Goal: Information Seeking & Learning: Learn about a topic

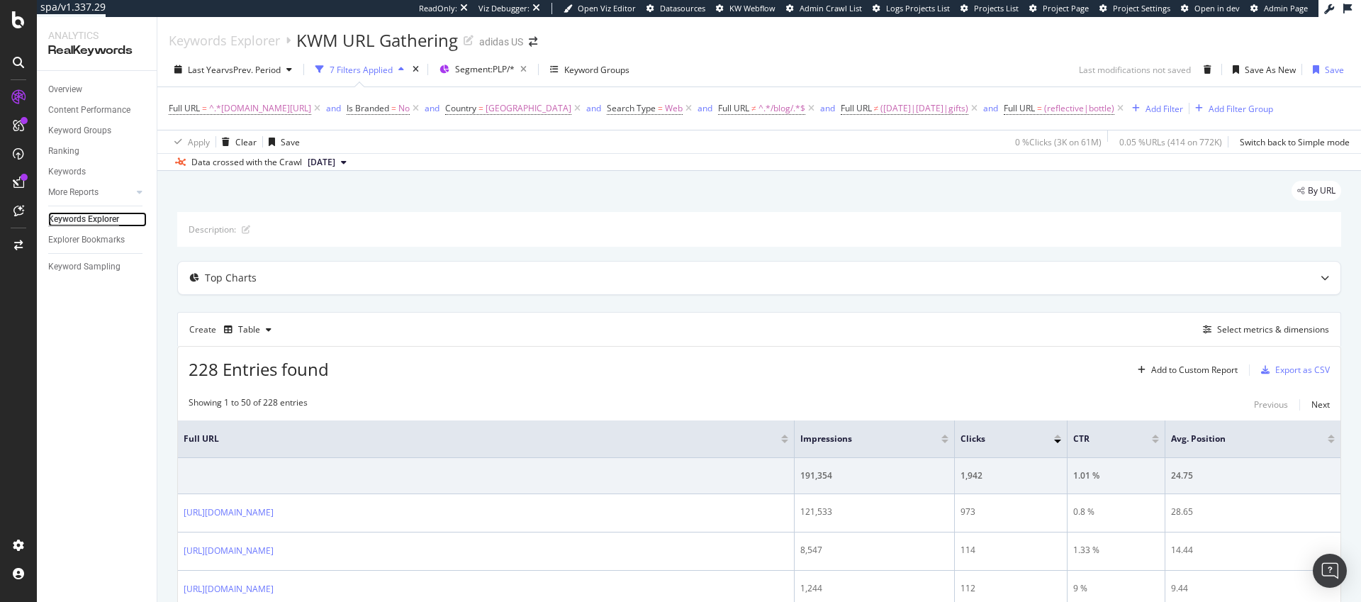
click at [84, 219] on div "Keywords Explorer" at bounding box center [83, 219] width 71 height 15
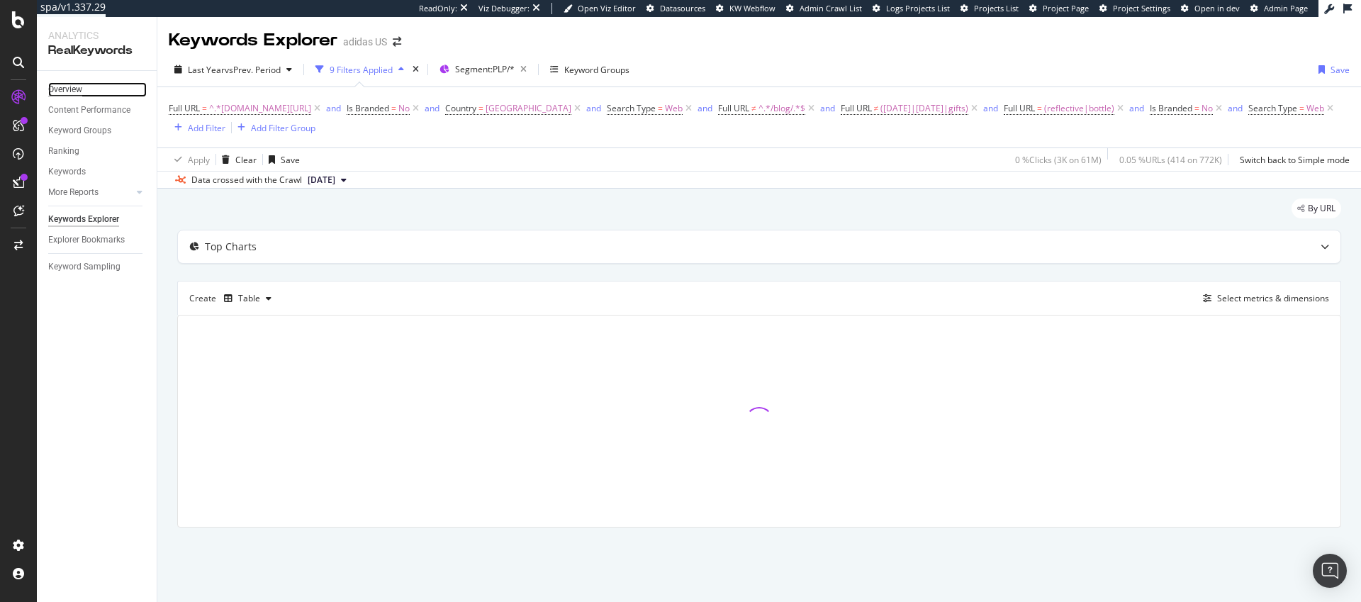
click at [77, 88] on div "Overview" at bounding box center [65, 89] width 34 height 15
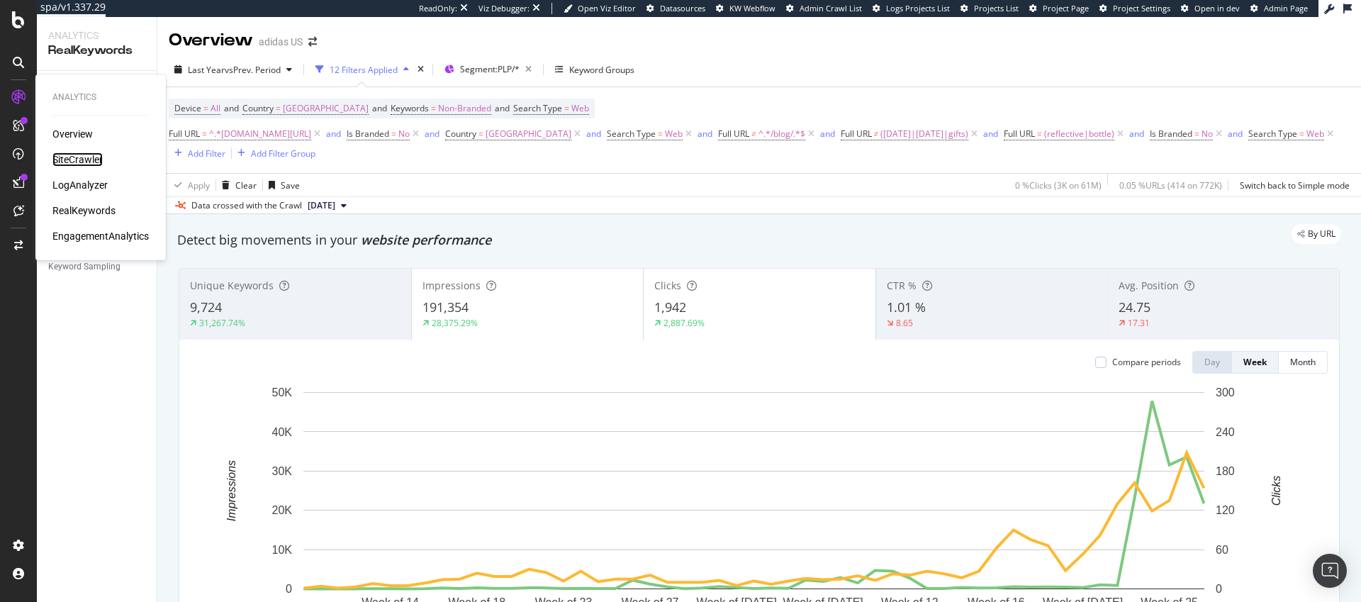
click at [83, 159] on div "SiteCrawler" at bounding box center [77, 159] width 50 height 14
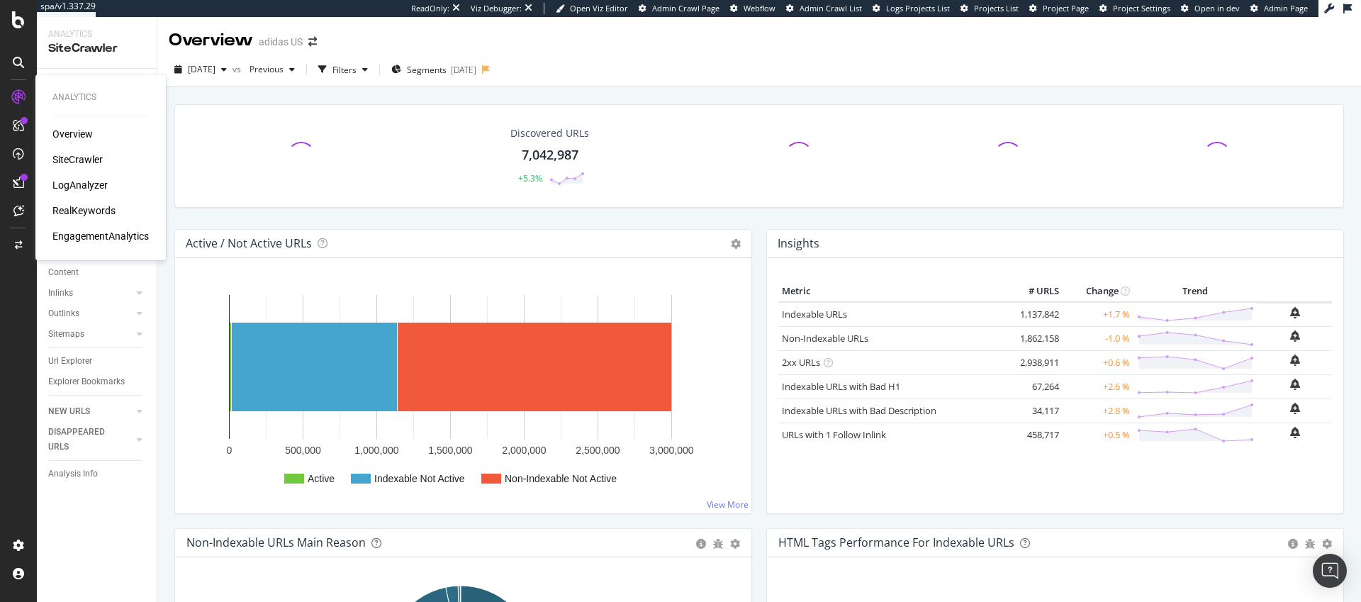
click at [79, 212] on div "RealKeywords" at bounding box center [83, 210] width 63 height 14
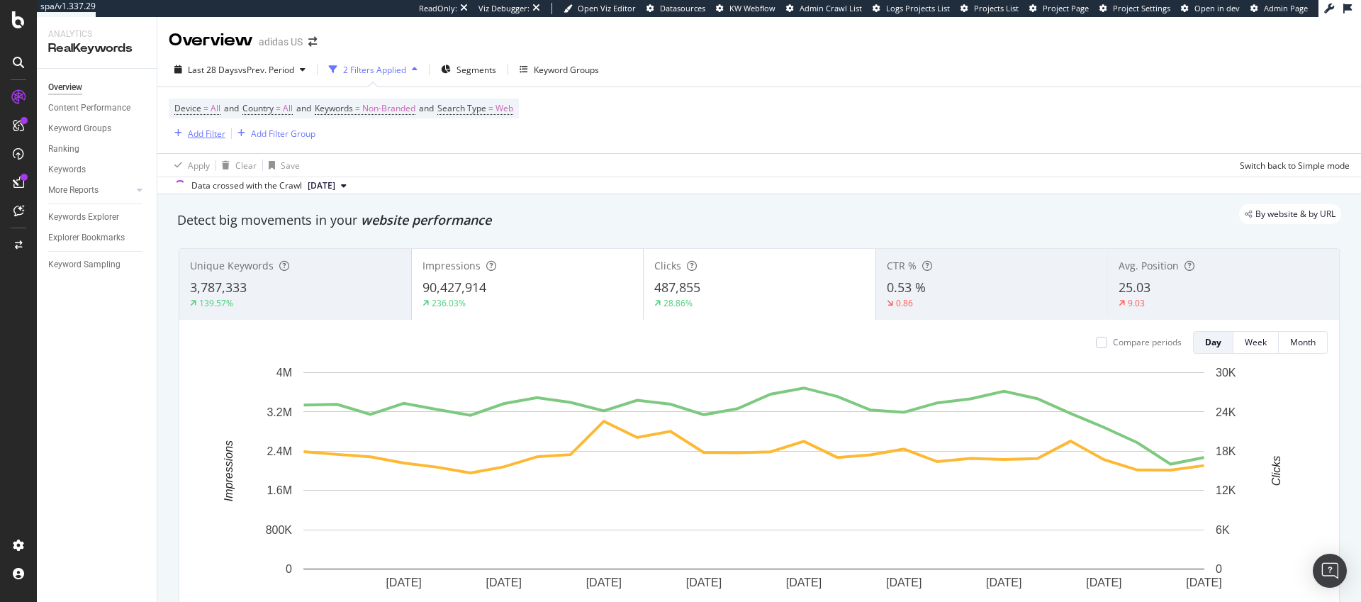
click at [196, 133] on div "Add Filter" at bounding box center [207, 134] width 38 height 12
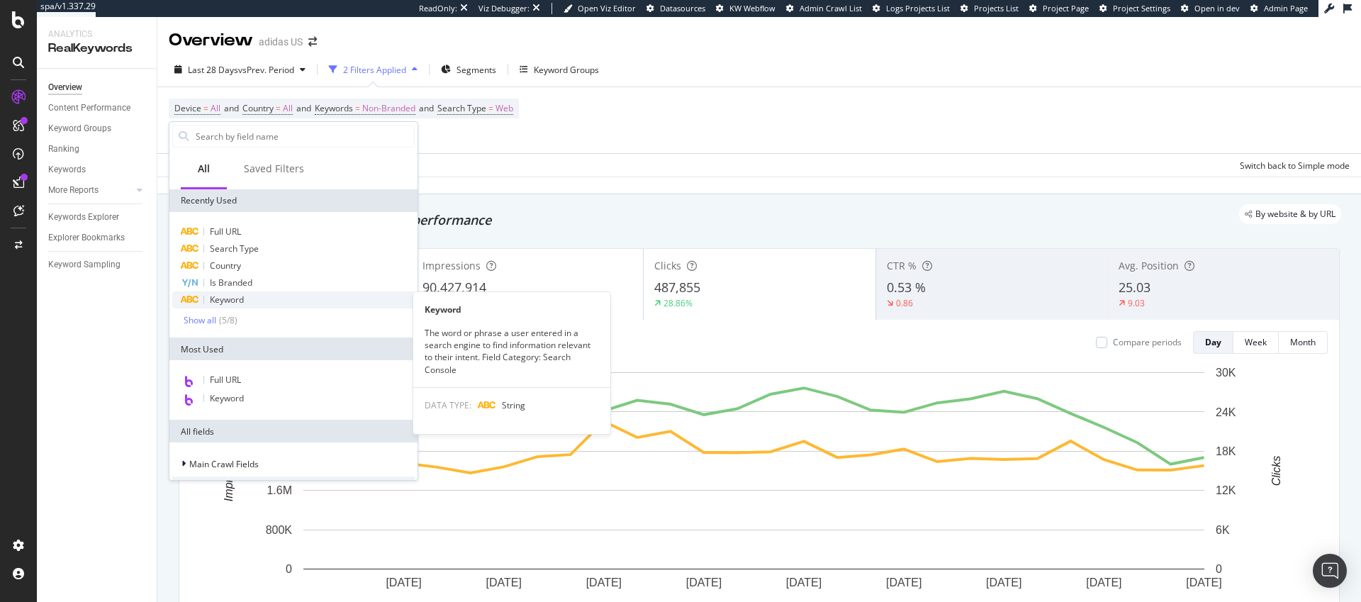
click at [235, 300] on span "Keyword" at bounding box center [227, 300] width 34 height 12
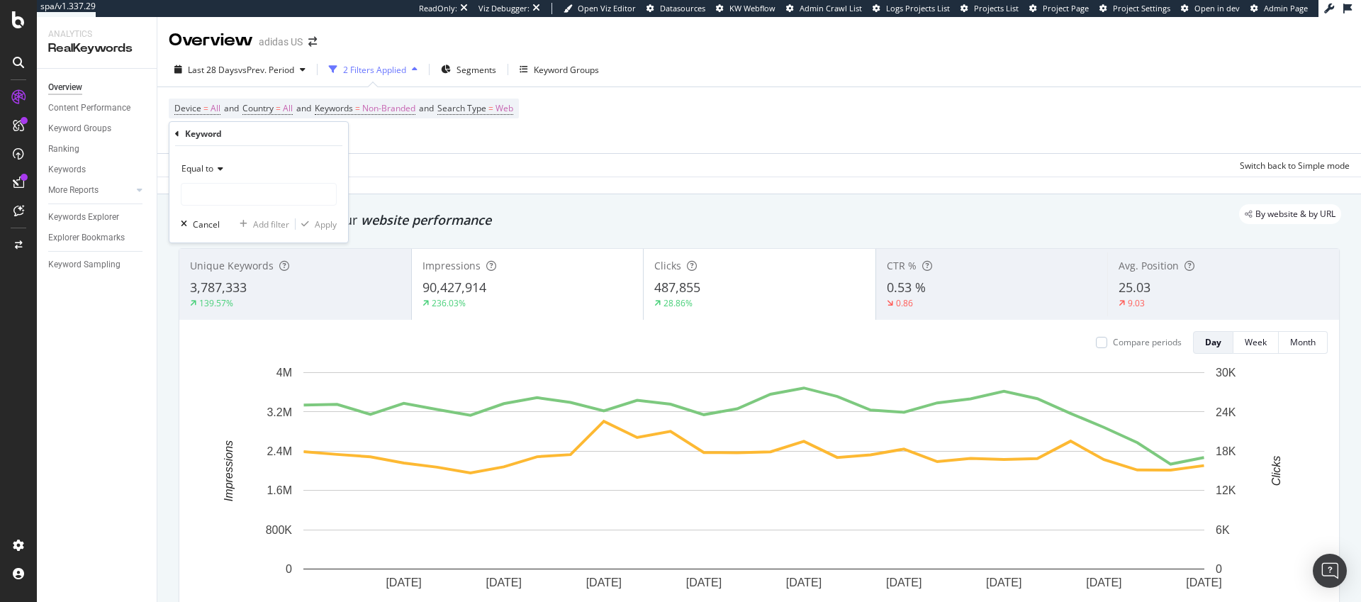
click at [214, 171] on icon at bounding box center [218, 168] width 10 height 9
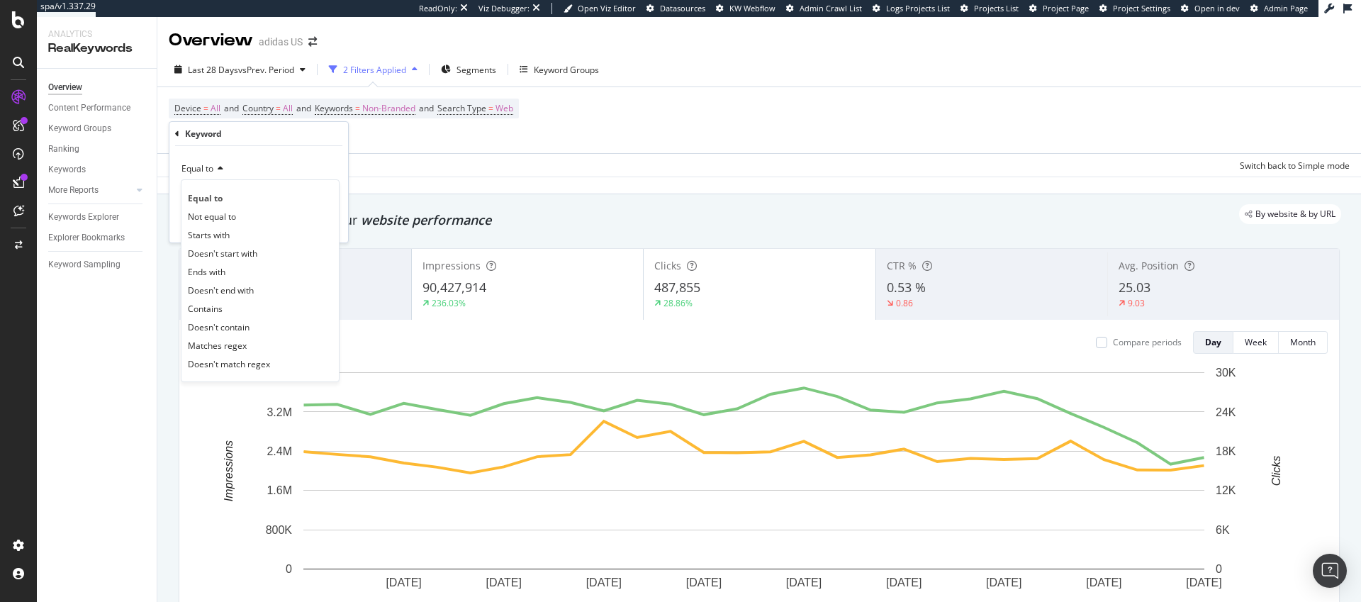
click at [256, 155] on div "Equal to Equal to Not equal to Starts with Doesn't start with Ends with Doesn't…" at bounding box center [258, 194] width 179 height 96
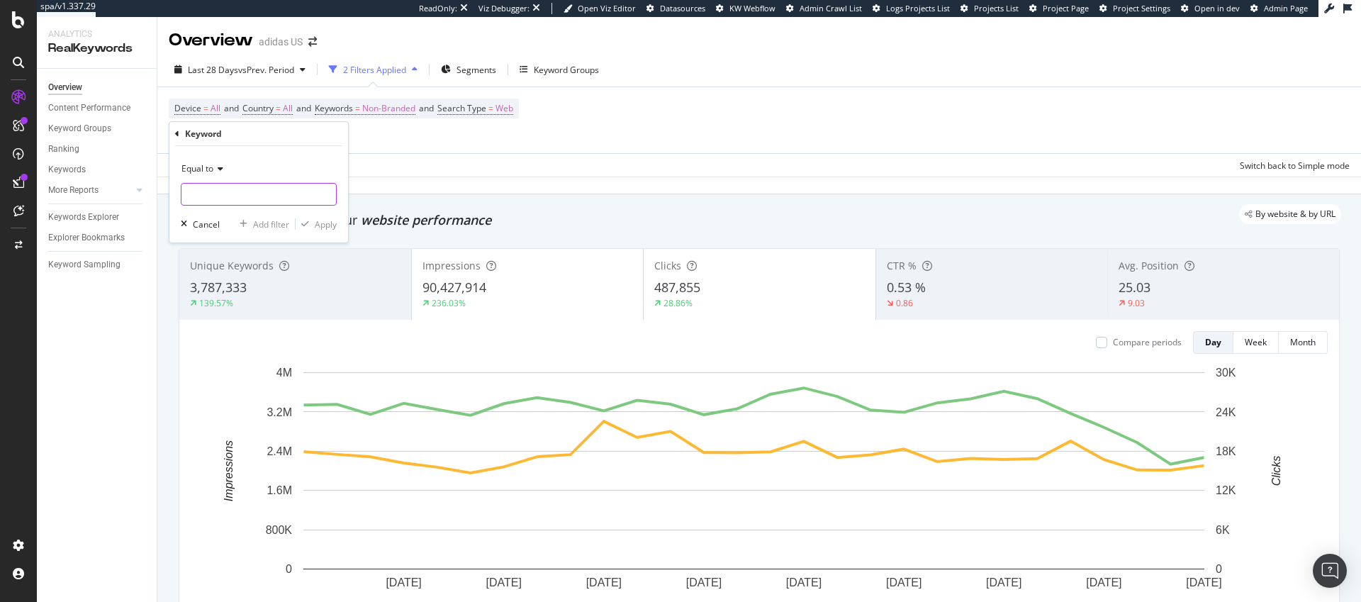
click at [230, 193] on input "text" at bounding box center [258, 194] width 155 height 23
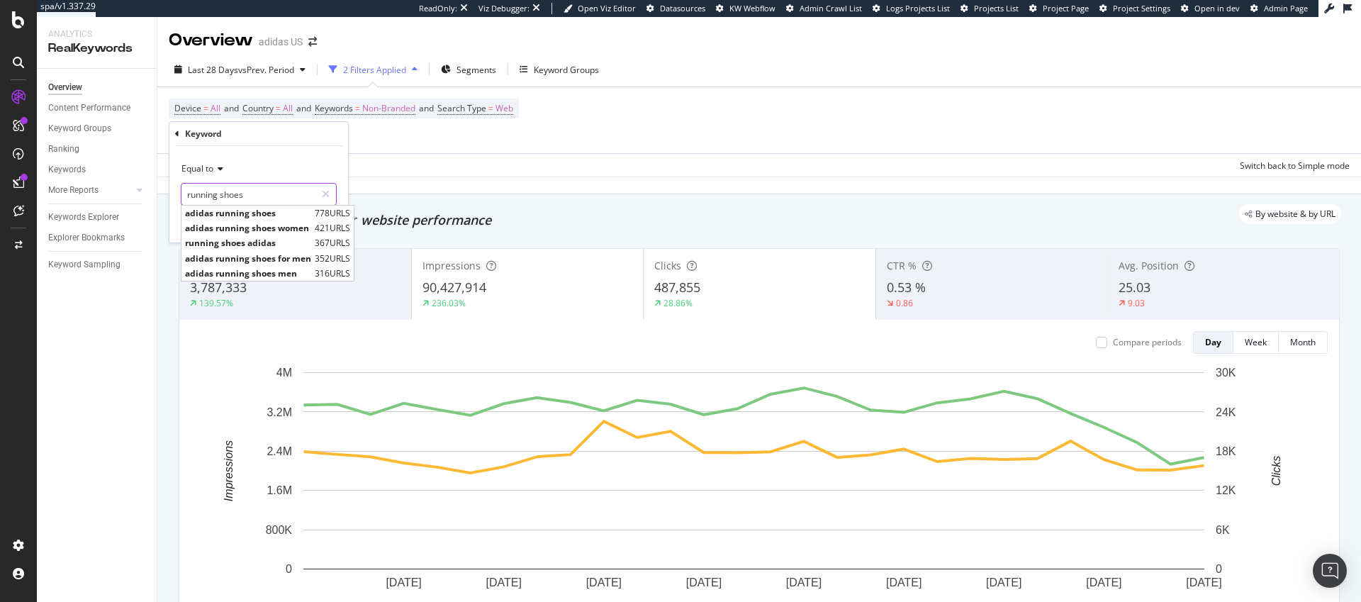
type input "running shoes"
click at [320, 157] on div "Equal to" at bounding box center [259, 168] width 156 height 23
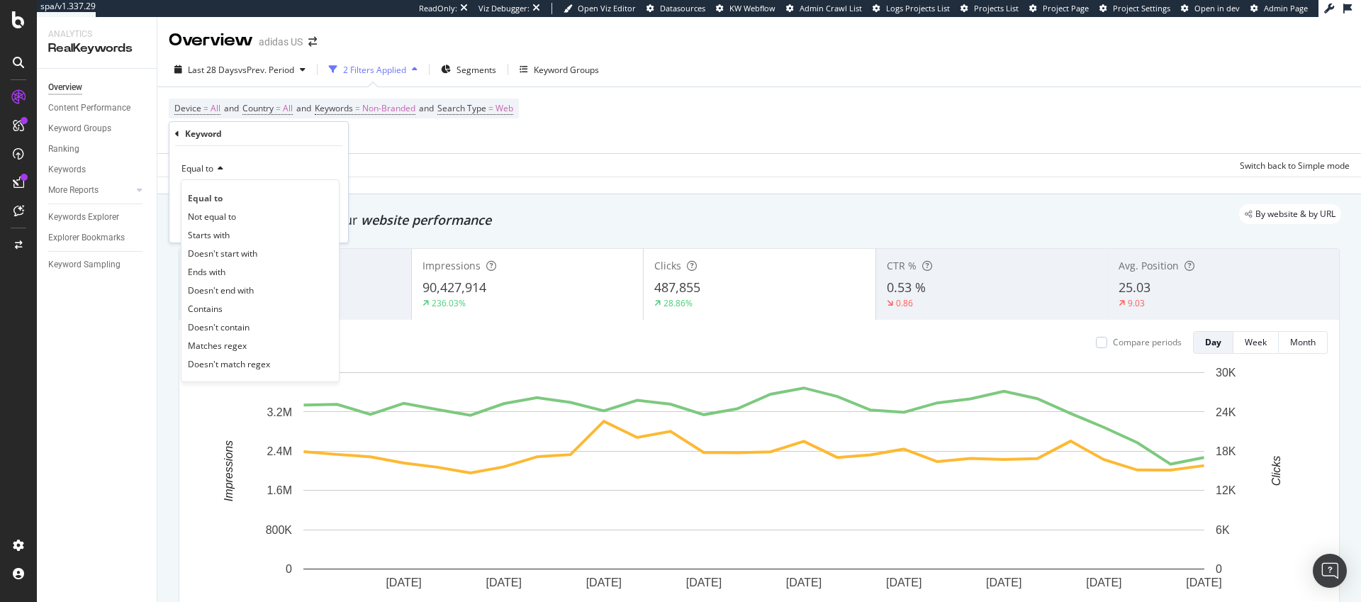
click at [320, 157] on div "Equal to" at bounding box center [259, 168] width 156 height 23
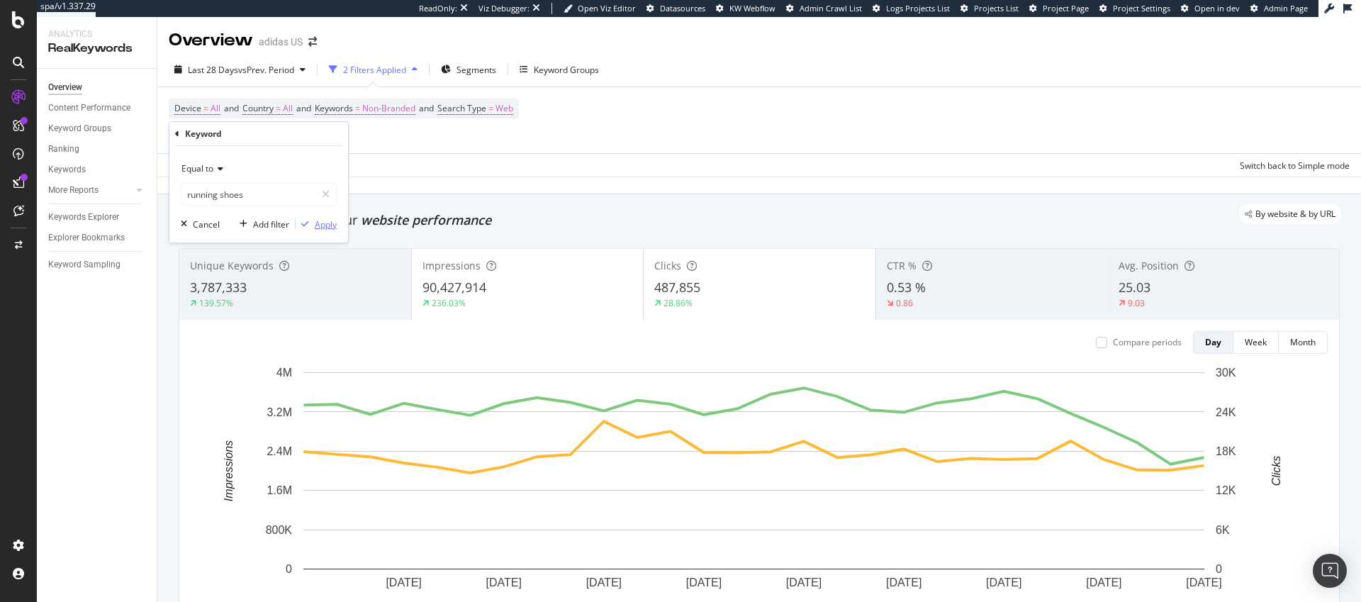
click at [329, 225] on div "Apply" at bounding box center [326, 224] width 22 height 12
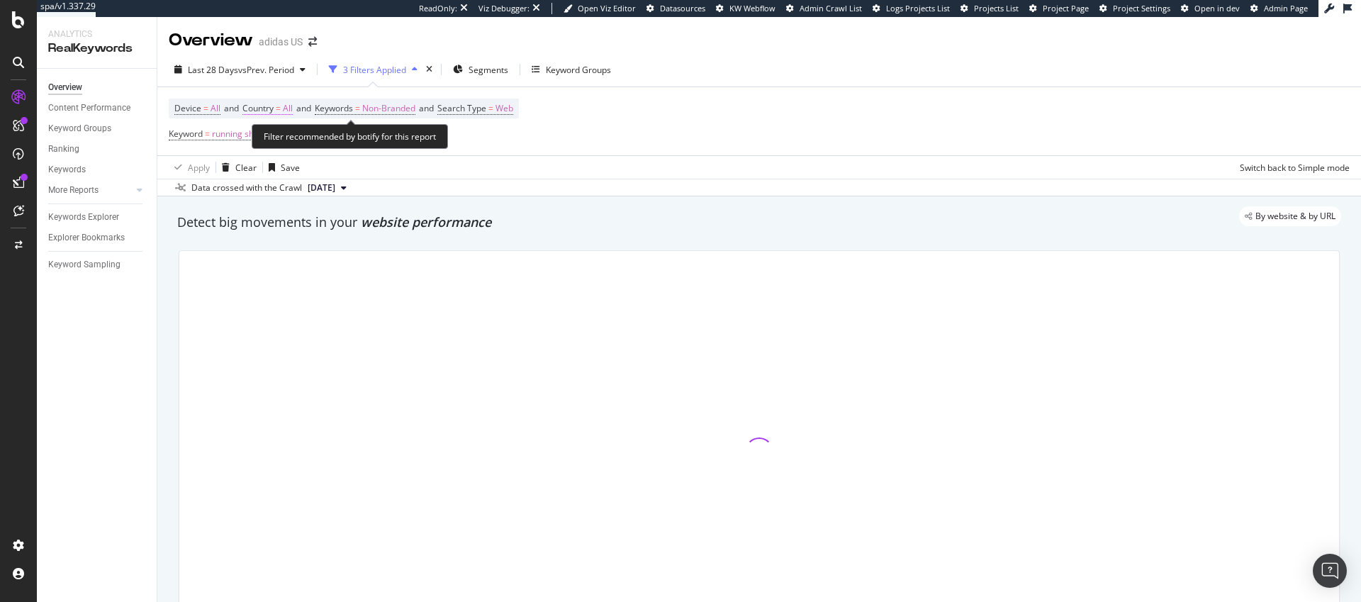
click at [291, 108] on span "All" at bounding box center [288, 109] width 10 height 20
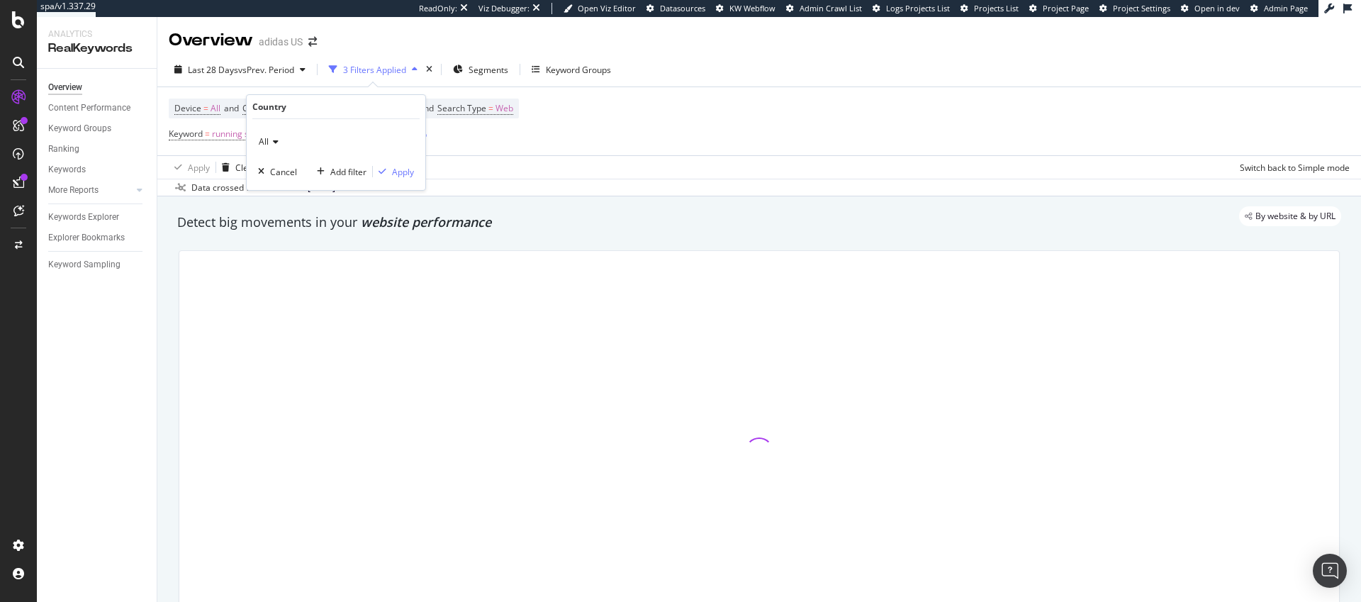
click at [274, 143] on icon at bounding box center [274, 142] width 10 height 9
click at [289, 193] on div "Data crossed with the Crawl" at bounding box center [246, 187] width 111 height 13
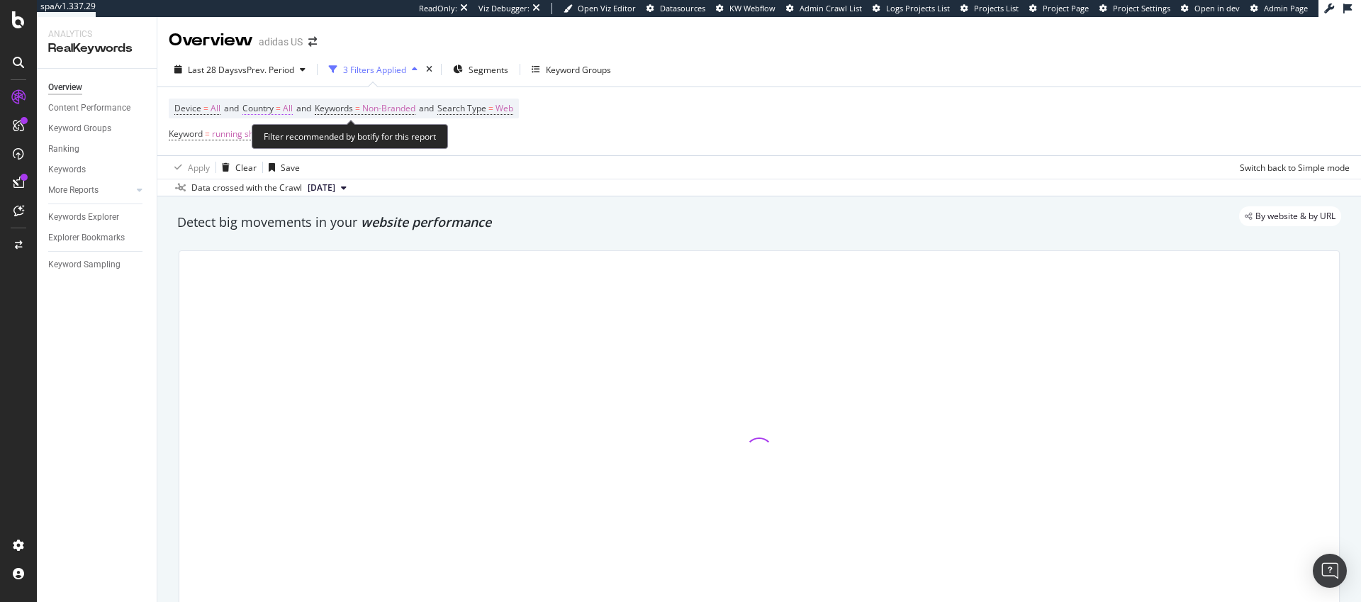
click at [267, 112] on span "Country" at bounding box center [257, 108] width 31 height 12
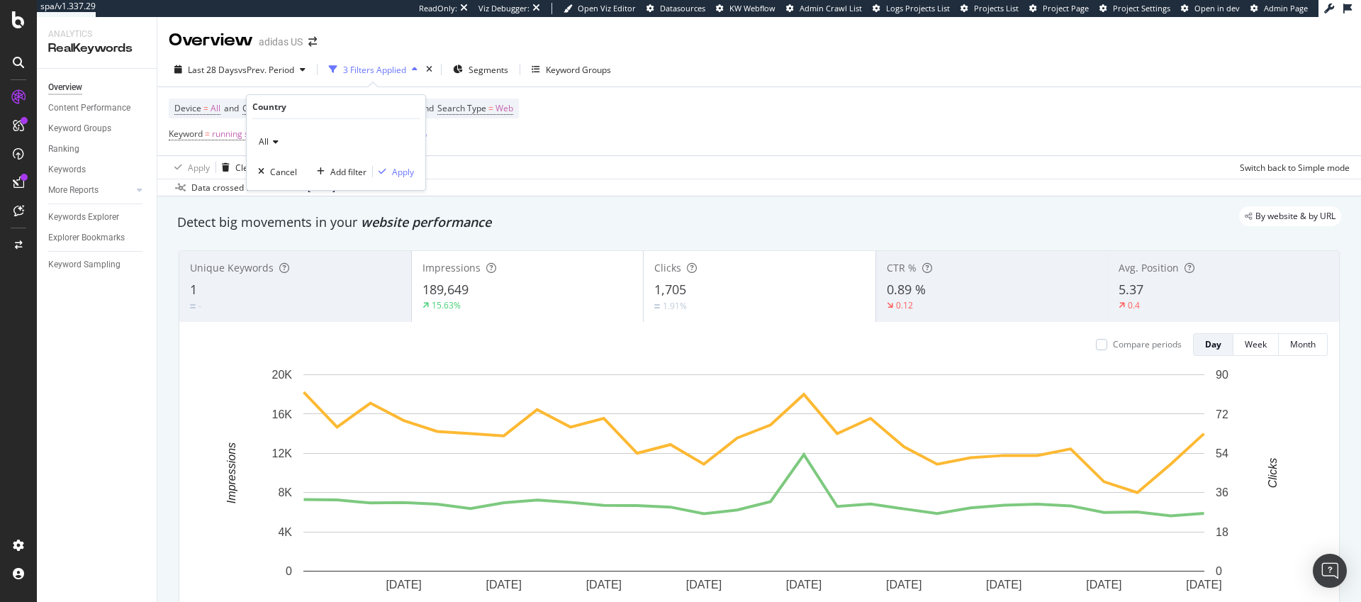
click at [272, 143] on icon at bounding box center [274, 142] width 10 height 9
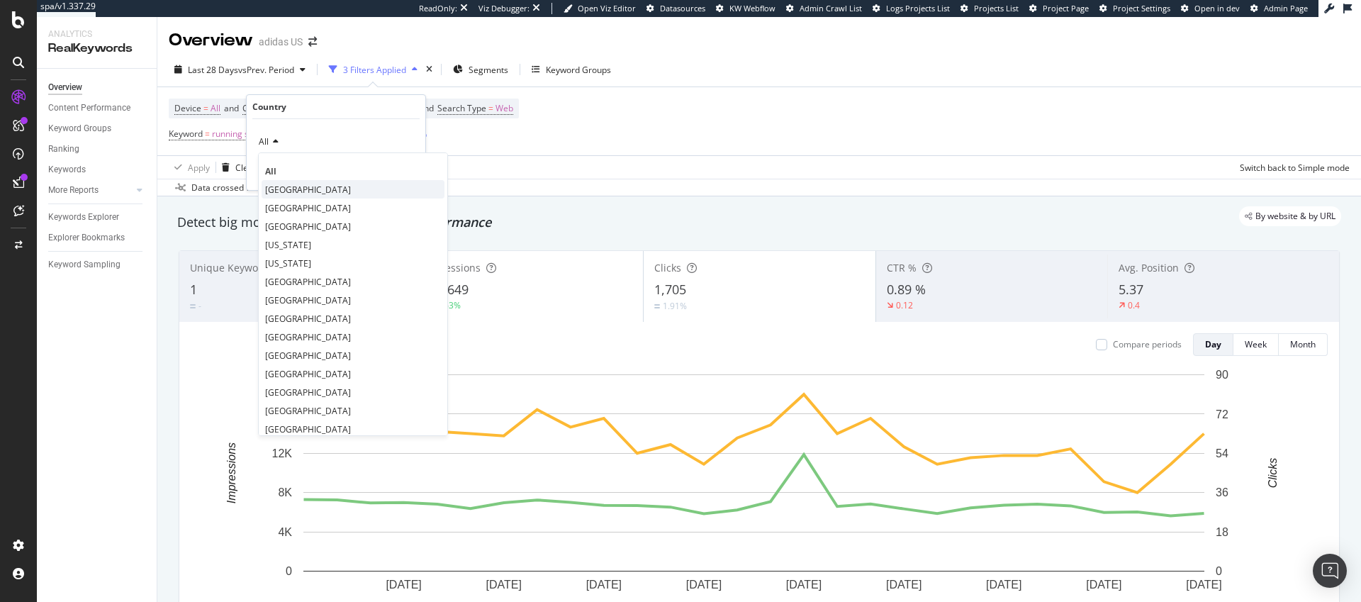
click at [291, 187] on span "[GEOGRAPHIC_DATA]" at bounding box center [308, 190] width 86 height 12
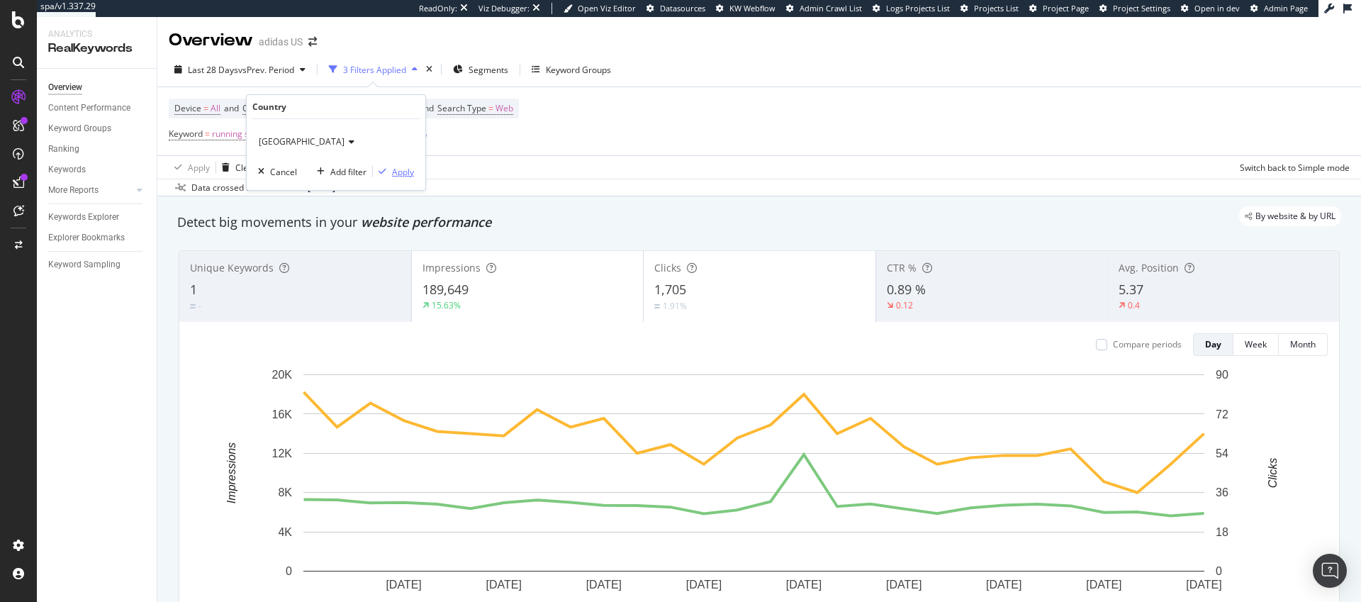
click at [394, 172] on div "Apply" at bounding box center [403, 172] width 22 height 12
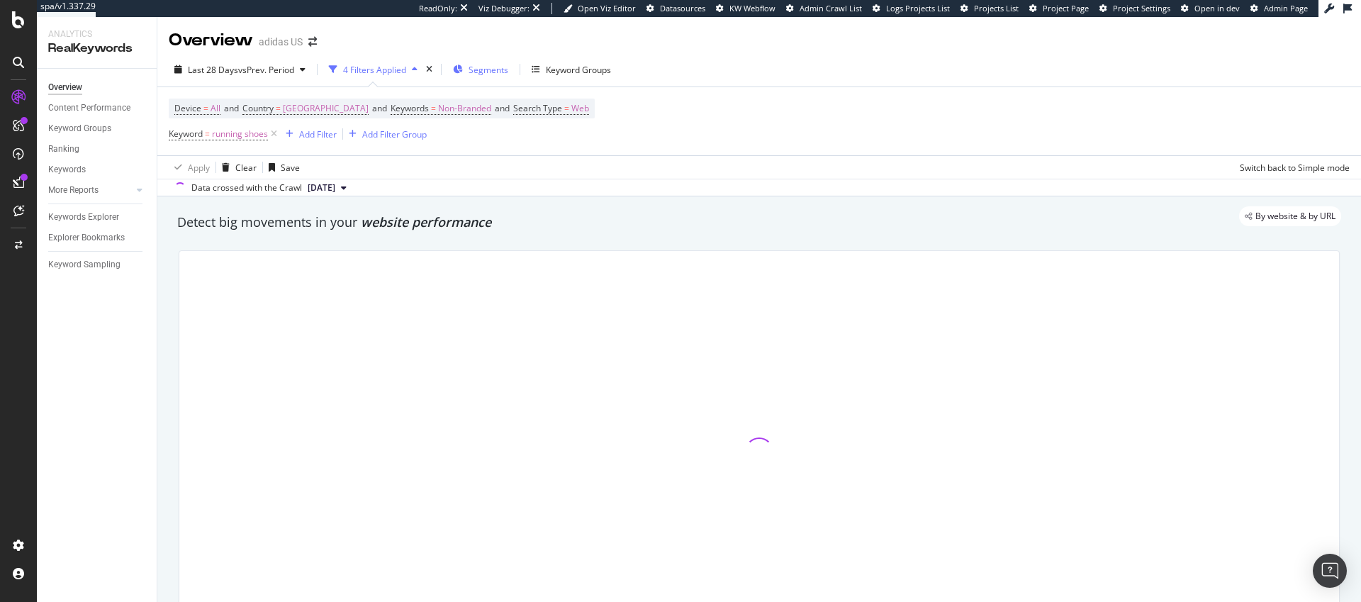
click at [493, 72] on span "Segments" at bounding box center [489, 70] width 40 height 12
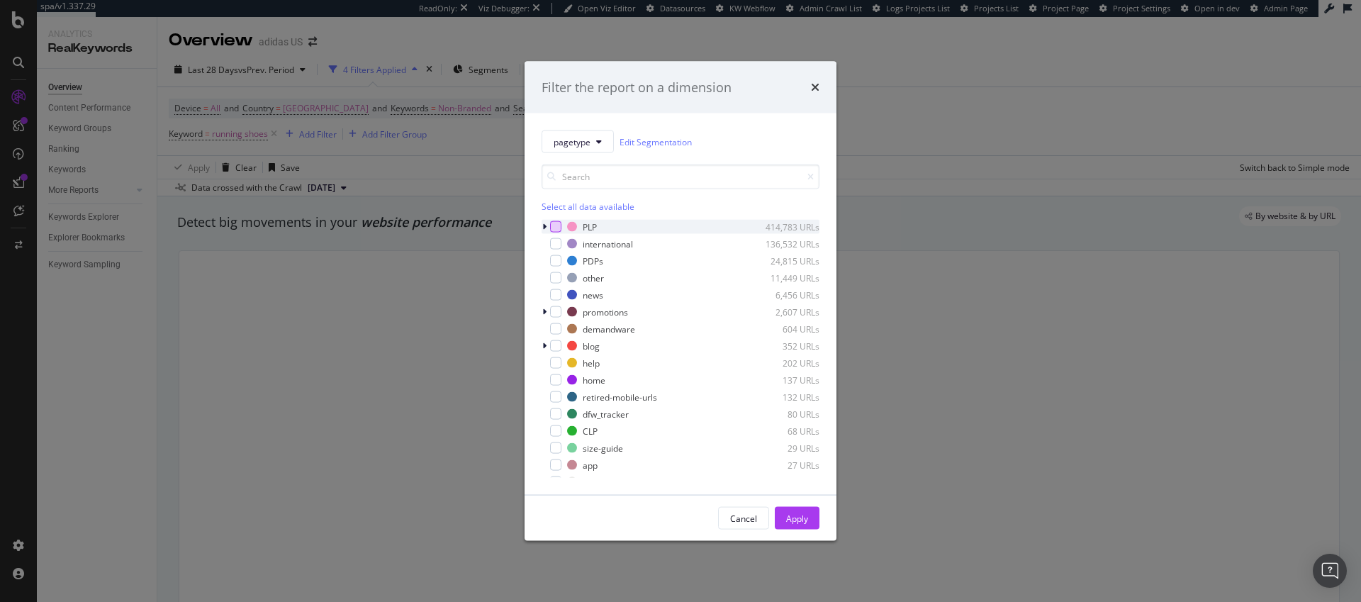
click at [556, 226] on div "modal" at bounding box center [555, 226] width 11 height 11
click at [805, 526] on div "Apply" at bounding box center [797, 518] width 22 height 21
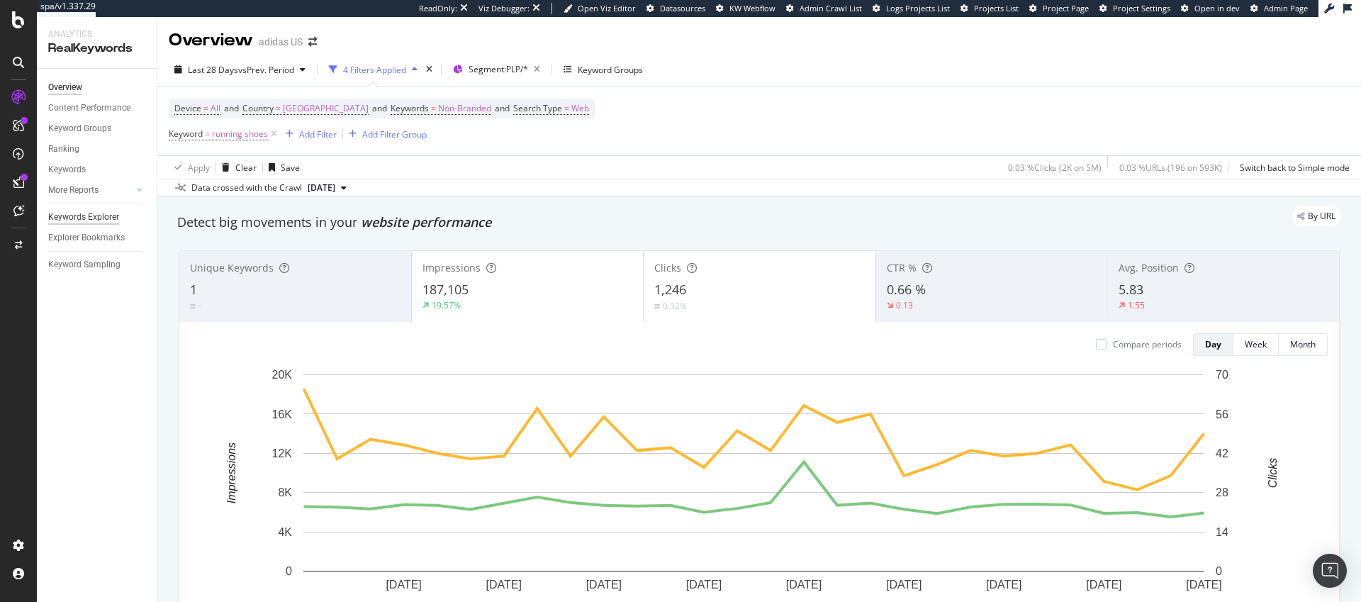
click at [104, 216] on div "Keywords Explorer" at bounding box center [83, 217] width 71 height 15
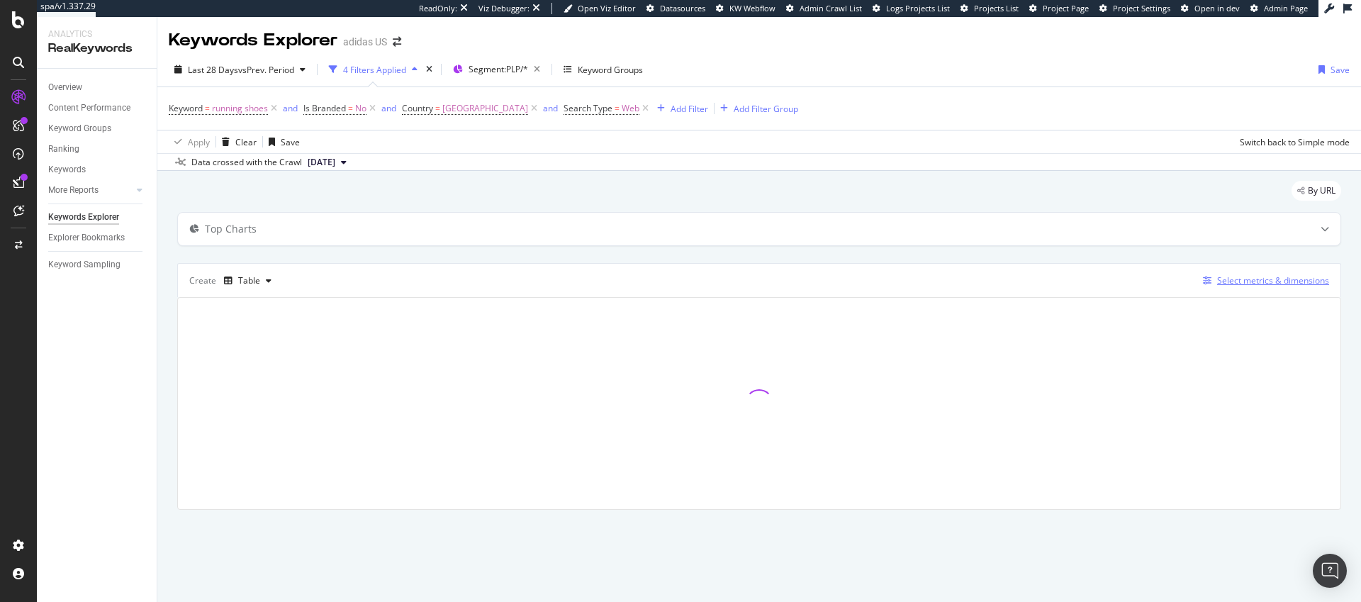
click at [1255, 281] on div "Select metrics & dimensions" at bounding box center [1273, 280] width 112 height 12
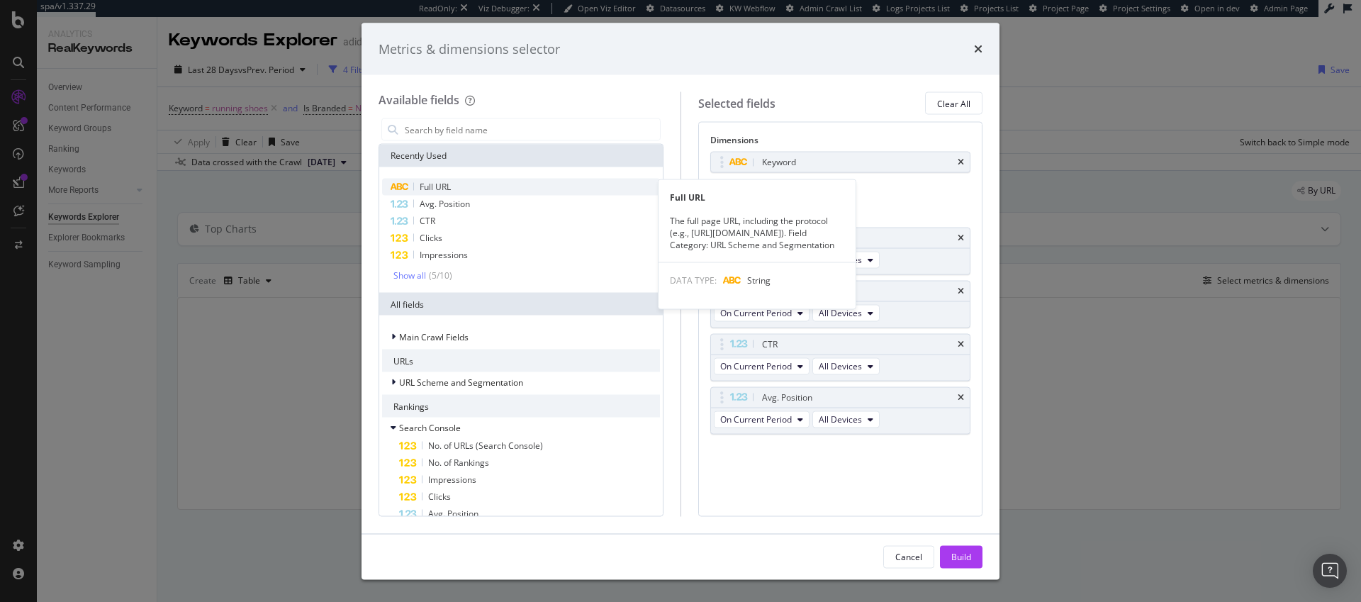
click at [440, 188] on span "Full URL" at bounding box center [435, 187] width 31 height 12
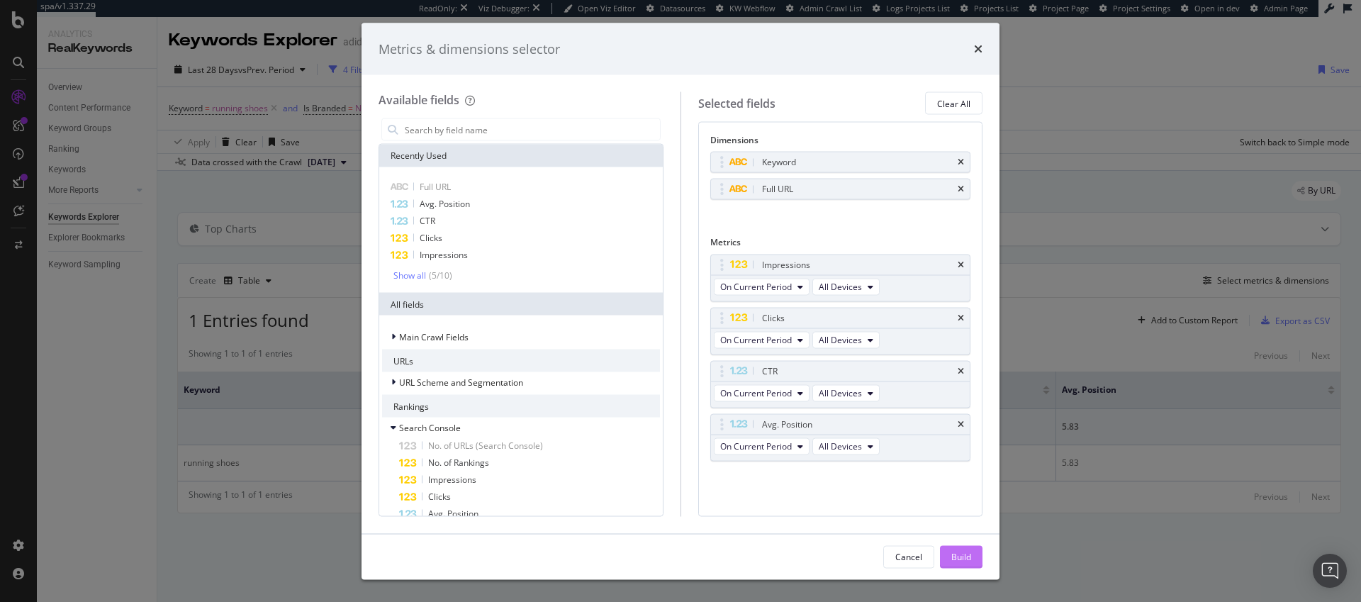
click at [966, 555] on div "Build" at bounding box center [961, 556] width 20 height 12
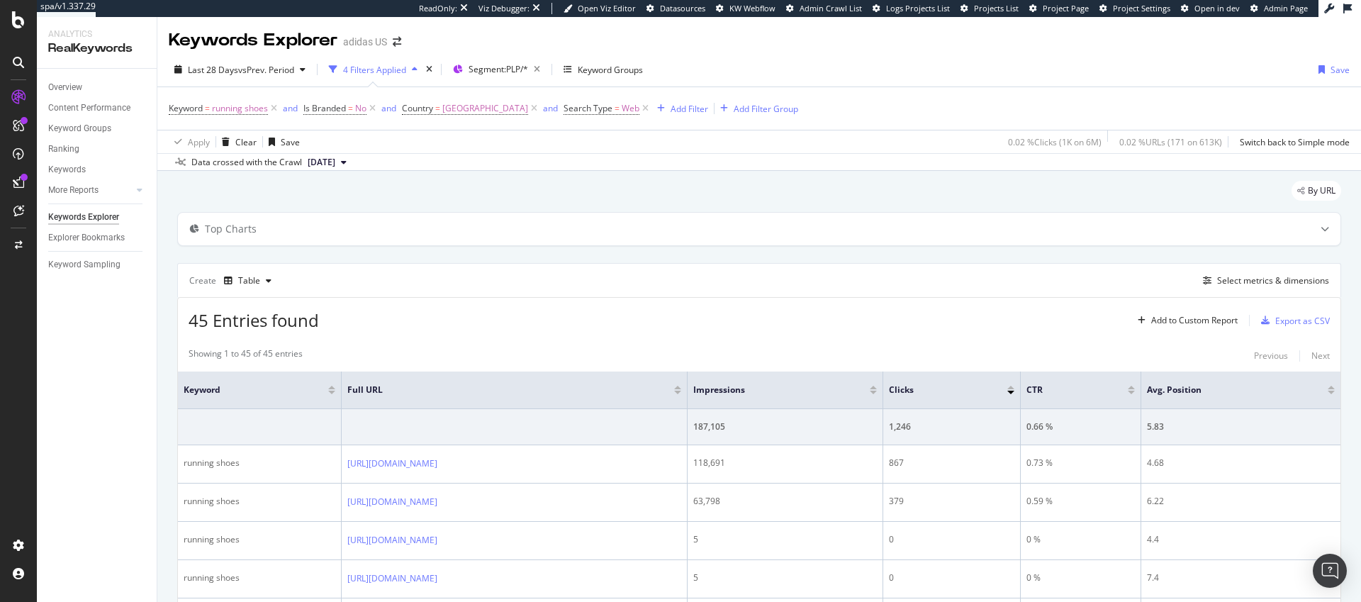
click at [877, 393] on div at bounding box center [873, 393] width 7 height 4
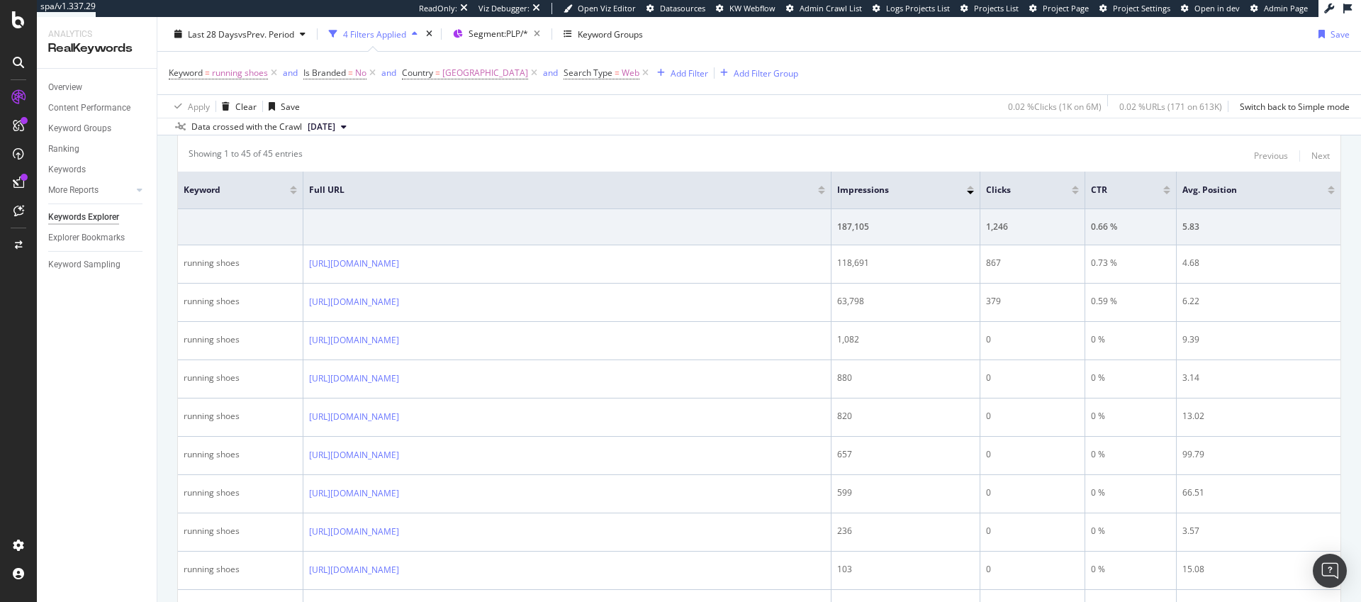
scroll to position [203, 0]
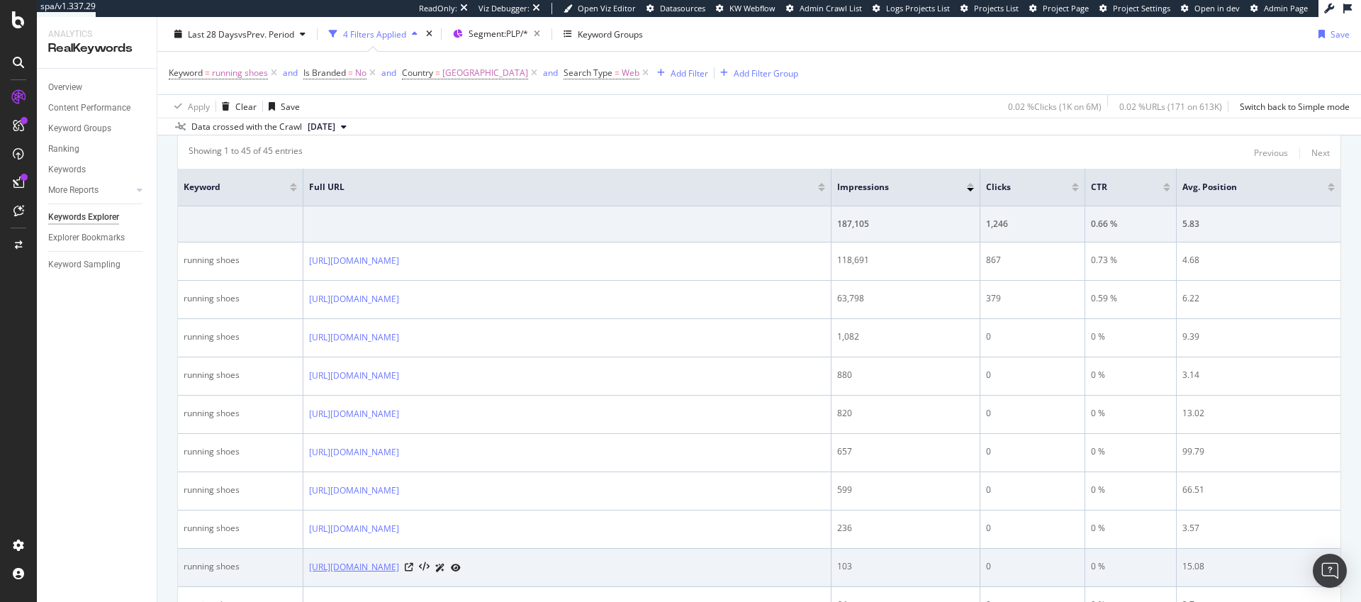
click at [399, 569] on link "[URL][DOMAIN_NAME]" at bounding box center [354, 567] width 90 height 14
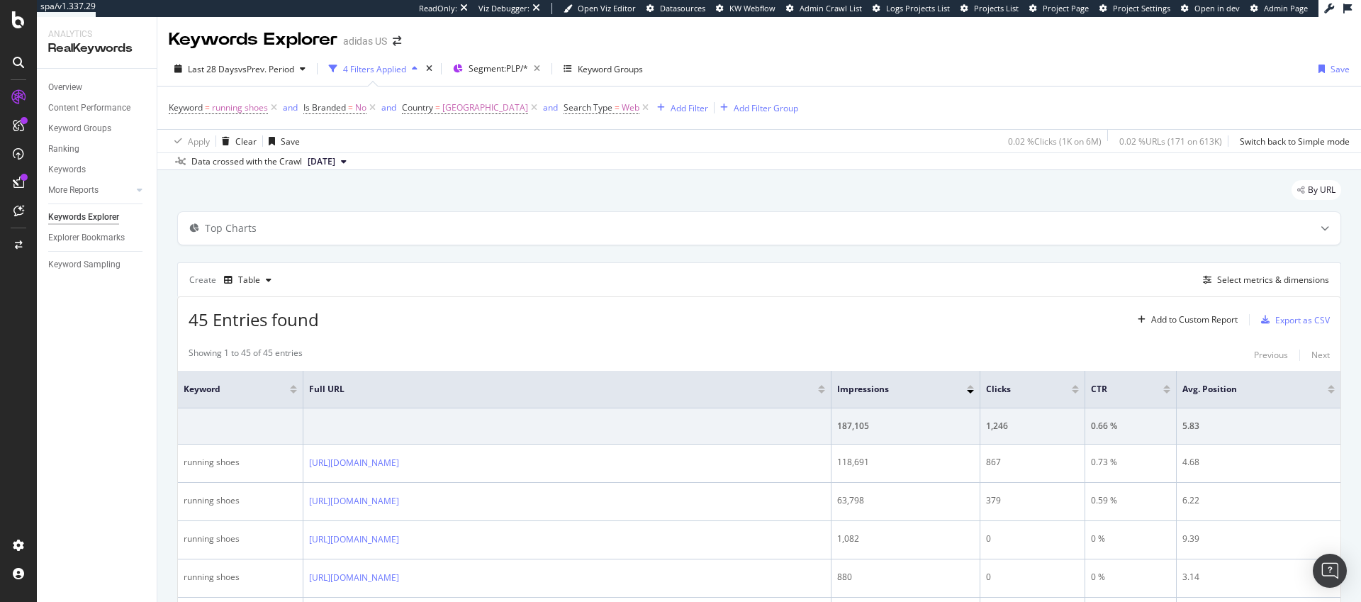
scroll to position [0, 0]
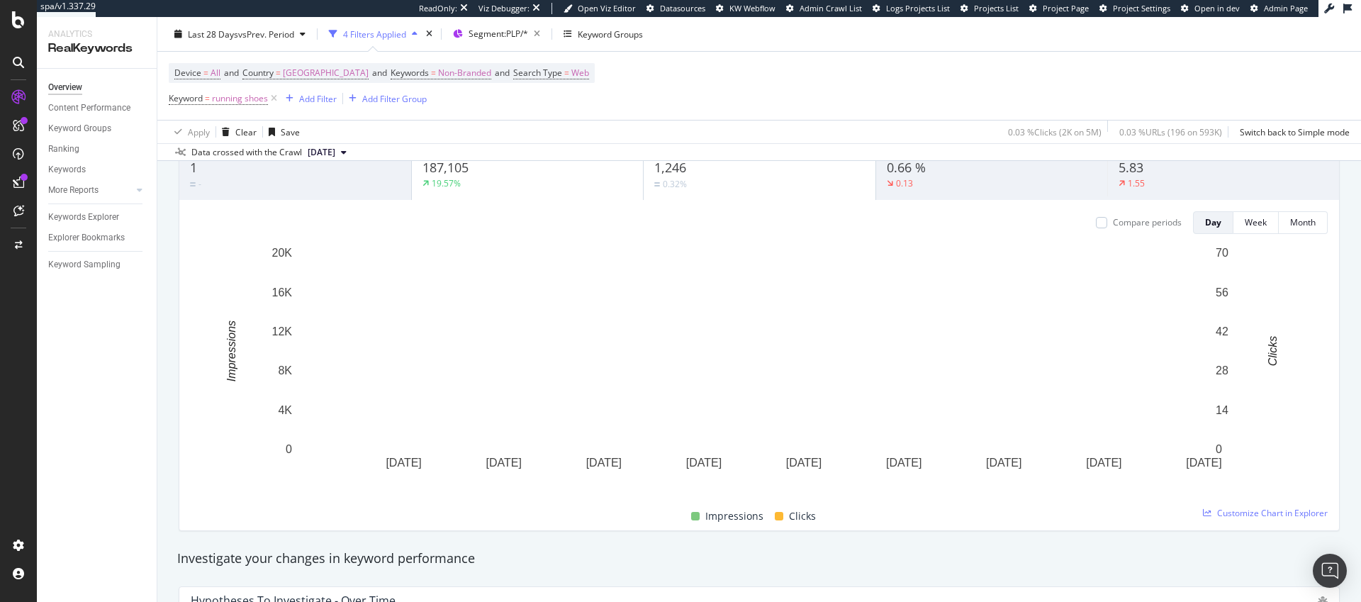
scroll to position [20, 0]
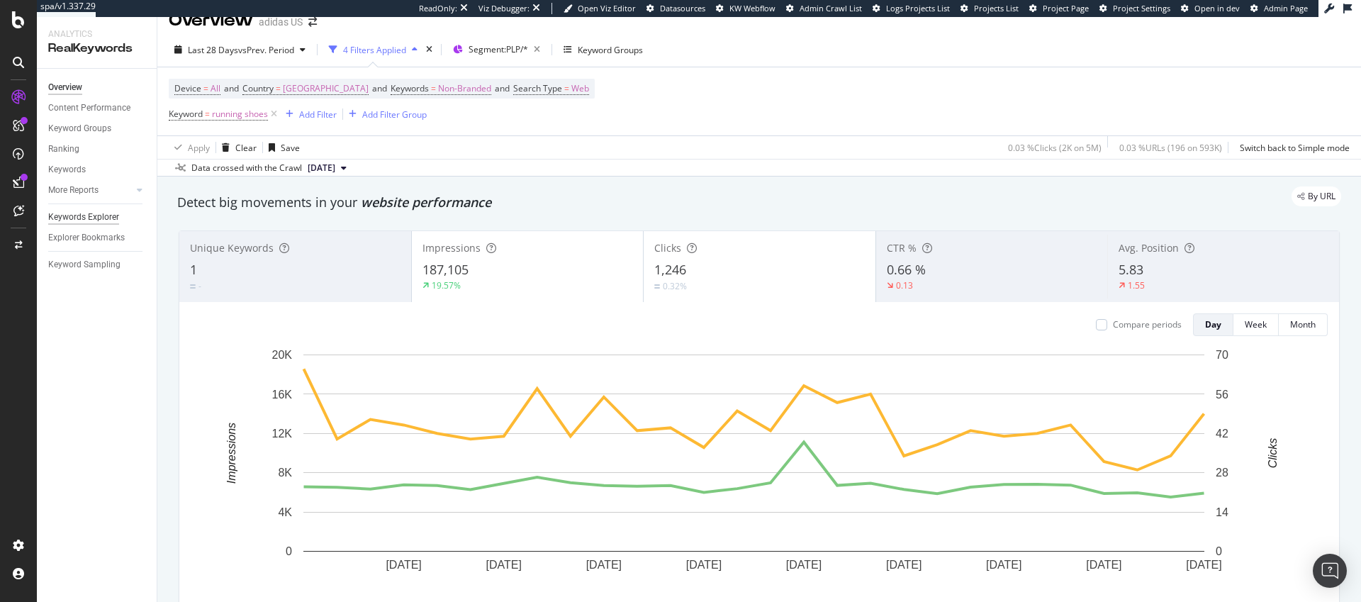
click at [99, 218] on div "Keywords Explorer" at bounding box center [83, 217] width 71 height 15
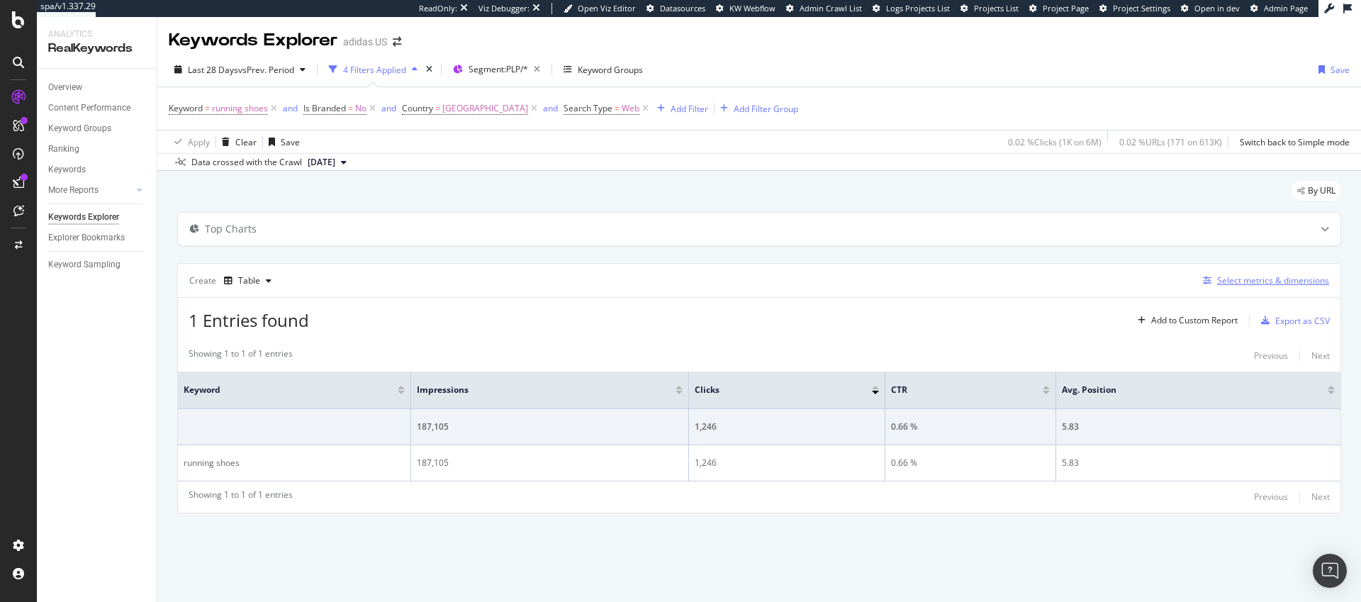
click at [1259, 283] on div "Select metrics & dimensions" at bounding box center [1273, 280] width 112 height 12
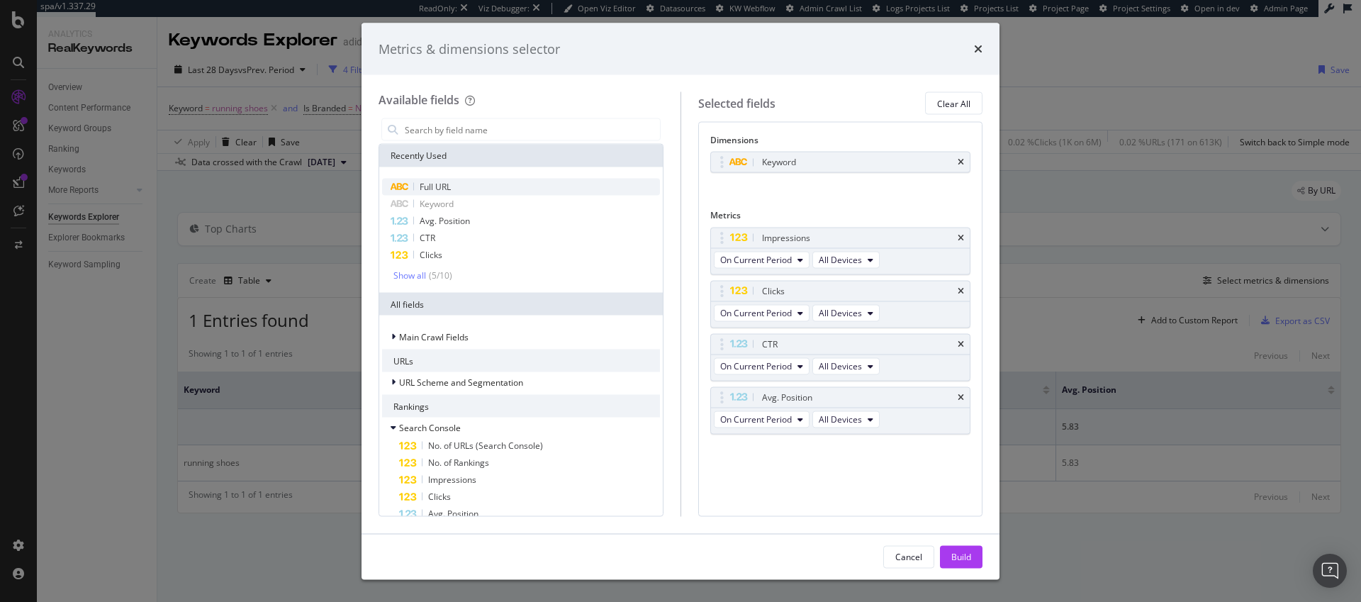
click at [463, 189] on div "Full URL" at bounding box center [521, 187] width 278 height 17
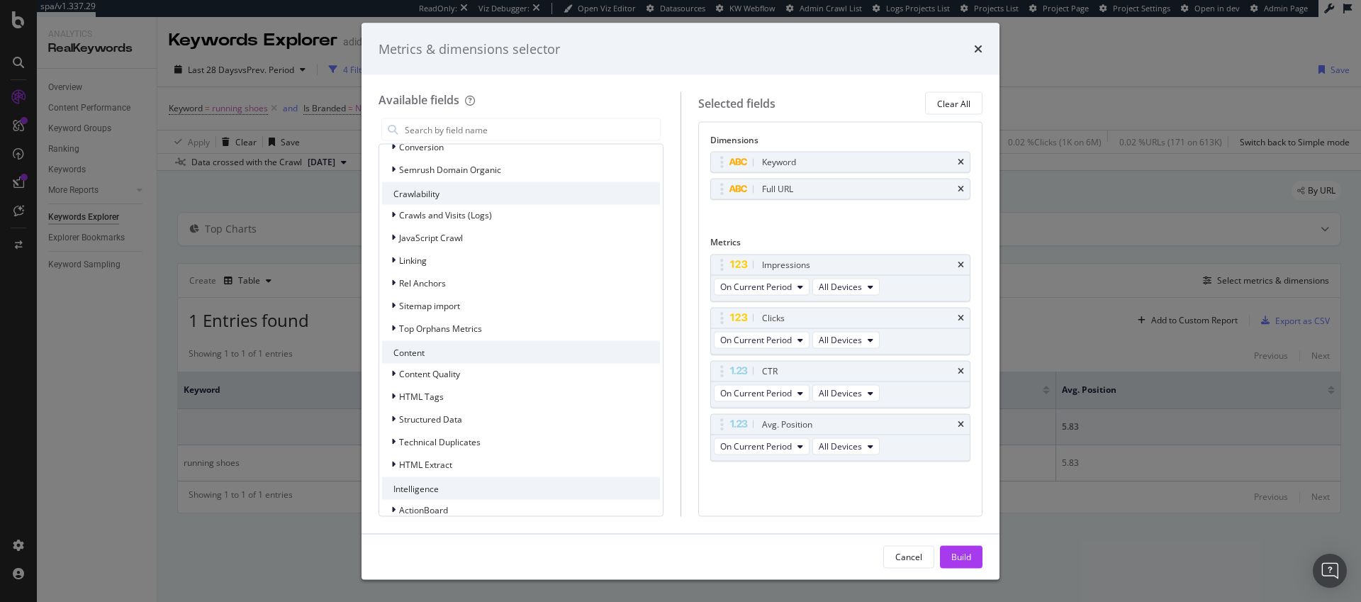
scroll to position [1351, 0]
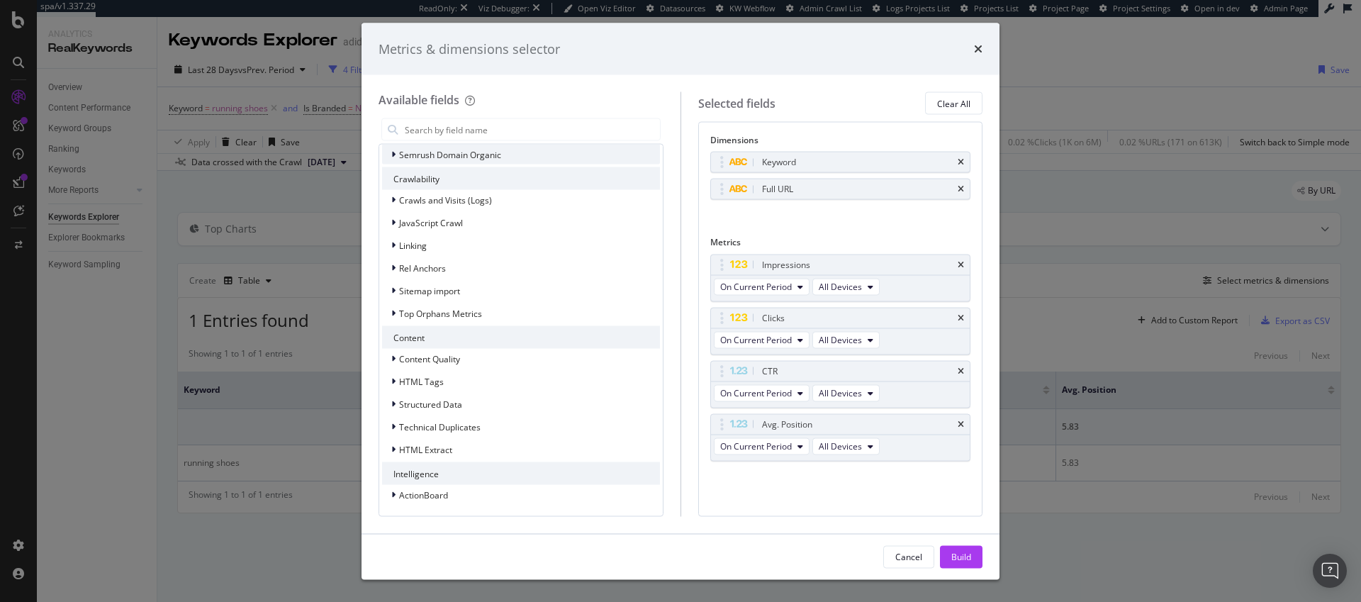
click at [488, 152] on span "Semrush Domain Organic" at bounding box center [450, 154] width 102 height 12
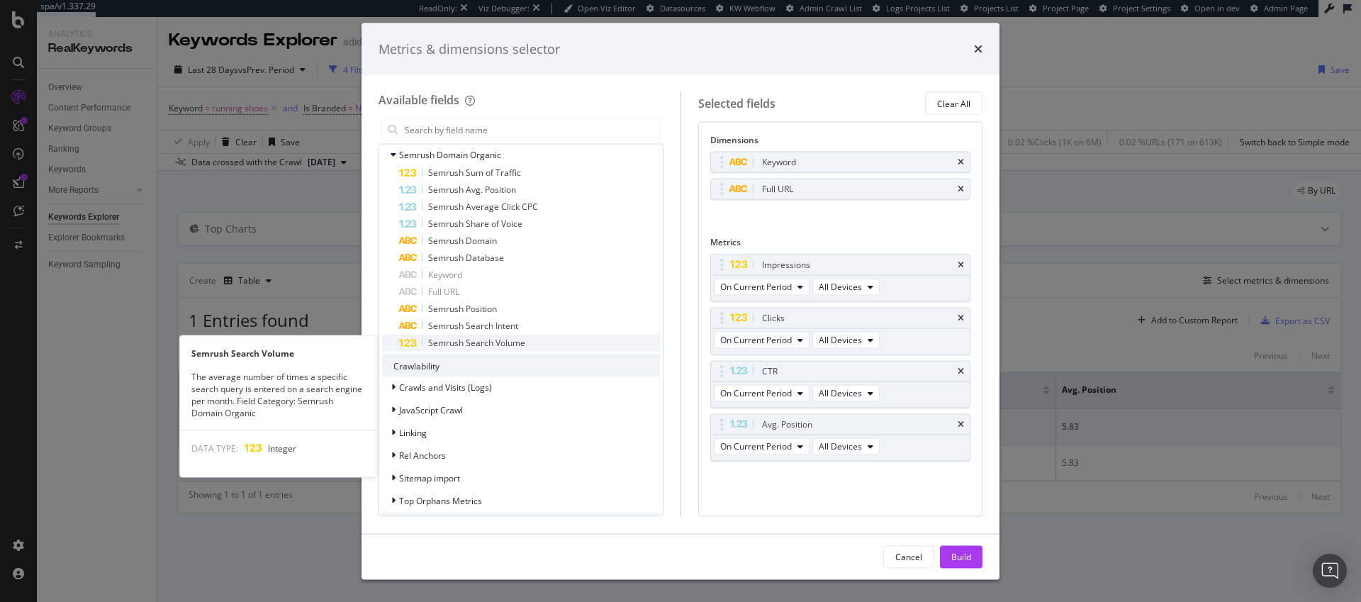
click at [470, 342] on span "Semrush Search Volume" at bounding box center [476, 343] width 97 height 12
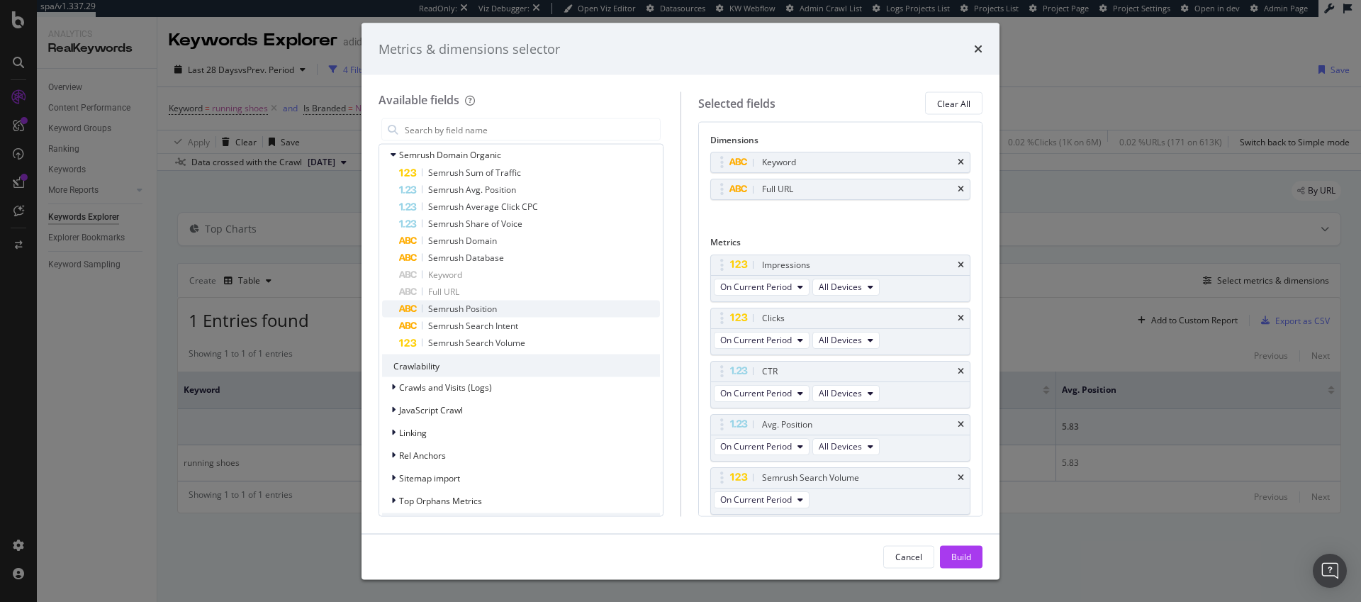
click at [470, 310] on span "Semrush Position" at bounding box center [462, 309] width 69 height 12
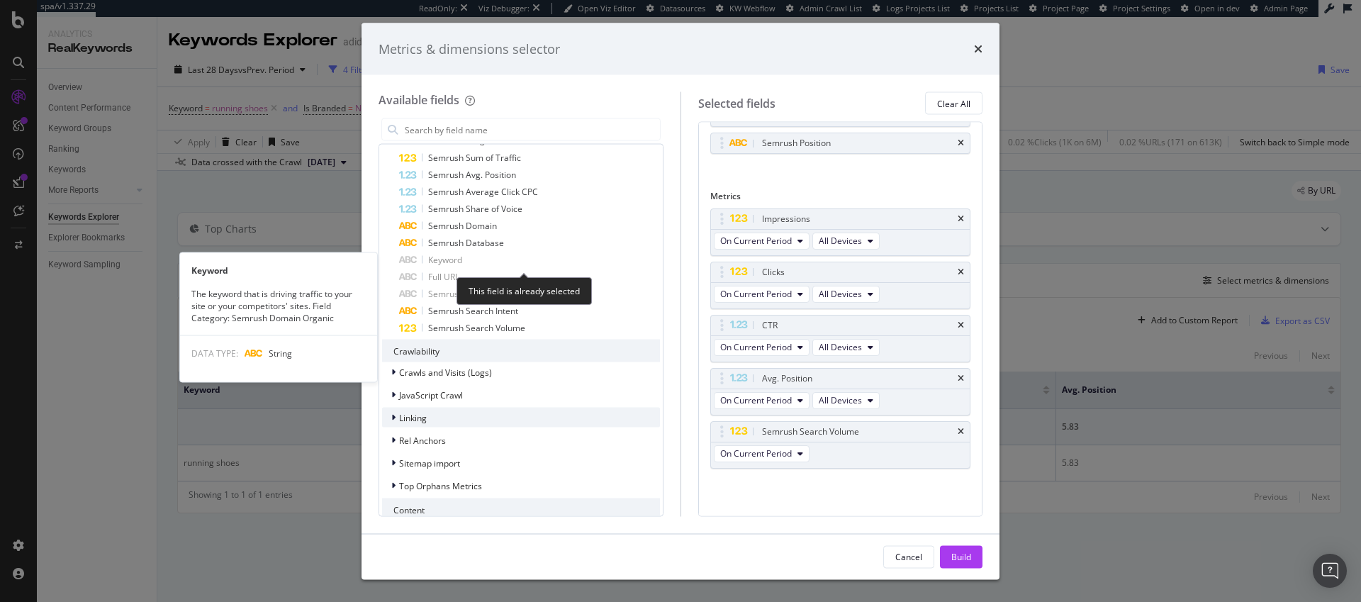
scroll to position [1404, 0]
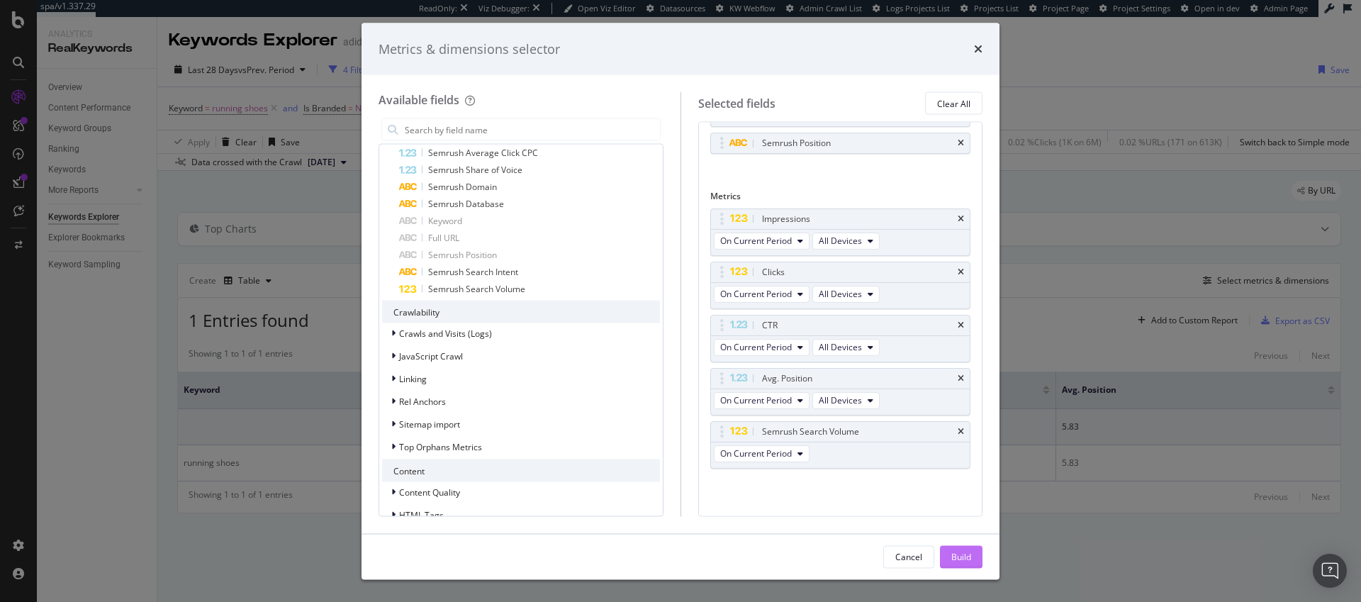
click at [961, 560] on div "Build" at bounding box center [961, 556] width 20 height 12
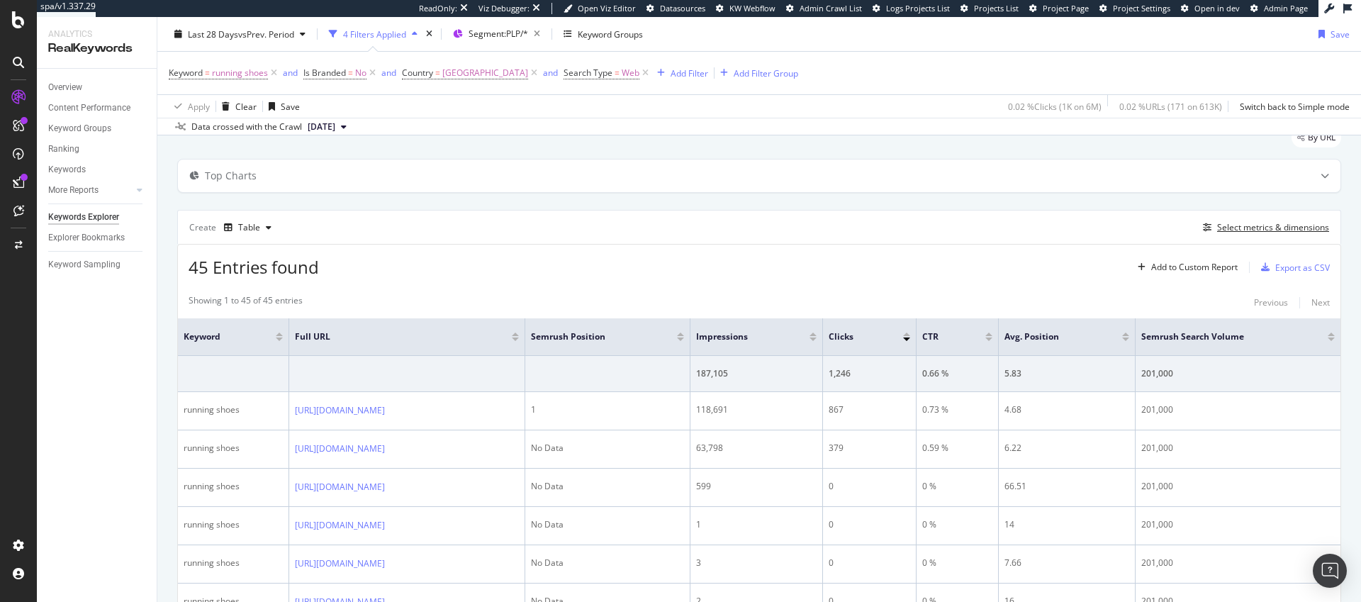
scroll to position [6, 0]
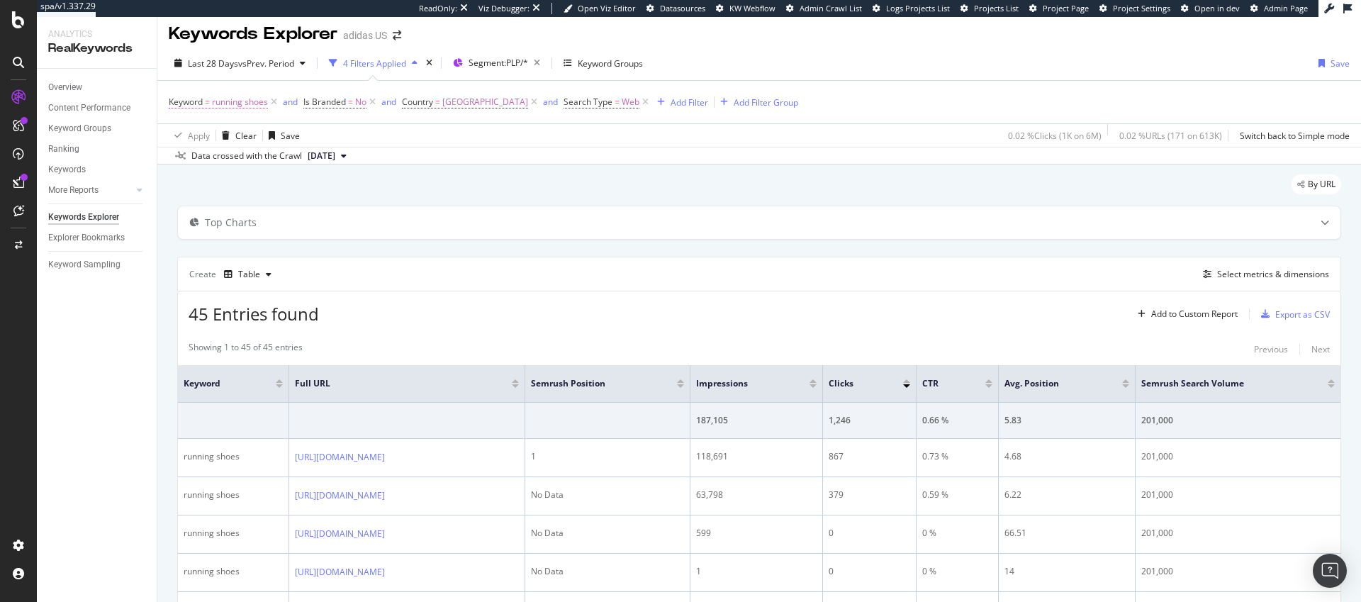
click at [253, 103] on span "running shoes" at bounding box center [240, 102] width 56 height 20
click at [197, 133] on span "Equal to" at bounding box center [197, 135] width 32 height 12
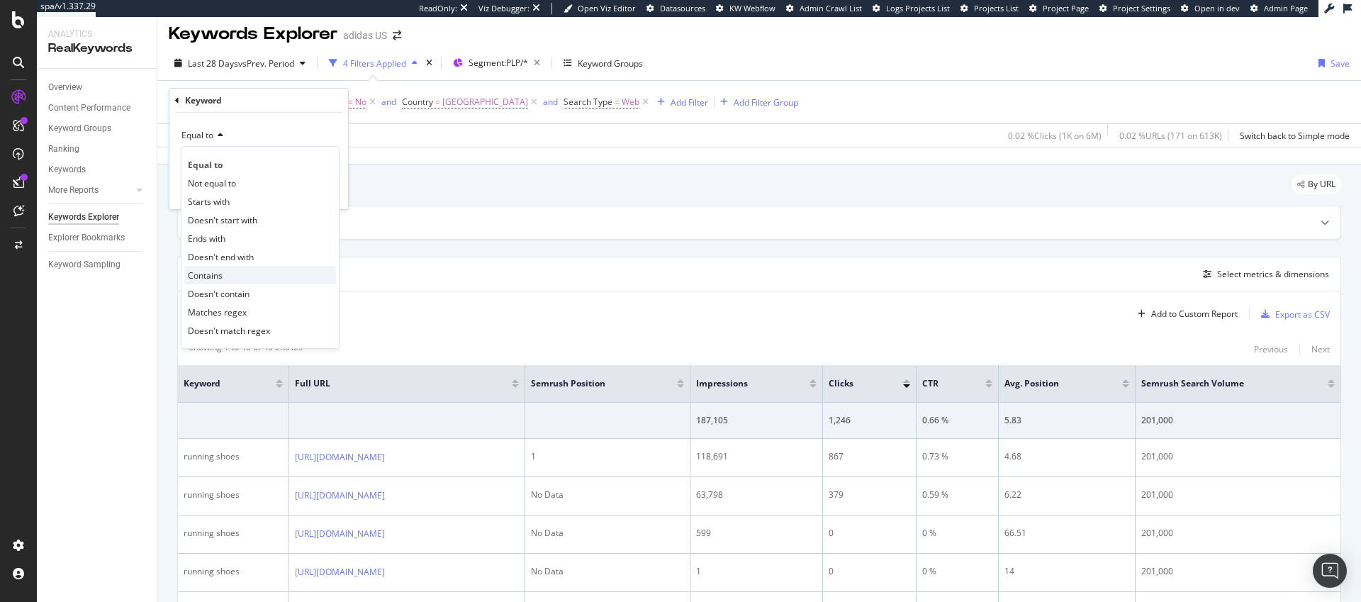
click at [216, 277] on span "Contains" at bounding box center [205, 275] width 35 height 12
click at [242, 161] on input "text" at bounding box center [258, 161] width 155 height 23
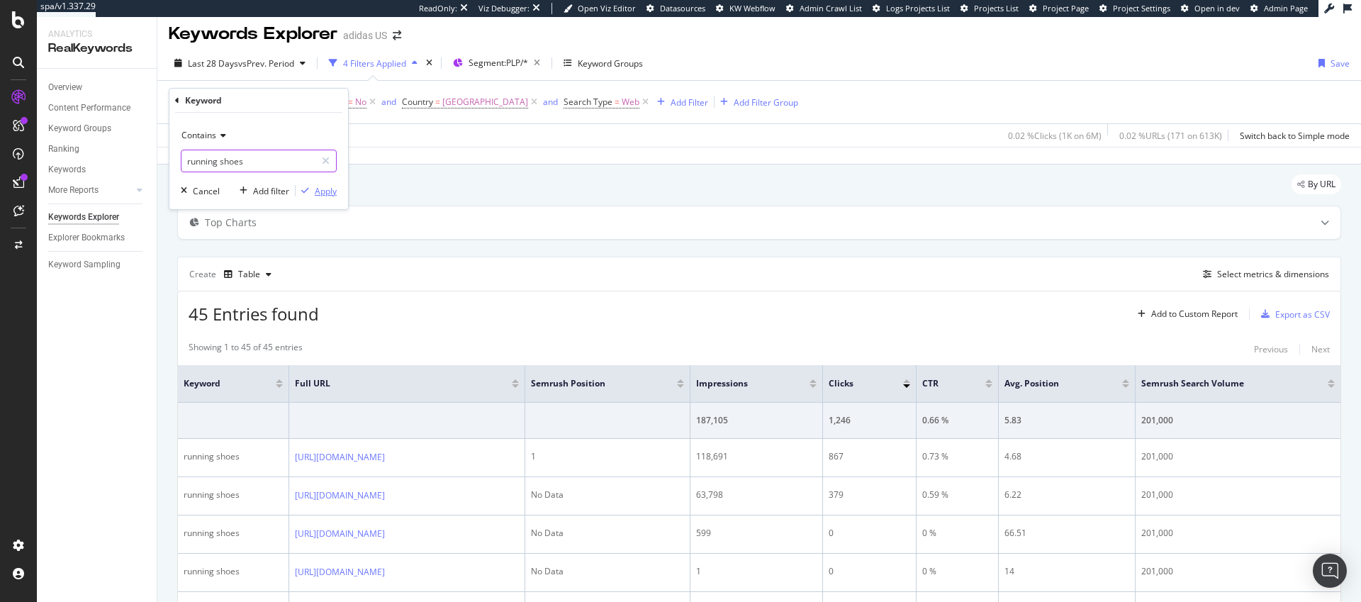
type input "running shoes"
click at [326, 191] on div "Apply" at bounding box center [326, 191] width 22 height 12
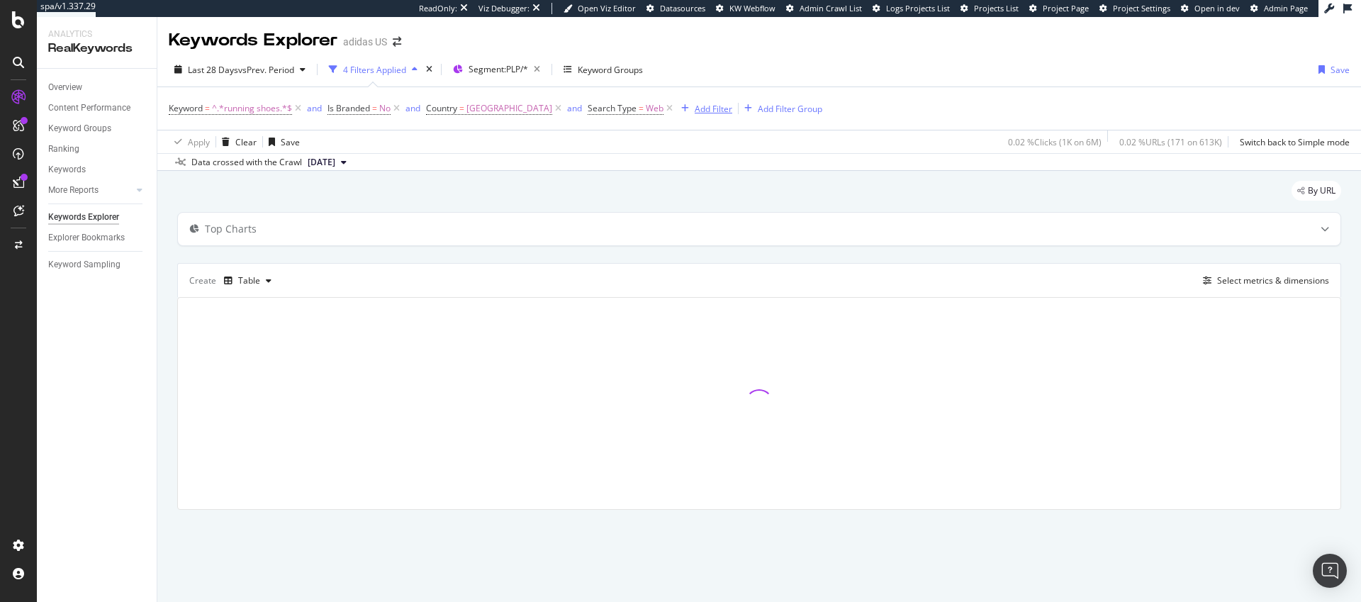
click at [721, 111] on div "Add Filter" at bounding box center [714, 109] width 38 height 12
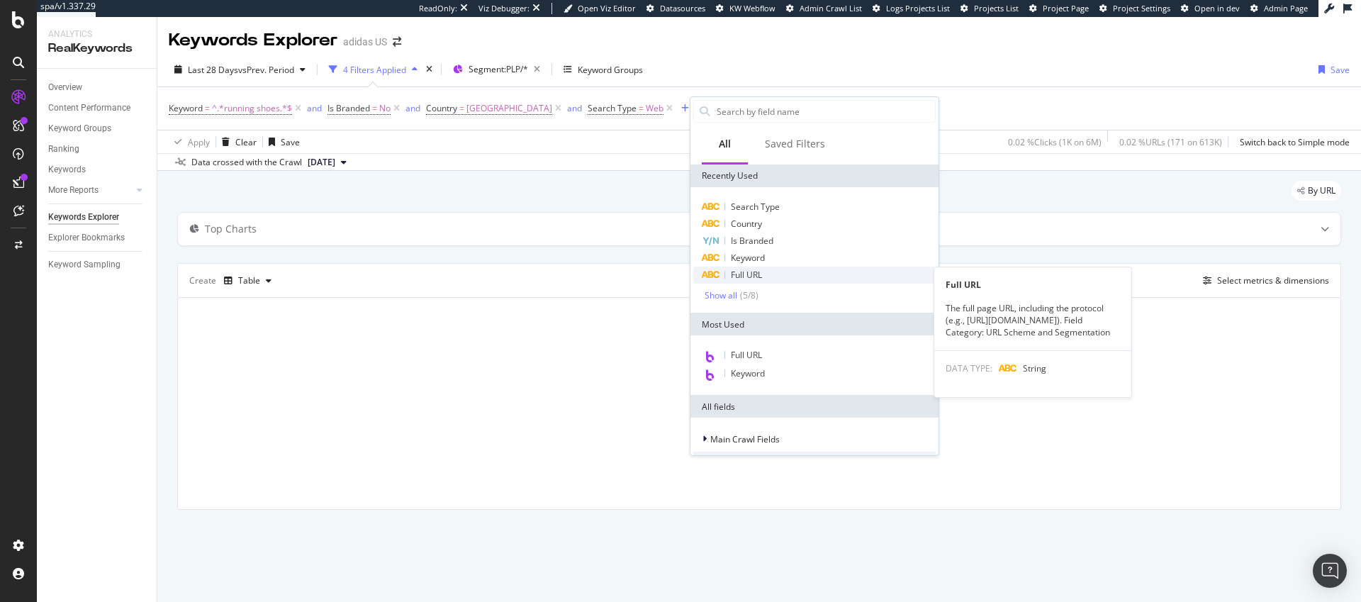
click at [739, 277] on span "Full URL" at bounding box center [746, 275] width 31 height 12
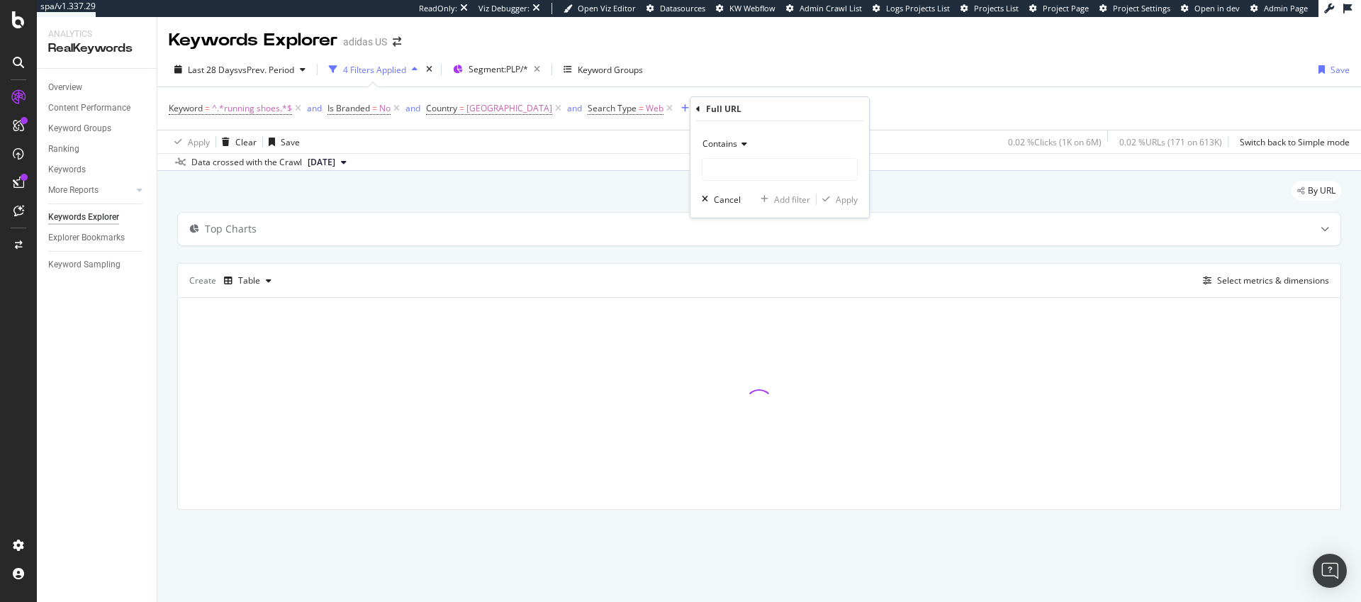
click at [727, 144] on span "Contains" at bounding box center [720, 144] width 35 height 12
click at [738, 323] on span "Matches regex" at bounding box center [738, 321] width 59 height 12
click at [731, 169] on input "text" at bounding box center [780, 169] width 155 height 23
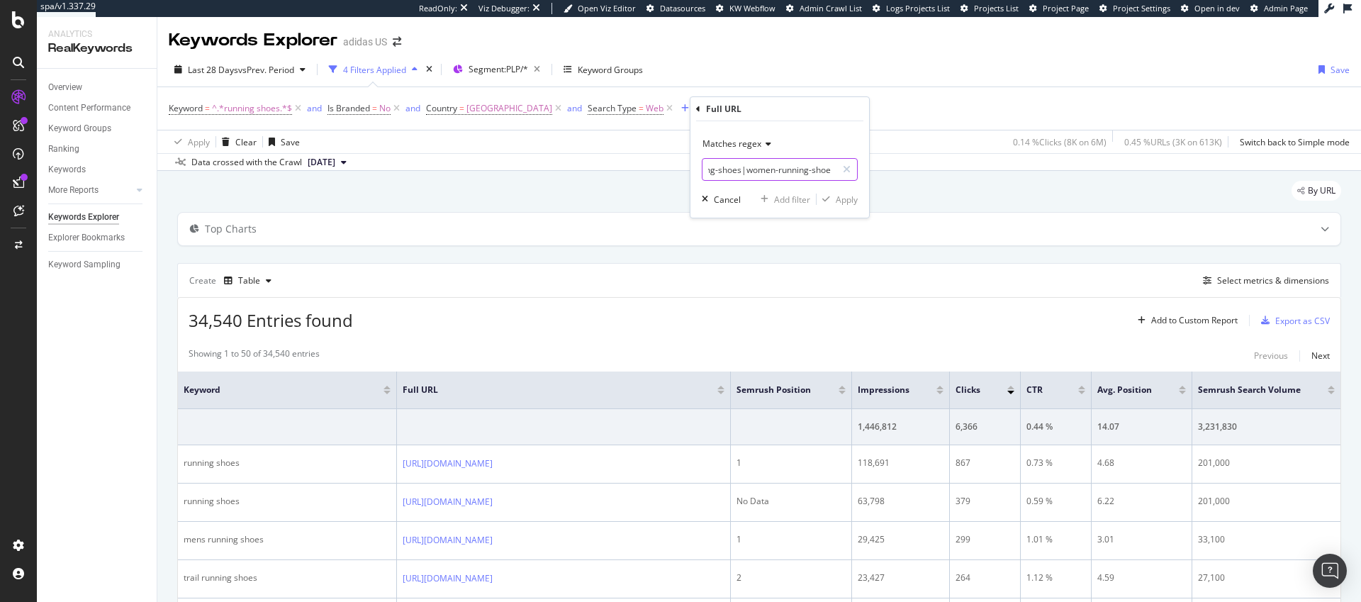
scroll to position [0, 51]
click at [744, 170] on input "(men-running-shoes|women-running-shoes" at bounding box center [770, 169] width 134 height 23
click at [736, 173] on input "(men-running-shoes|/women-running-shoes" at bounding box center [770, 169] width 134 height 23
type input "(/men-running-shoes|/women-running-shoes|/running-shoes)"
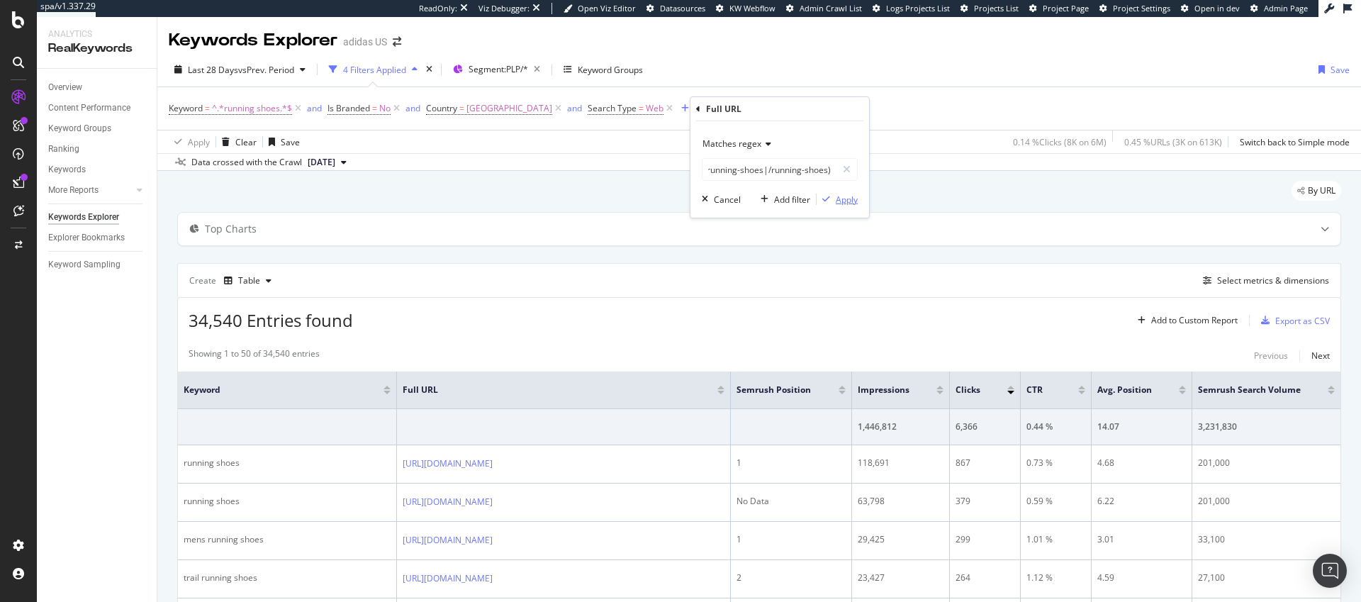
scroll to position [0, 0]
click at [854, 199] on div "Apply" at bounding box center [847, 200] width 22 height 12
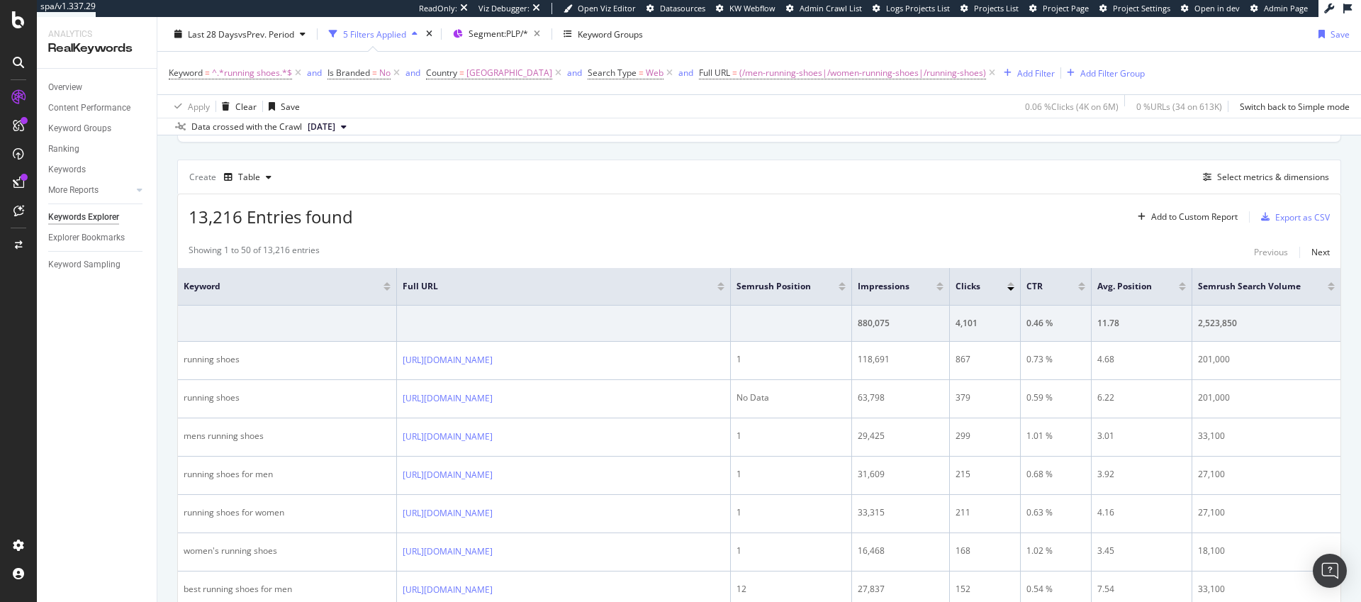
scroll to position [103, 0]
click at [1263, 179] on div "Select metrics & dimensions" at bounding box center [1273, 178] width 112 height 12
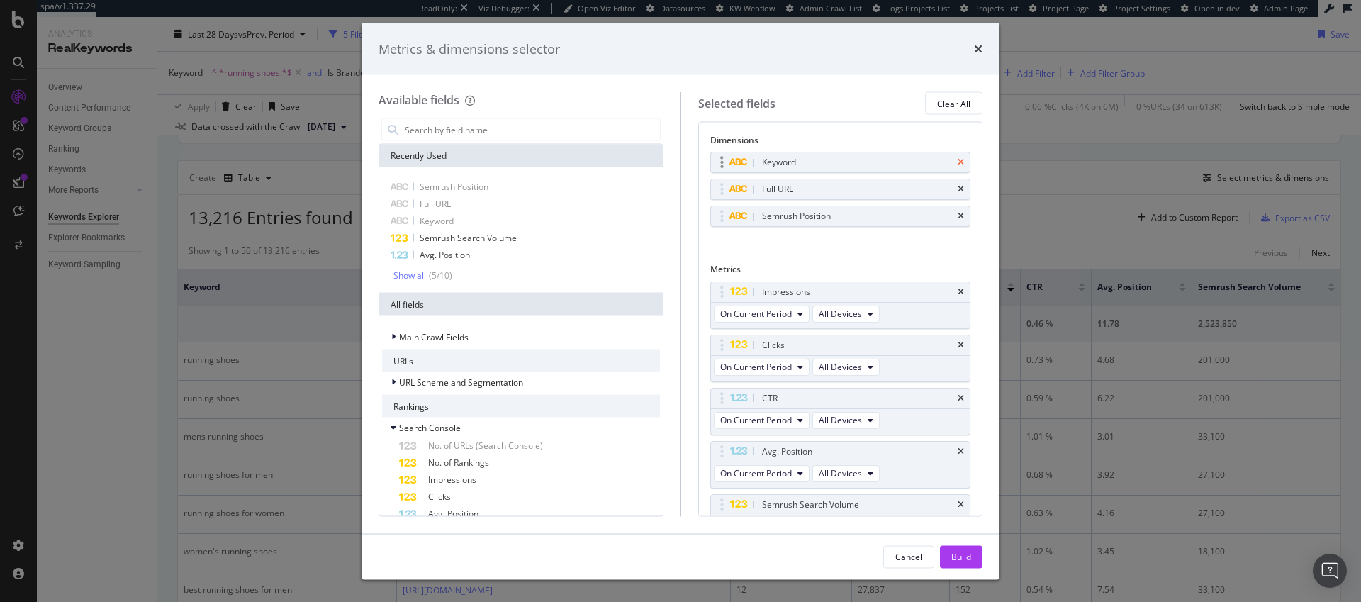
click at [958, 162] on icon "times" at bounding box center [961, 162] width 6 height 9
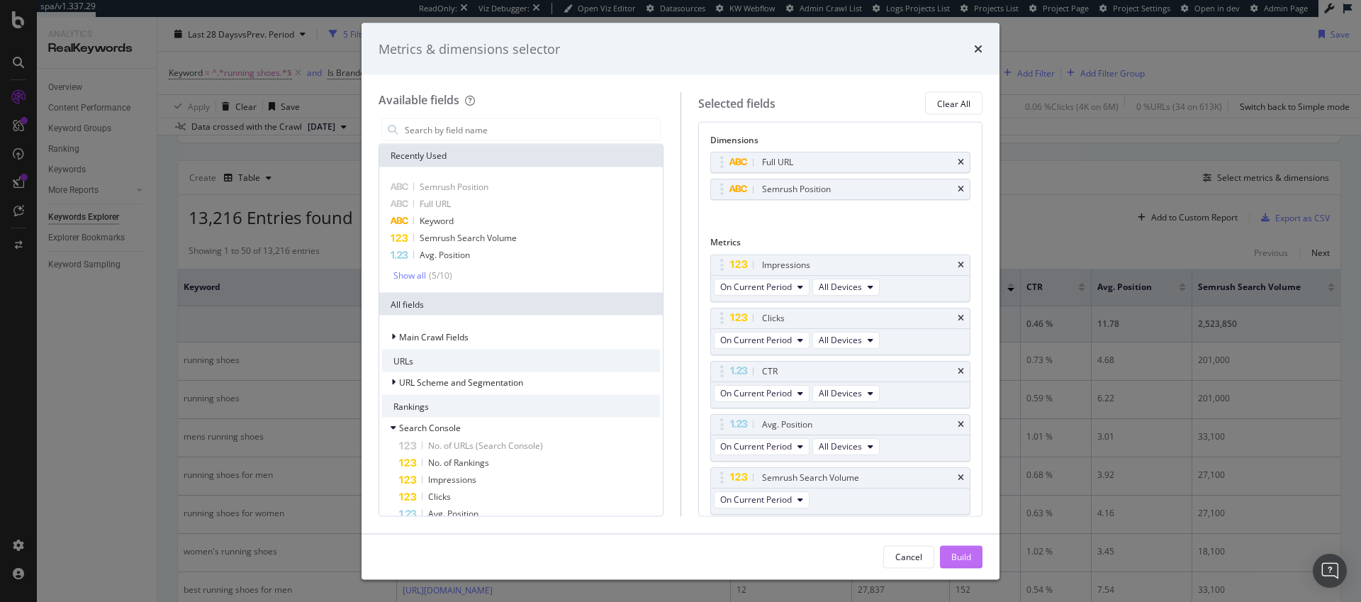
click at [961, 559] on div "Build" at bounding box center [961, 556] width 20 height 12
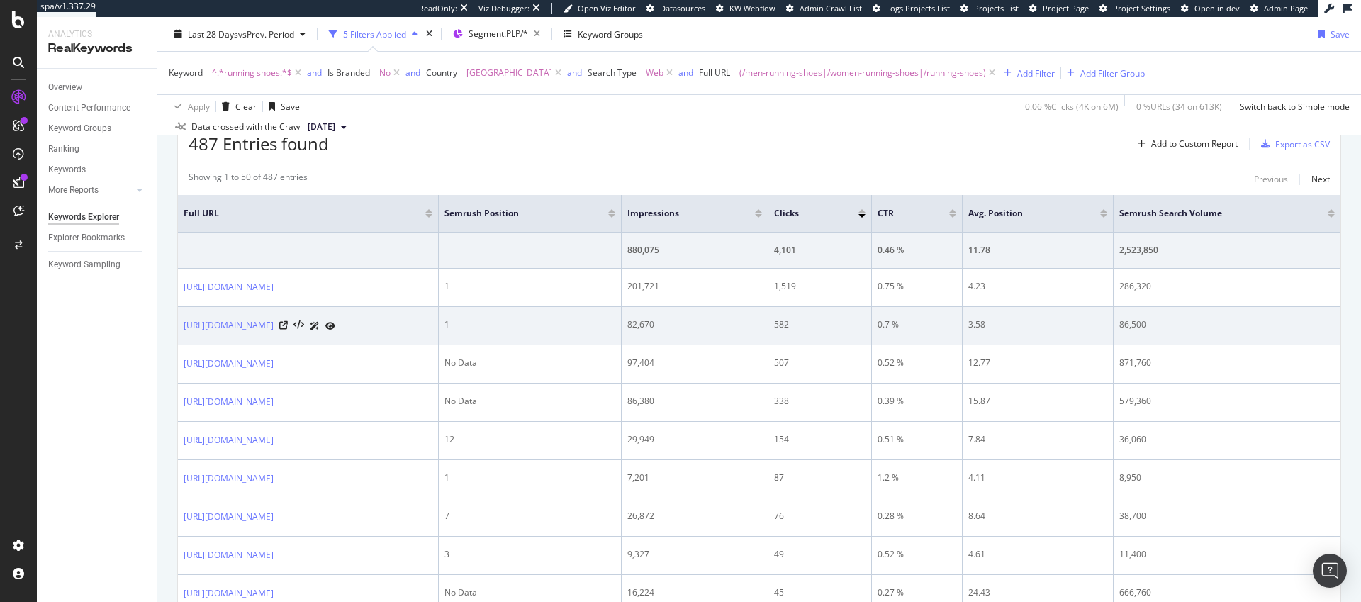
scroll to position [201, 0]
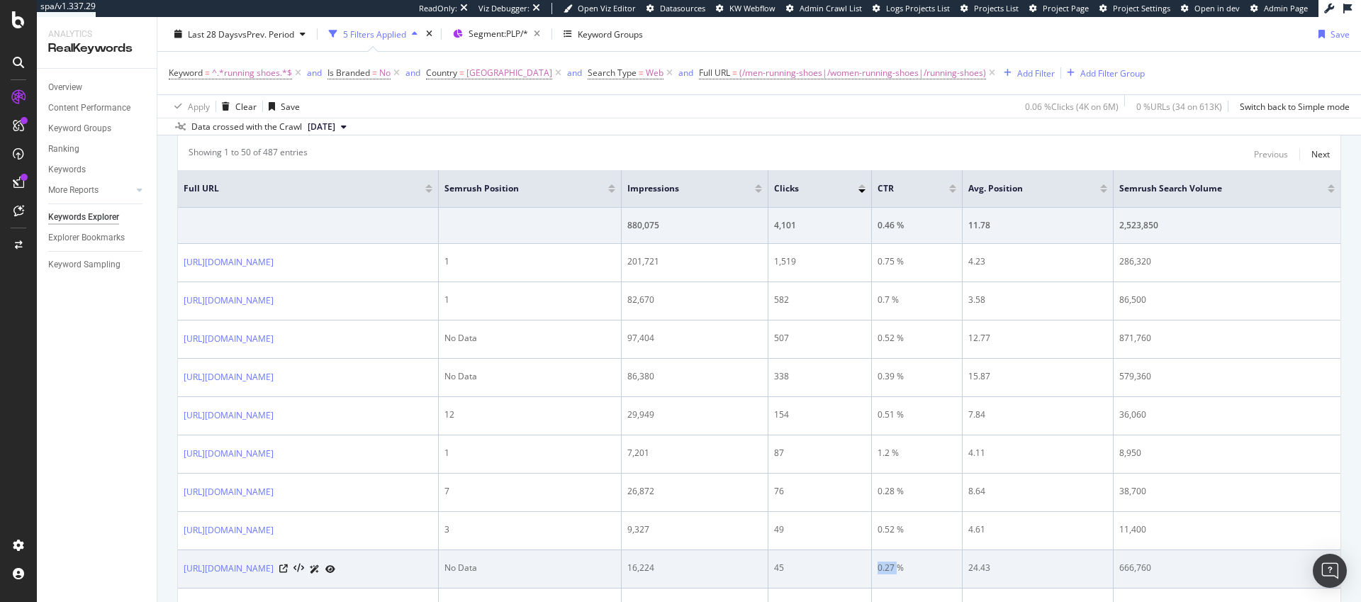
drag, startPoint x: 978, startPoint y: 568, endPoint x: 954, endPoint y: 565, distance: 23.6
click at [954, 565] on td "0.27 %" at bounding box center [917, 569] width 90 height 38
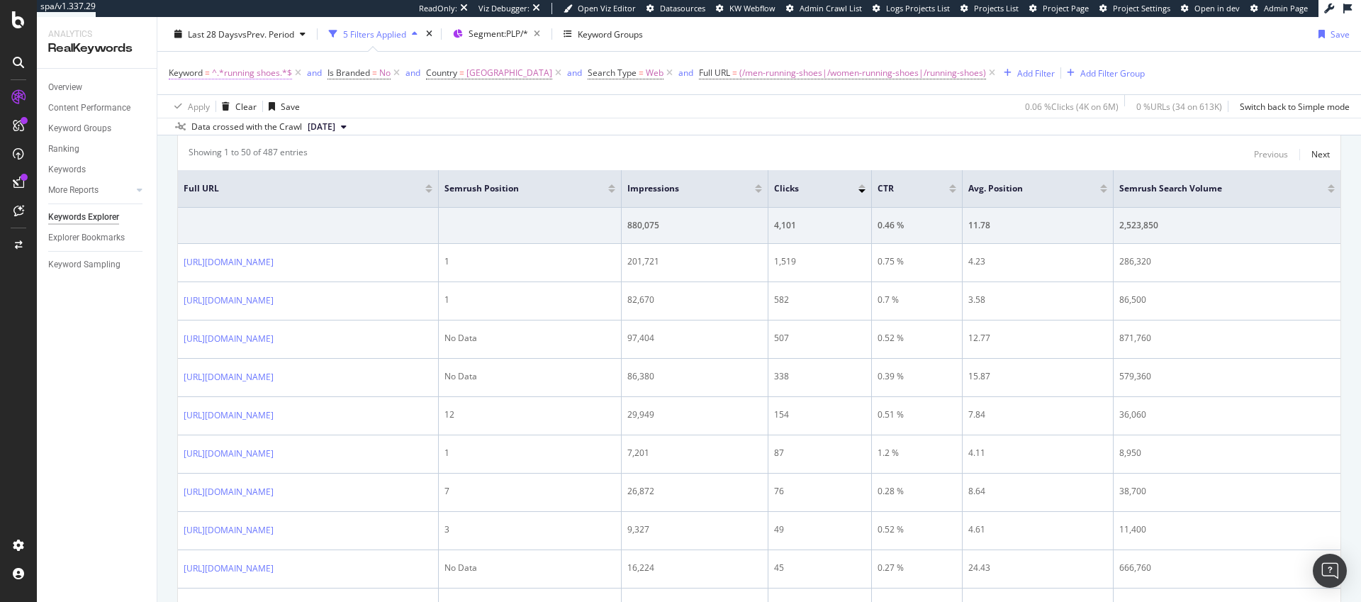
click at [236, 74] on span "^.*running shoes.*$" at bounding box center [252, 73] width 80 height 20
click at [223, 108] on icon at bounding box center [221, 106] width 10 height 9
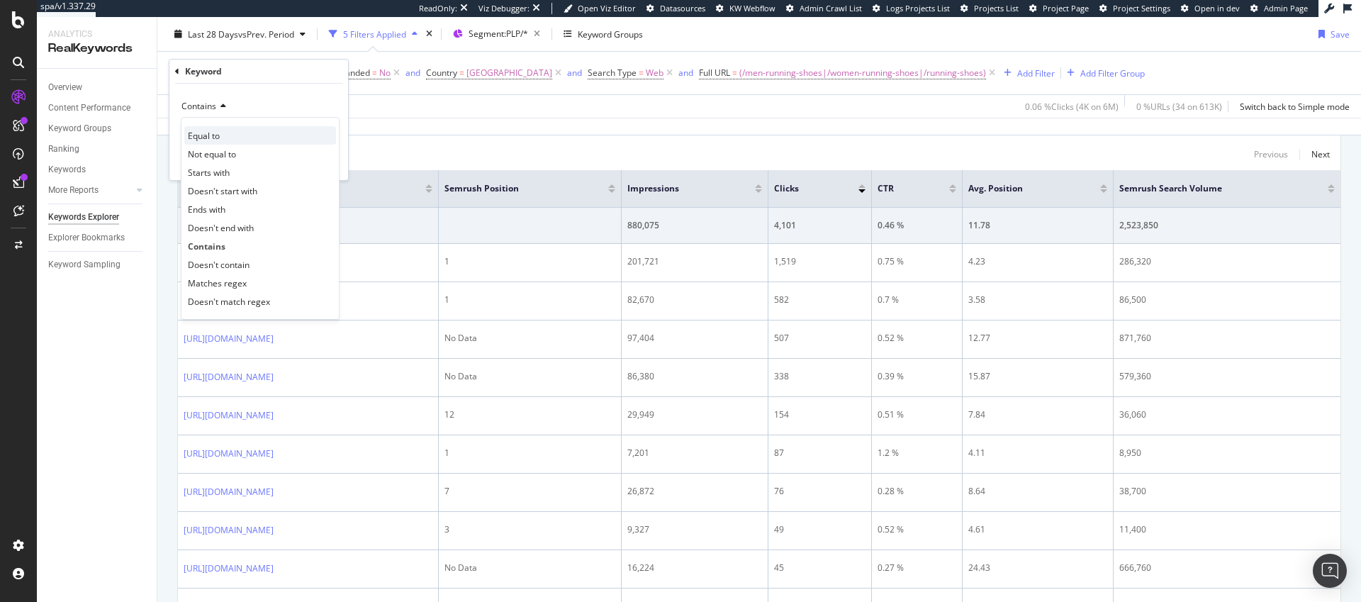
click at [220, 135] on span "Equal to" at bounding box center [204, 136] width 32 height 12
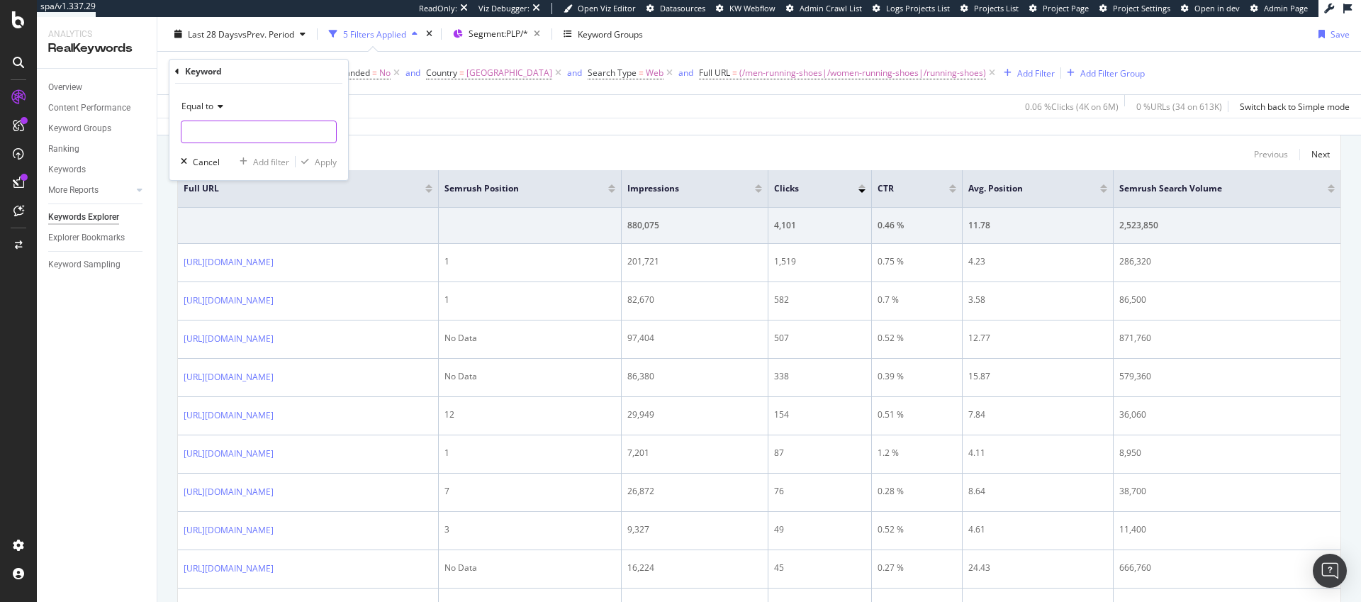
click at [257, 133] on input "text" at bounding box center [258, 132] width 155 height 23
type input "running shoes"
click at [281, 96] on div "Equal to" at bounding box center [259, 106] width 156 height 23
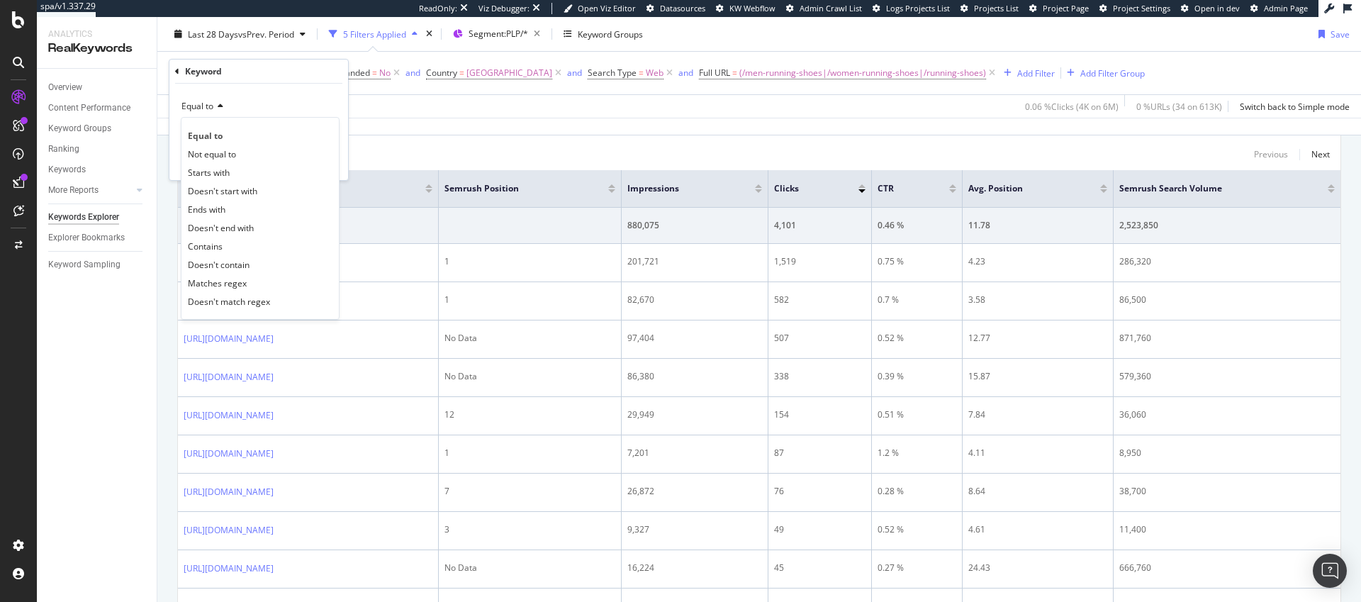
click at [279, 95] on div "Equal to" at bounding box center [259, 106] width 156 height 23
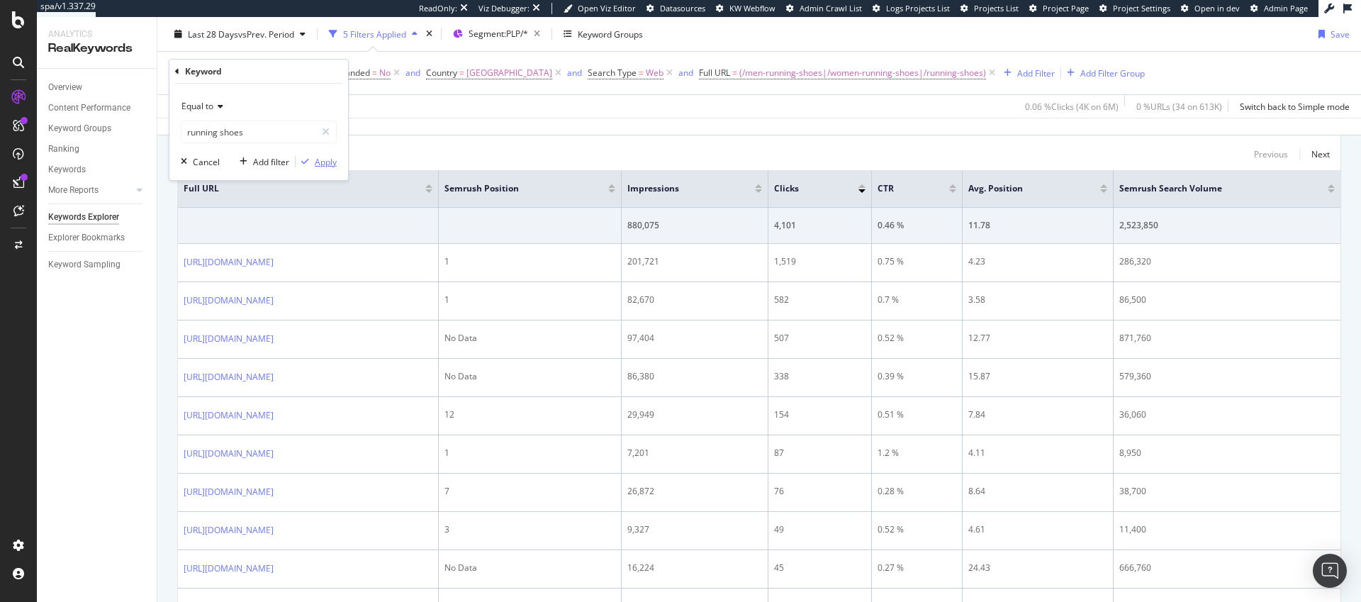
click at [332, 161] on div "Apply" at bounding box center [326, 162] width 22 height 12
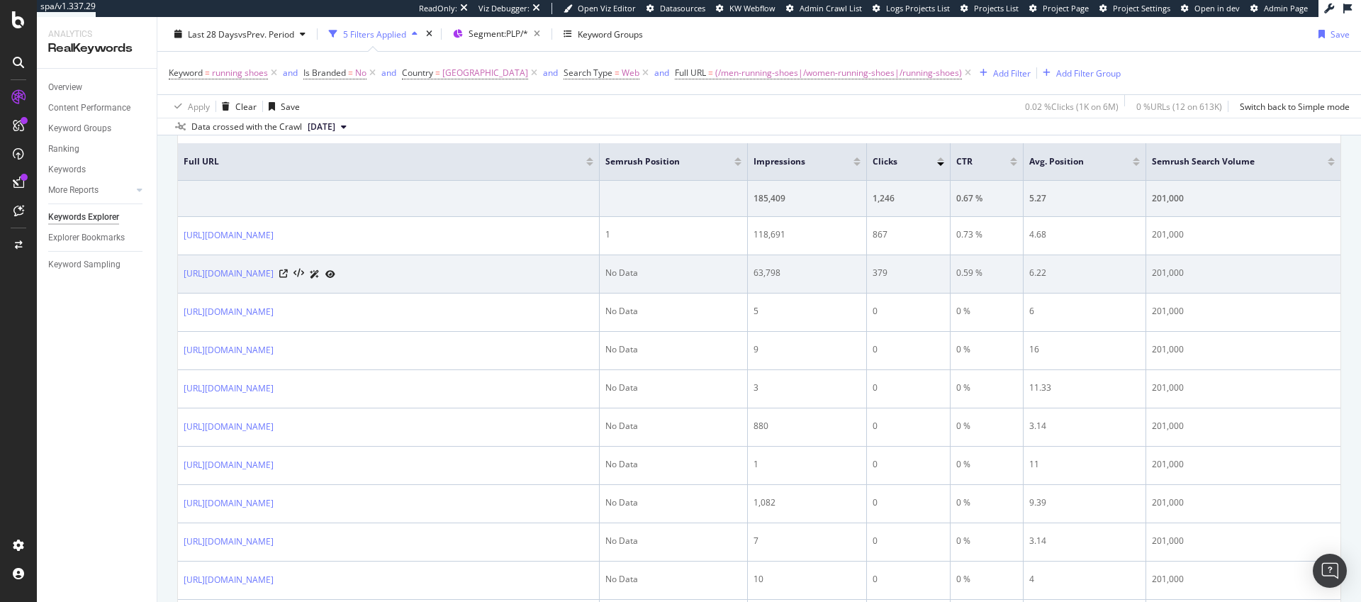
scroll to position [227, 0]
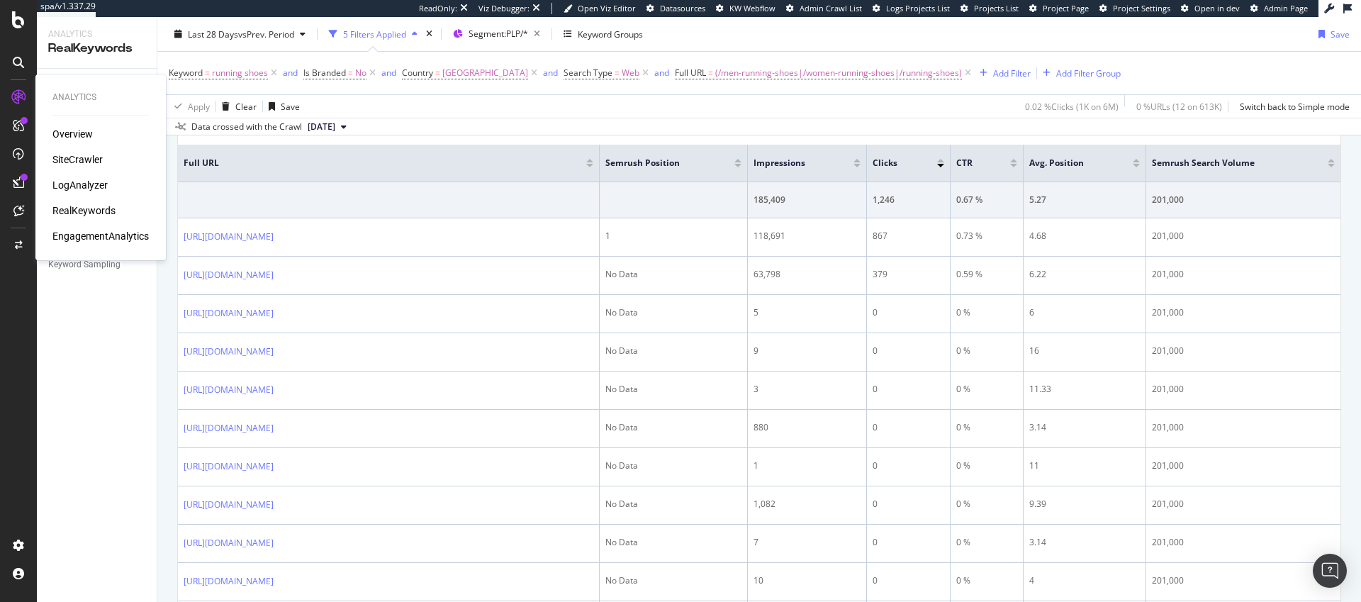
click at [79, 161] on div "SiteCrawler" at bounding box center [77, 159] width 50 height 14
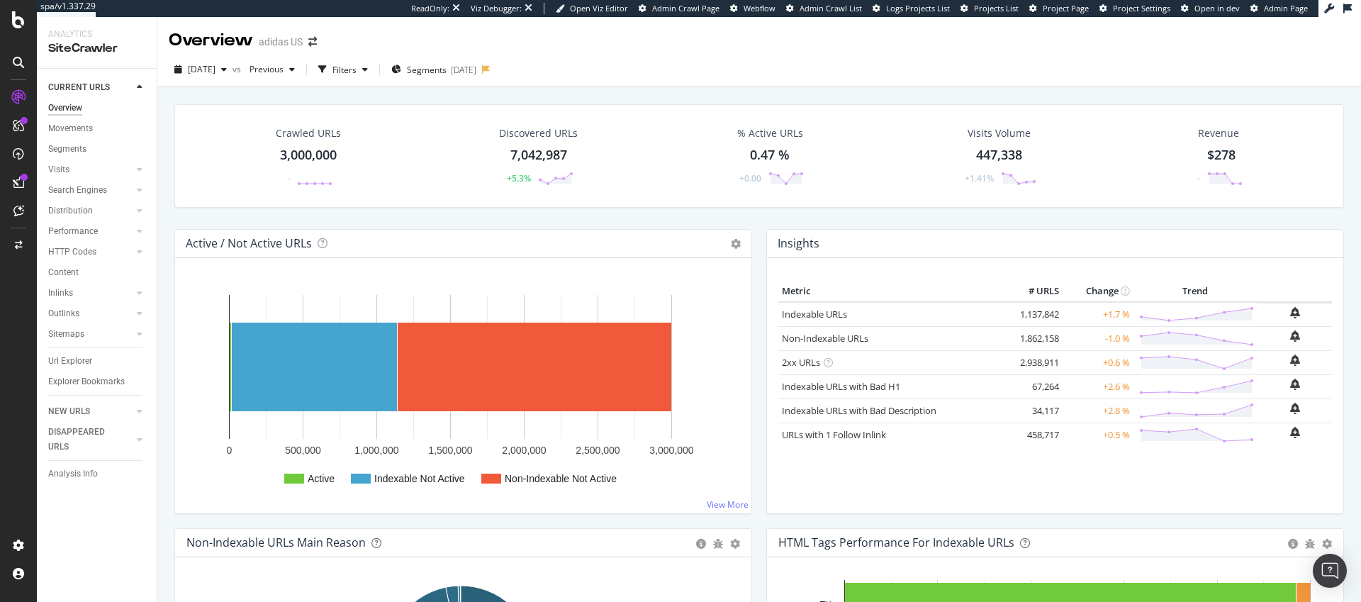
click at [313, 157] on div "3,000,000" at bounding box center [308, 155] width 57 height 18
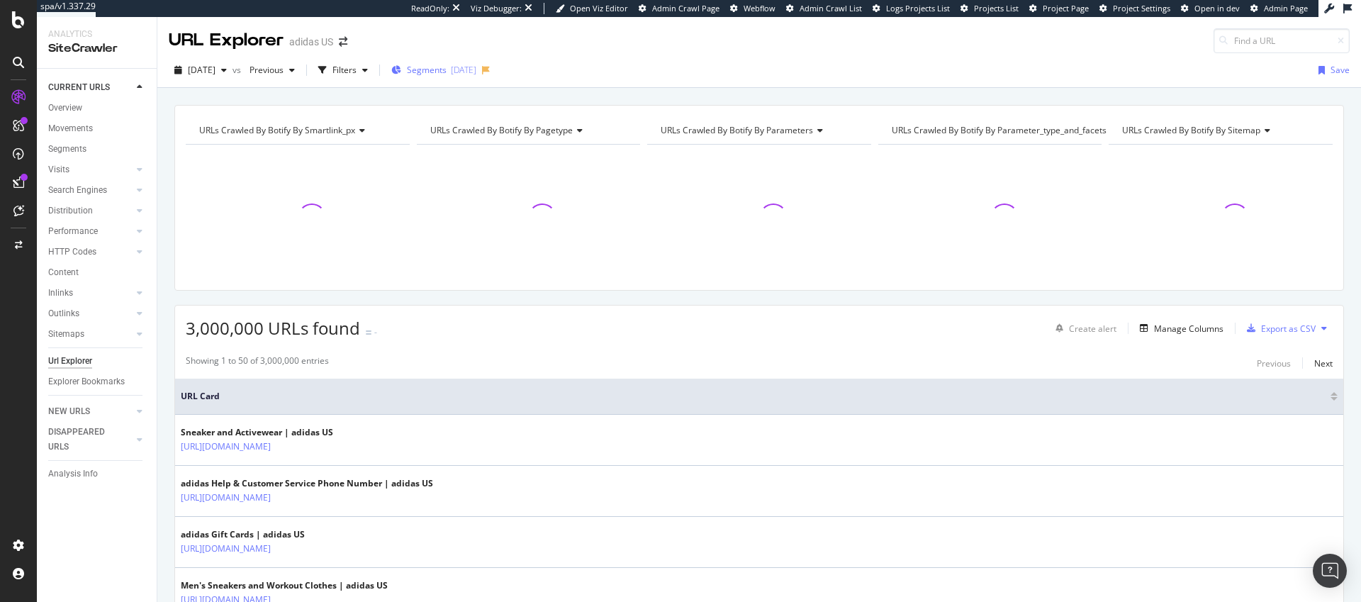
click at [440, 71] on span "Segments" at bounding box center [427, 70] width 40 height 12
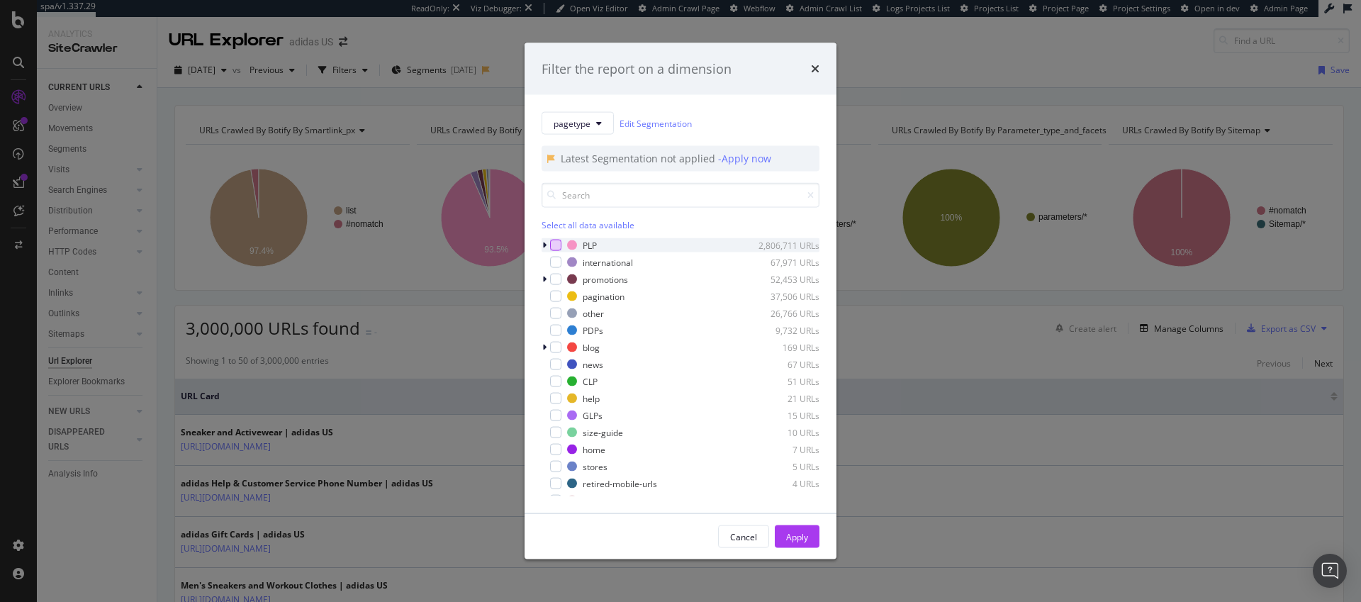
click at [556, 245] on div "modal" at bounding box center [555, 245] width 11 height 11
drag, startPoint x: 805, startPoint y: 537, endPoint x: 795, endPoint y: 529, distance: 13.6
click at [805, 538] on div "Apply" at bounding box center [797, 536] width 22 height 12
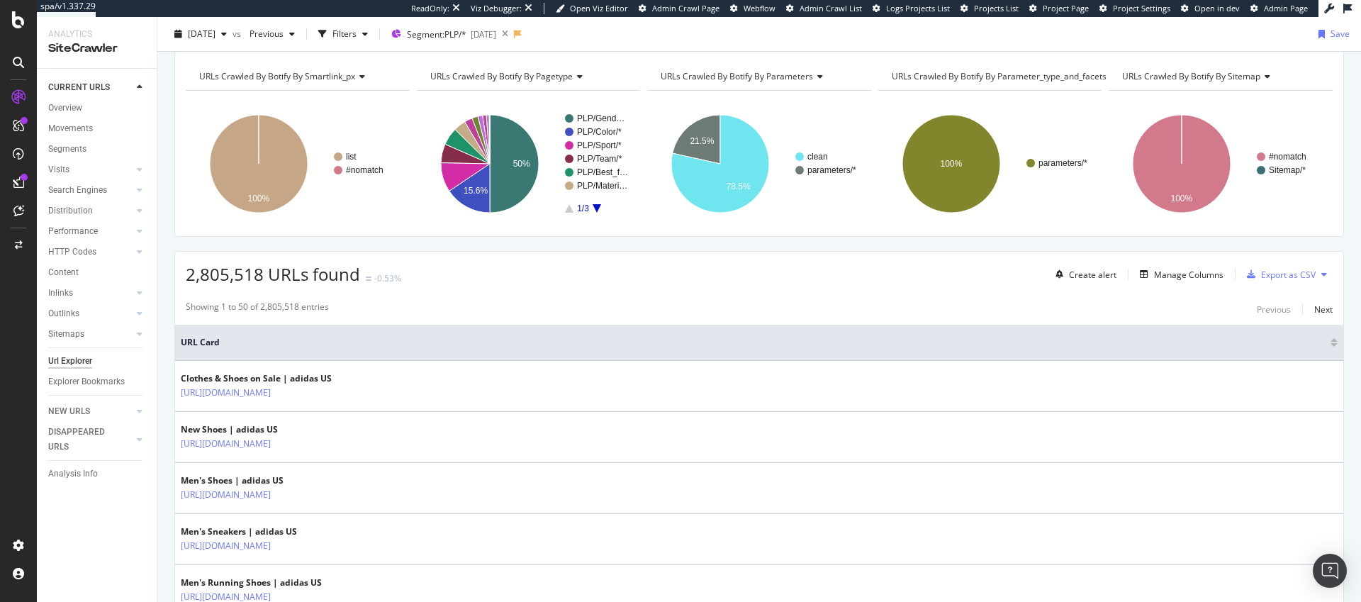
scroll to position [58, 0]
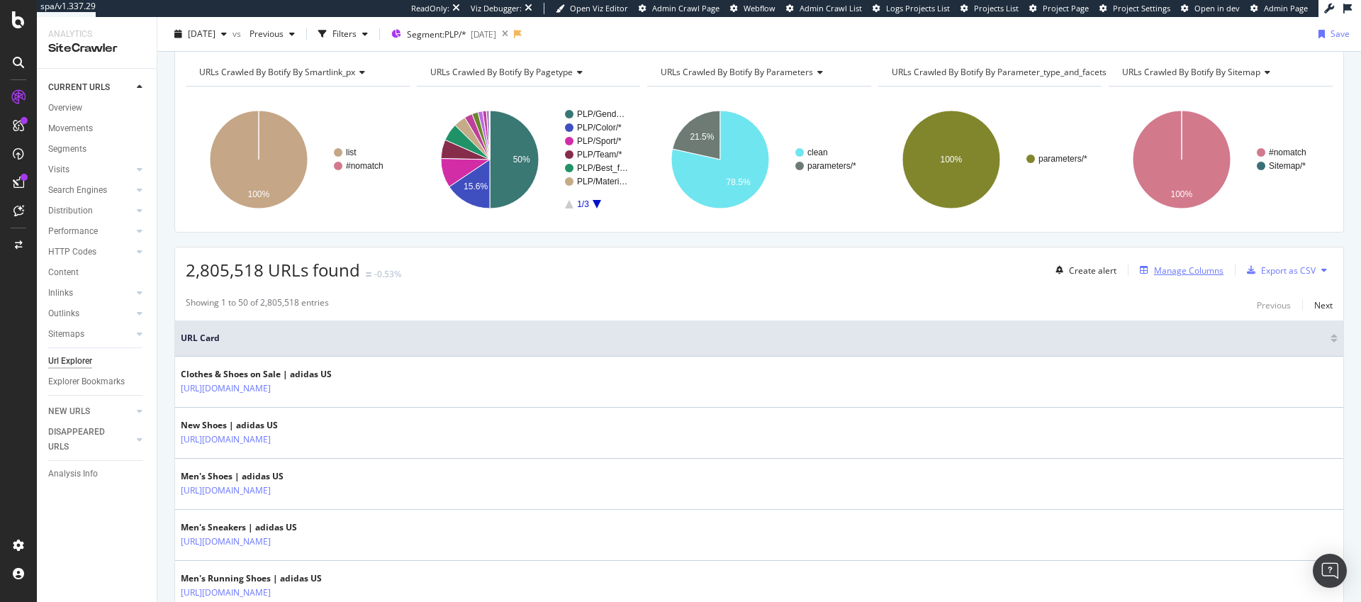
click at [1174, 273] on div "Manage Columns" at bounding box center [1188, 270] width 69 height 12
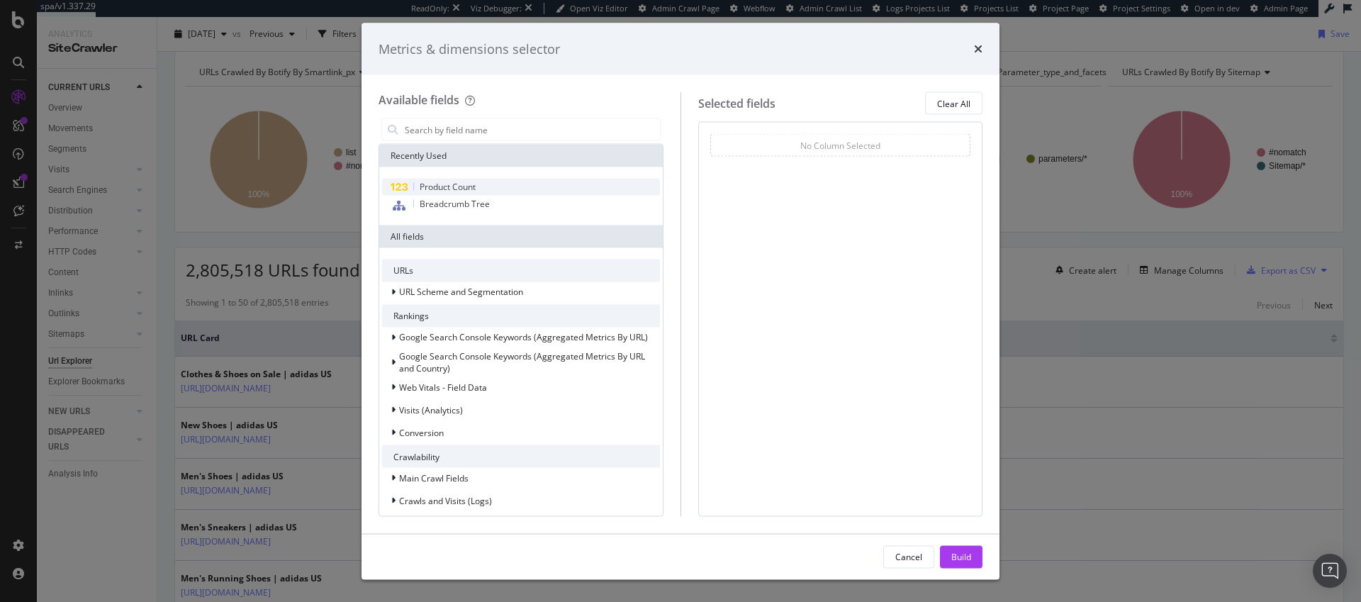
click at [443, 184] on span "Product Count" at bounding box center [448, 187] width 56 height 12
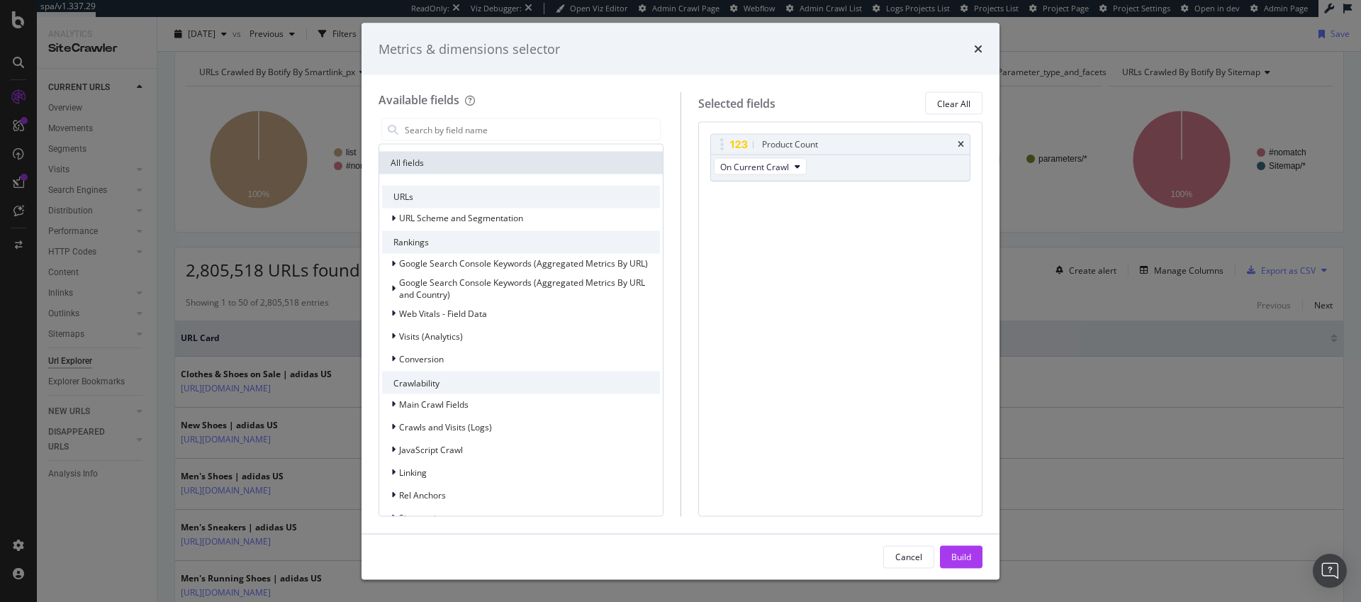
scroll to position [77, 0]
click at [394, 332] on icon "modal" at bounding box center [393, 333] width 4 height 9
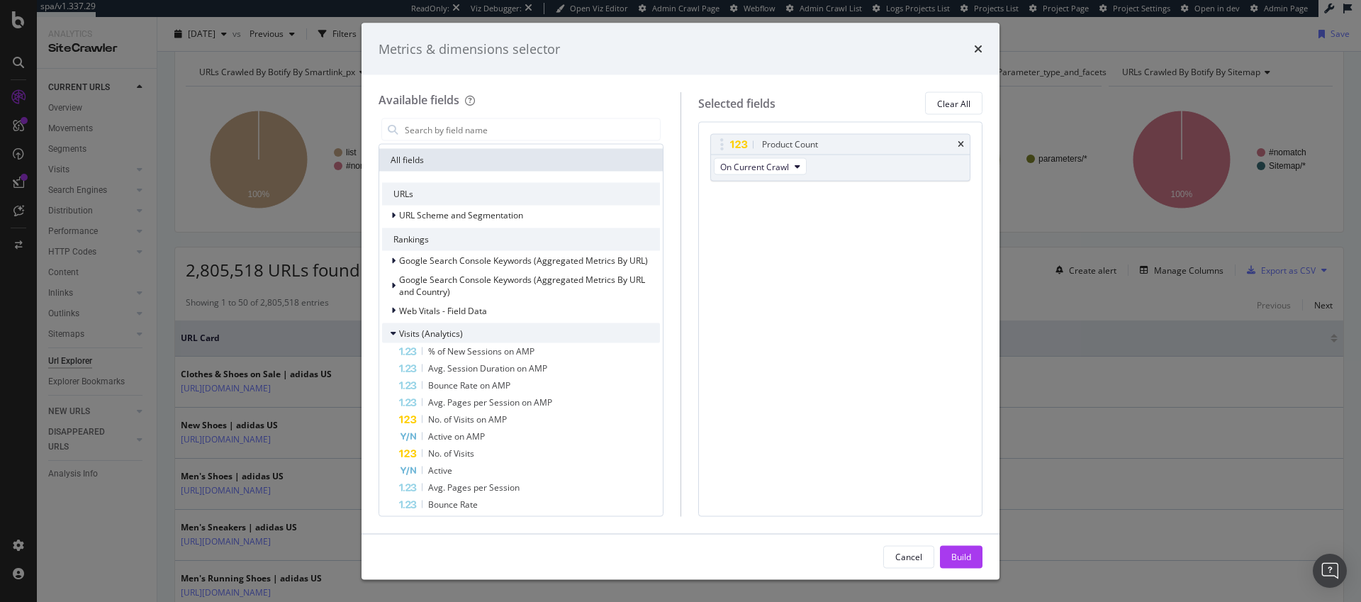
click at [394, 333] on icon "modal" at bounding box center [394, 333] width 6 height 9
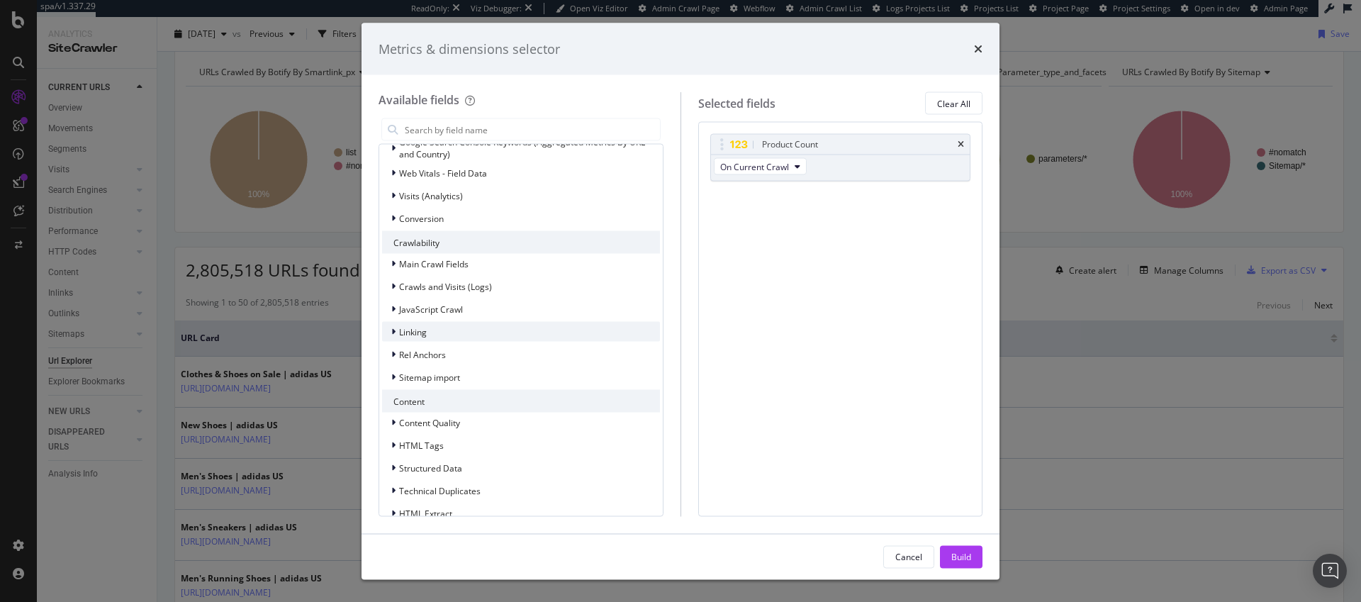
scroll to position [216, 0]
click at [392, 259] on icon "modal" at bounding box center [393, 262] width 4 height 9
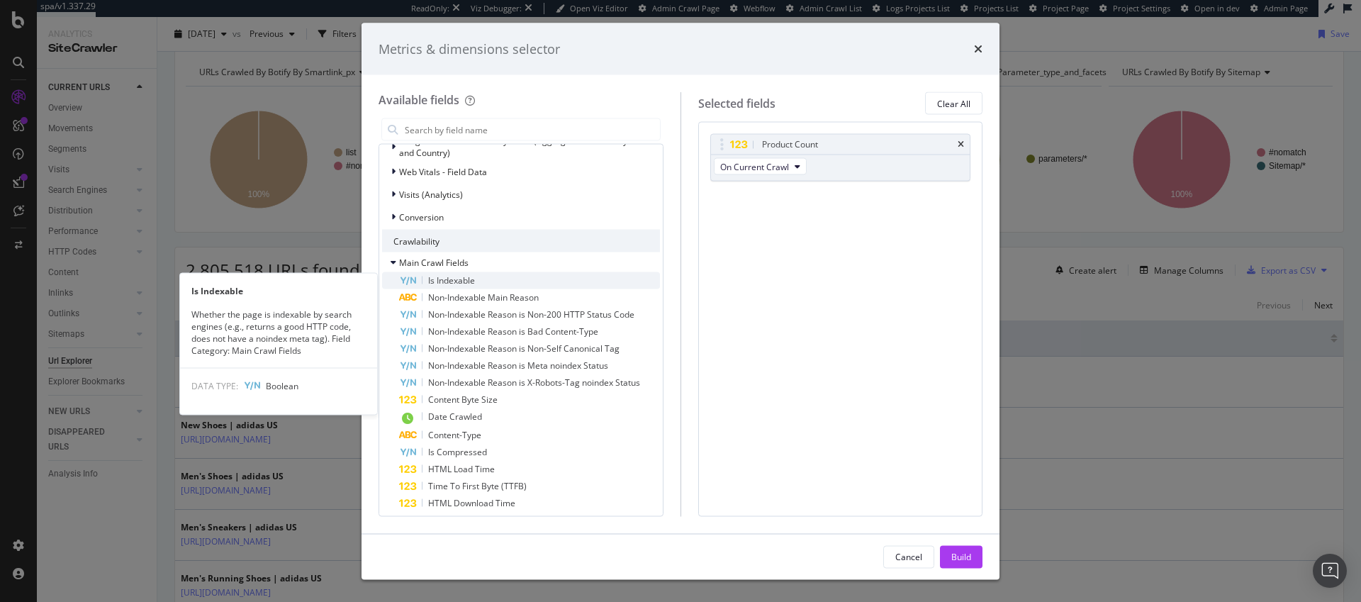
click at [447, 281] on span "Is Indexable" at bounding box center [451, 280] width 47 height 12
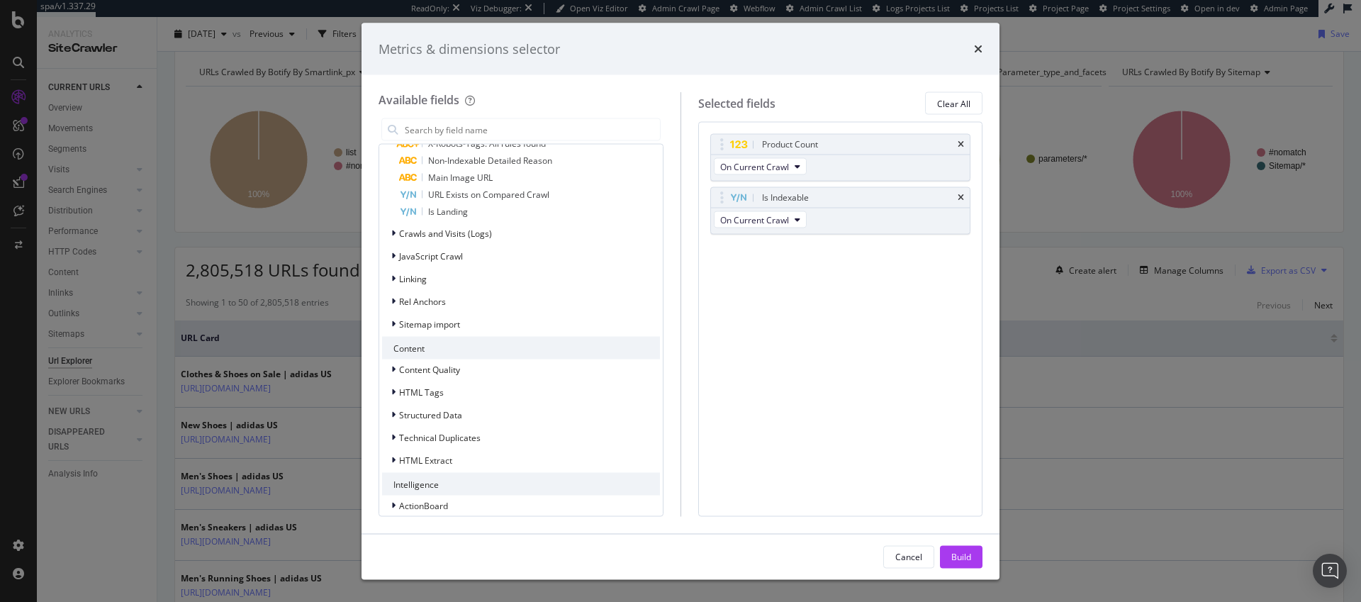
scroll to position [773, 0]
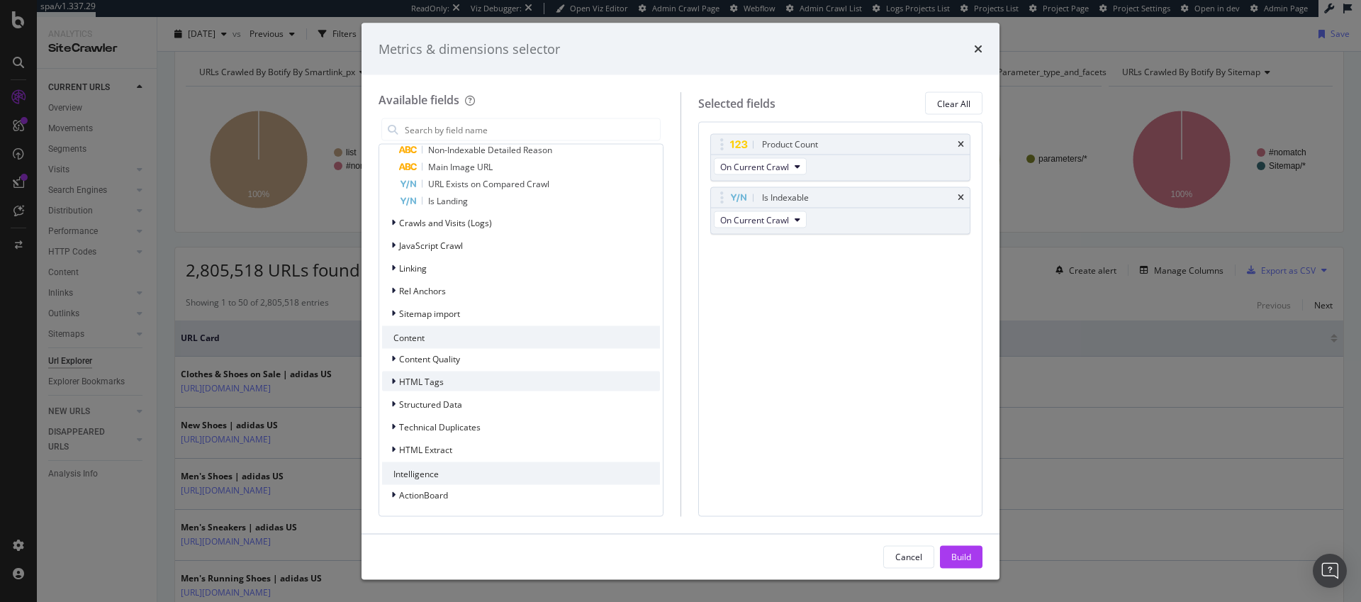
click at [393, 383] on icon "modal" at bounding box center [393, 381] width 4 height 9
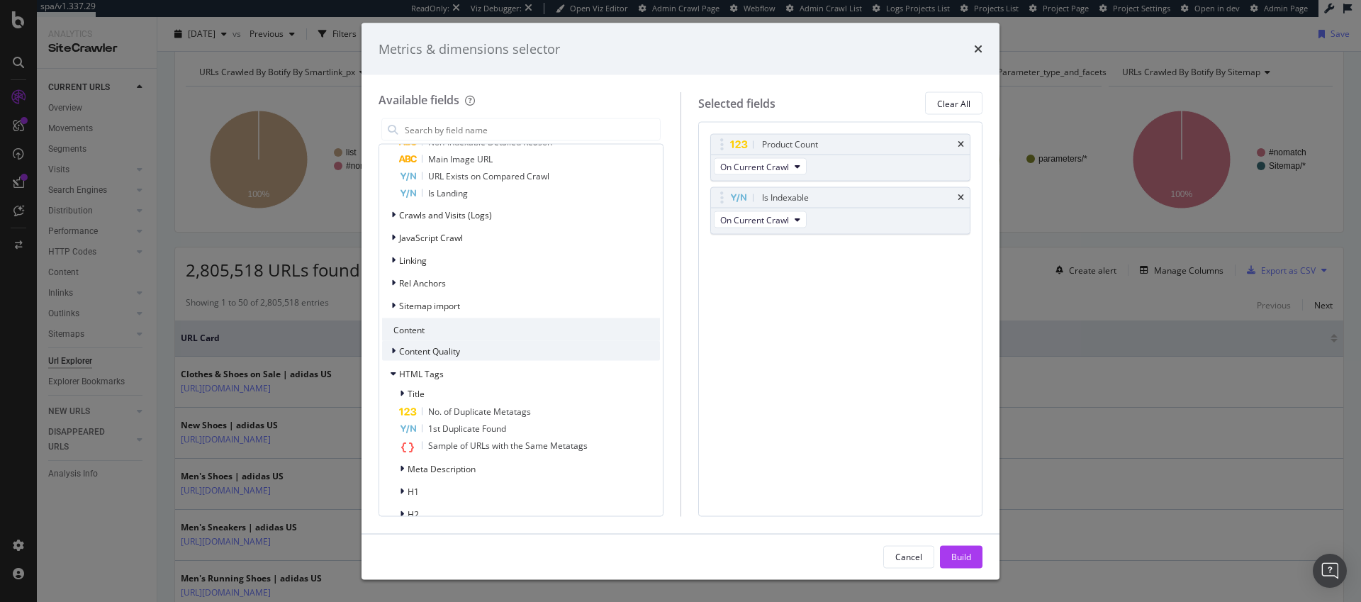
scroll to position [840, 0]
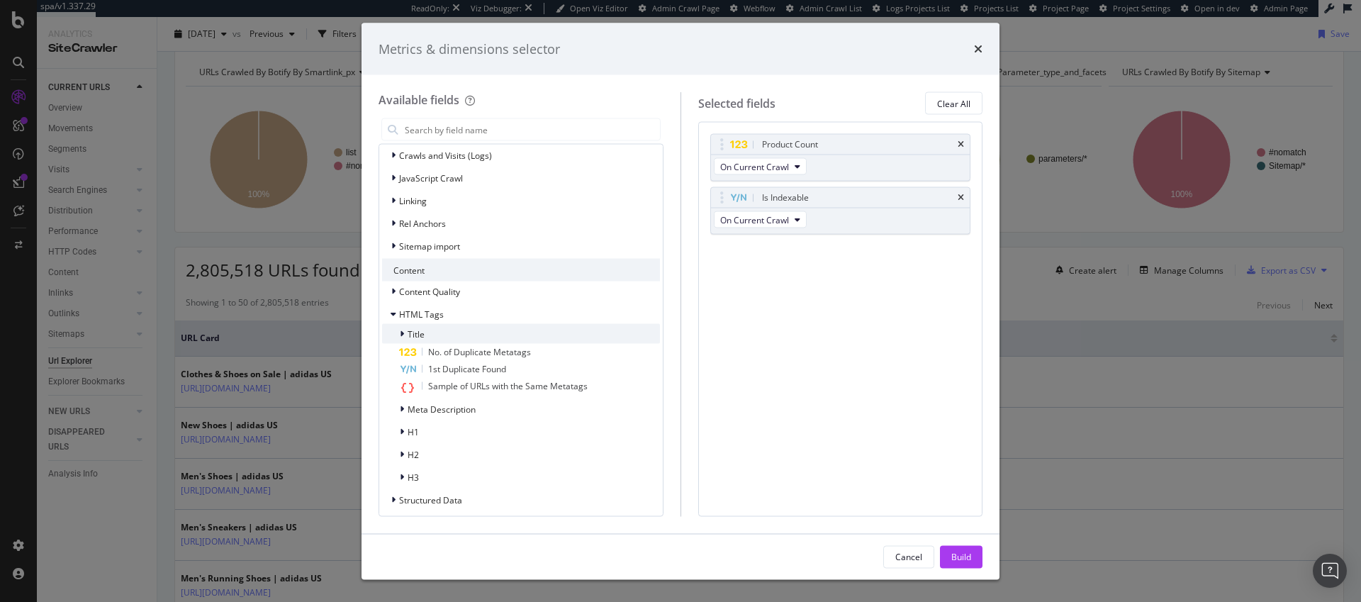
click at [403, 334] on icon "modal" at bounding box center [402, 334] width 4 height 9
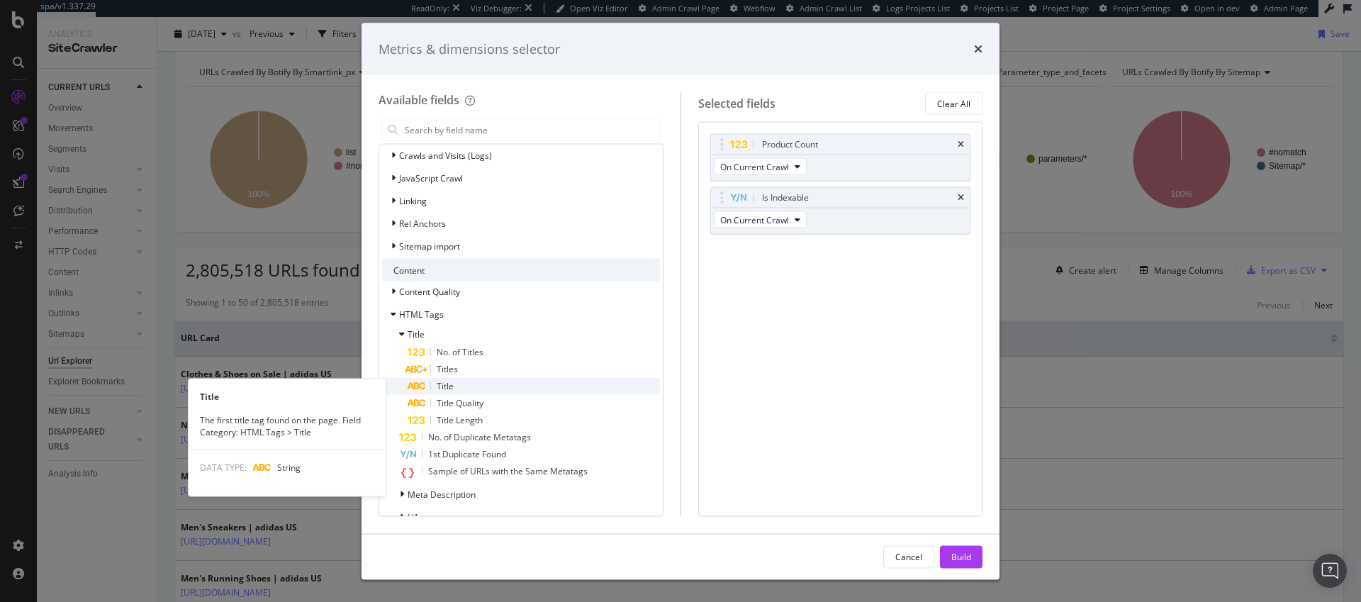
click at [454, 386] on div "Title" at bounding box center [534, 386] width 252 height 17
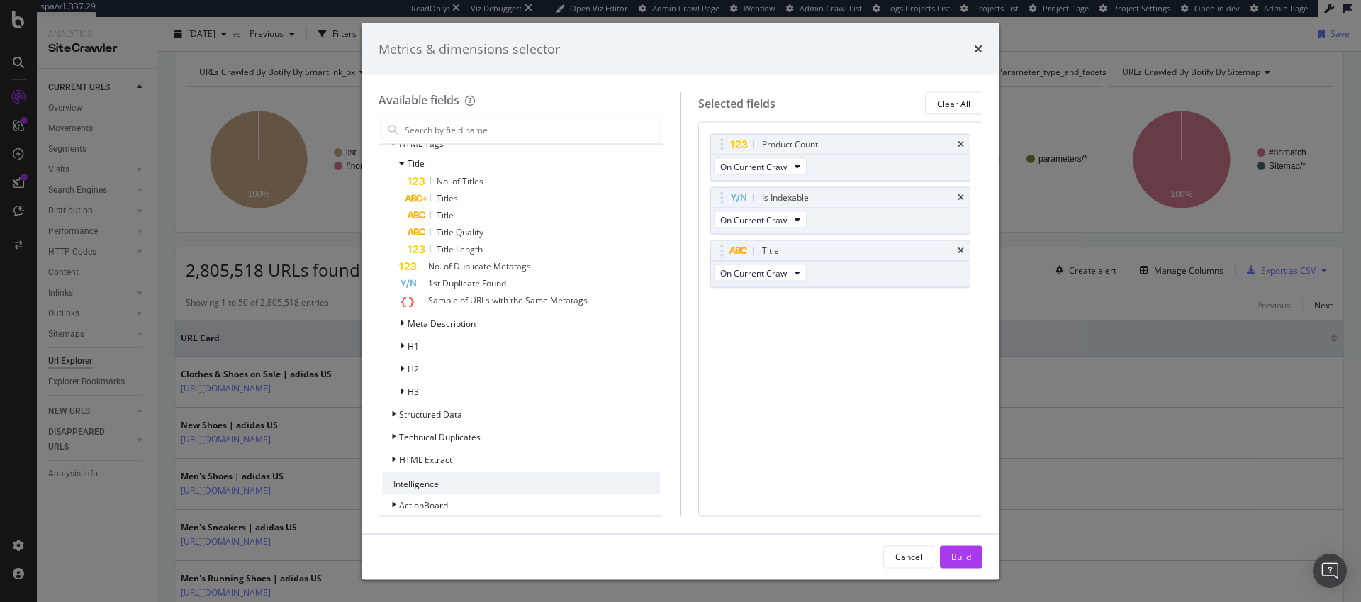
scroll to position [1017, 0]
click at [403, 340] on icon "modal" at bounding box center [402, 340] width 4 height 9
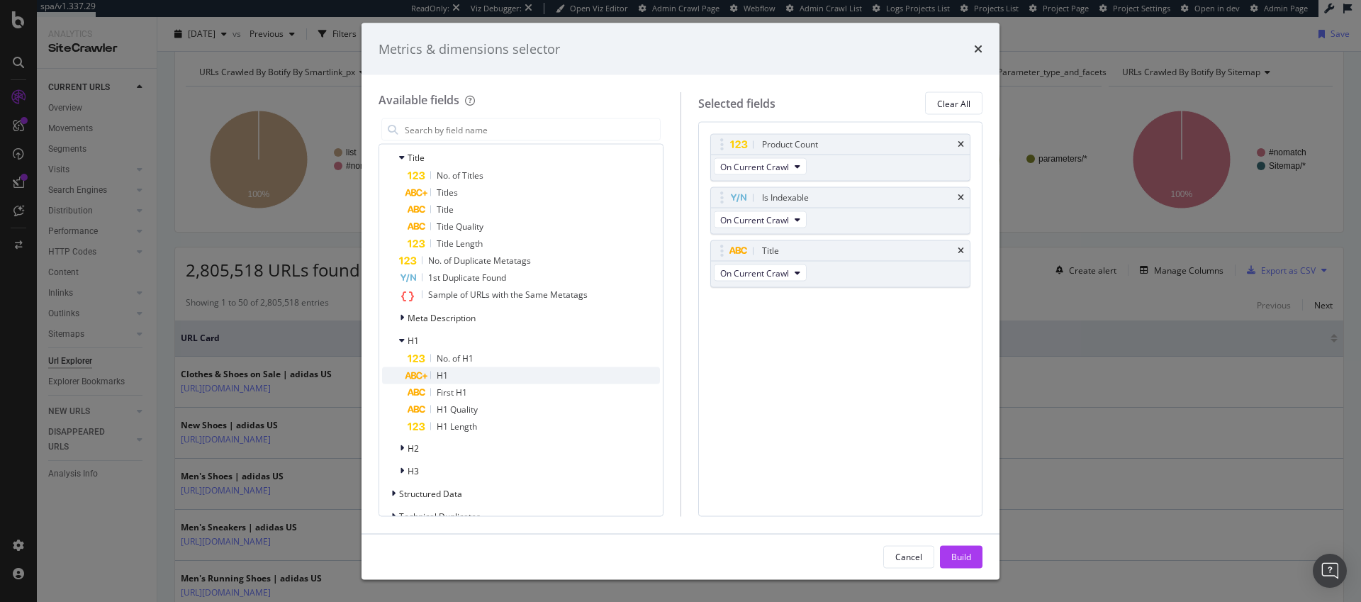
click at [446, 376] on span "H1" at bounding box center [442, 375] width 11 height 12
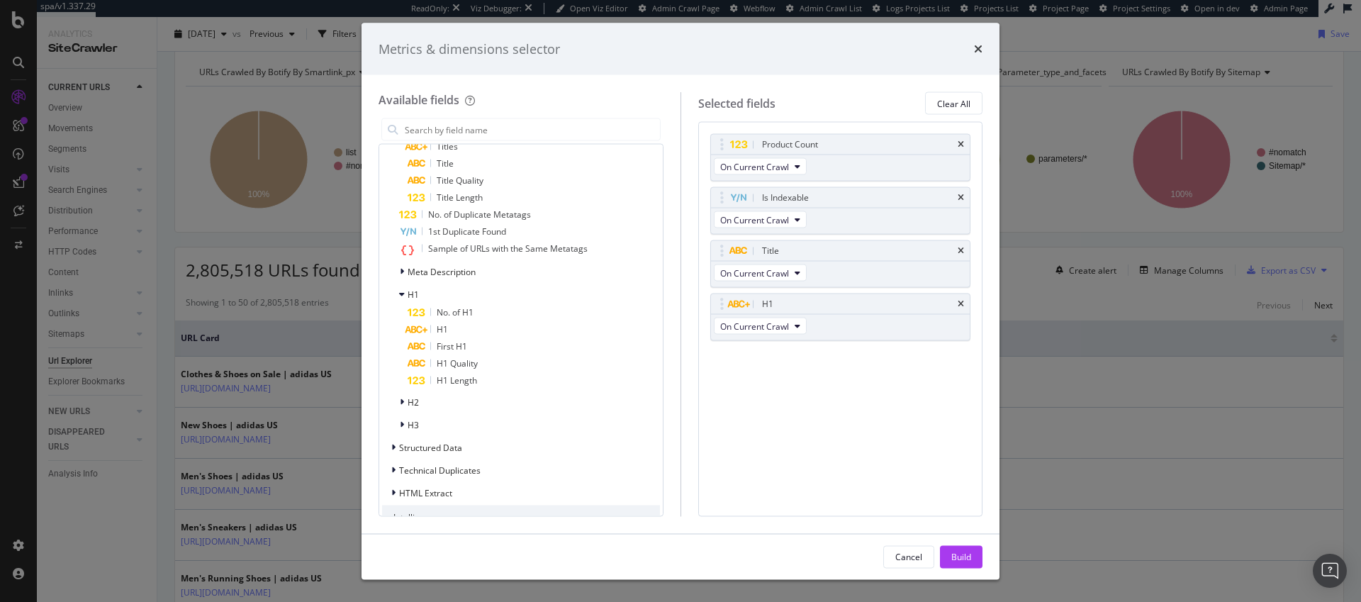
scroll to position [1106, 0]
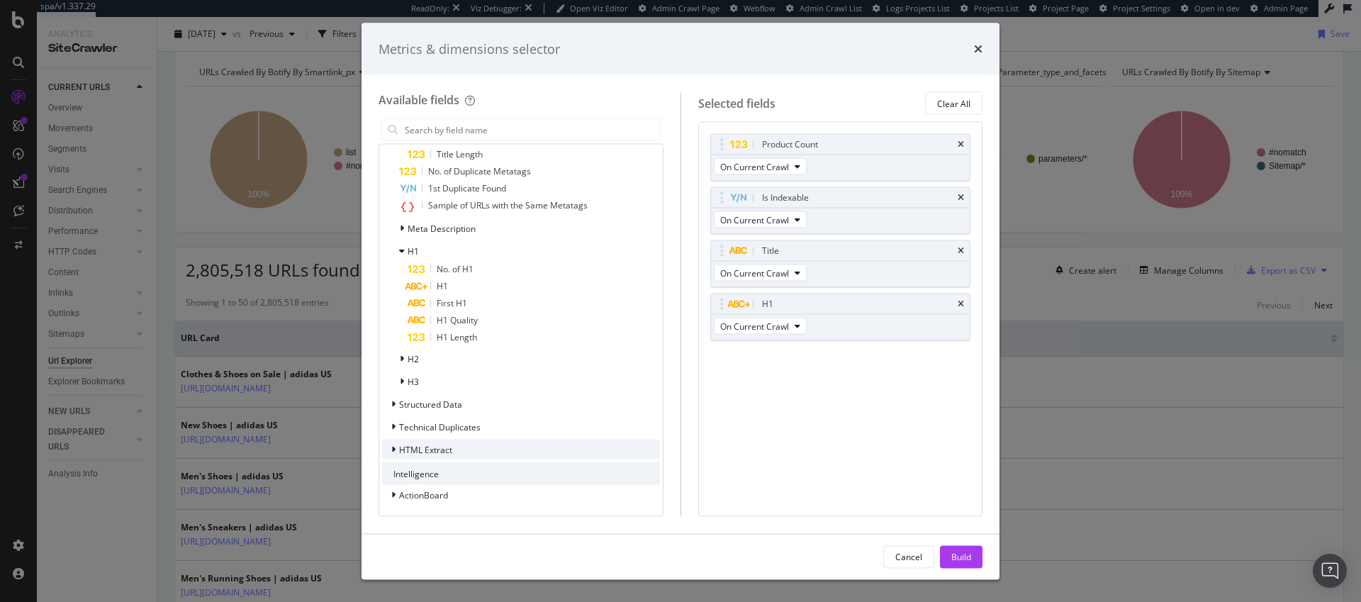
click at [393, 449] on icon "modal" at bounding box center [393, 449] width 4 height 9
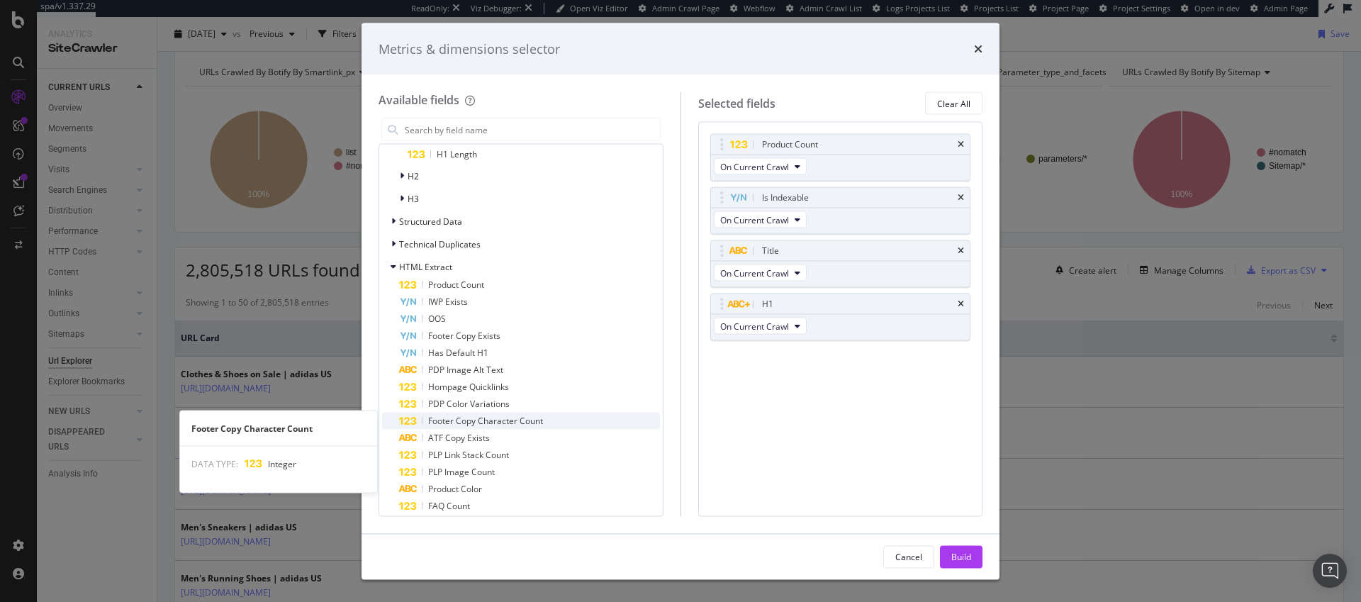
scroll to position [1292, 0]
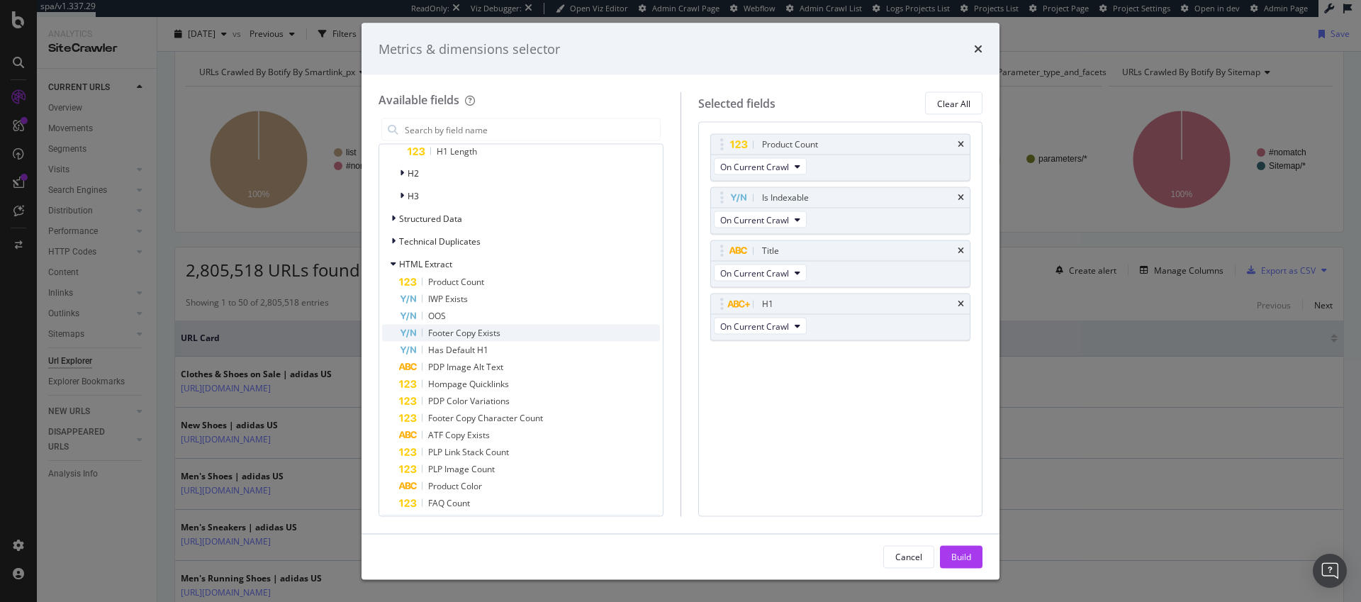
click at [496, 332] on span "Footer Copy Exists" at bounding box center [464, 333] width 72 height 12
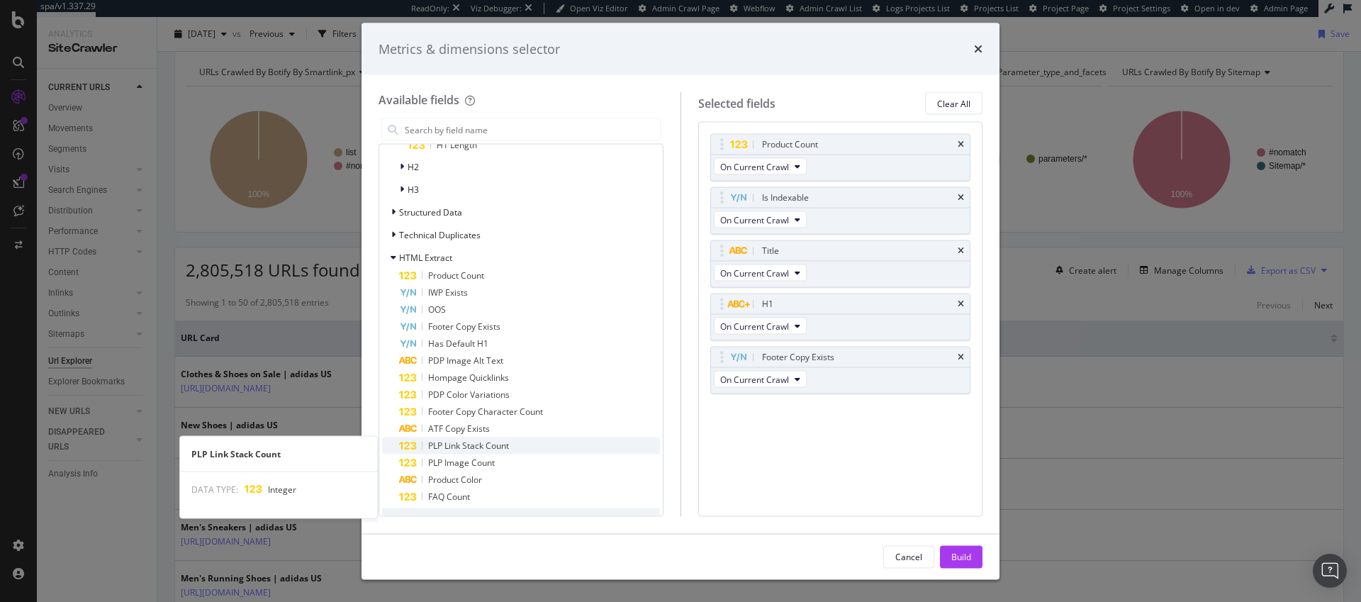
scroll to position [1300, 0]
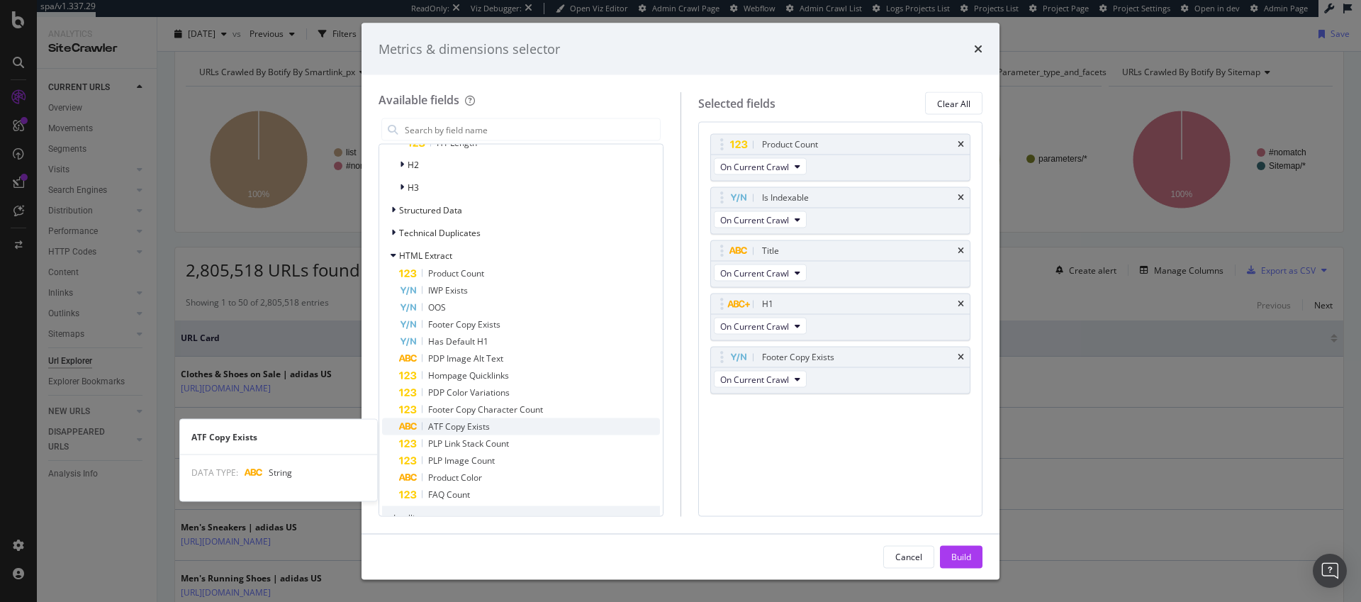
click at [481, 428] on span "ATF Copy Exists" at bounding box center [459, 426] width 62 height 12
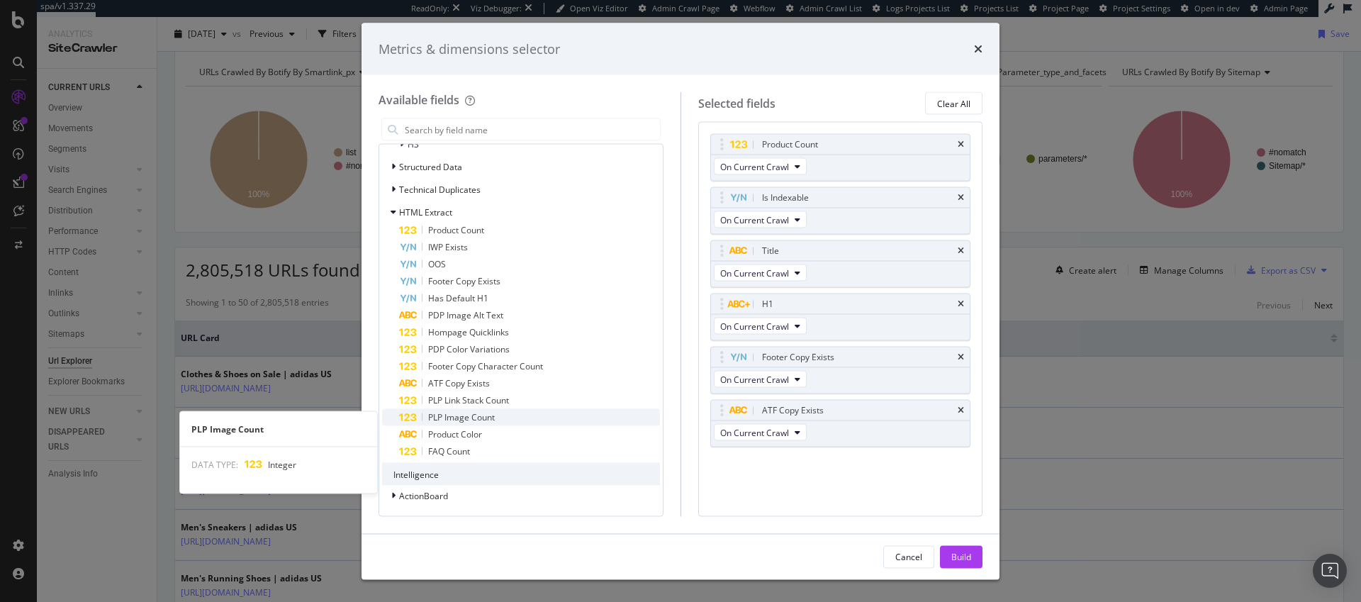
scroll to position [1344, 0]
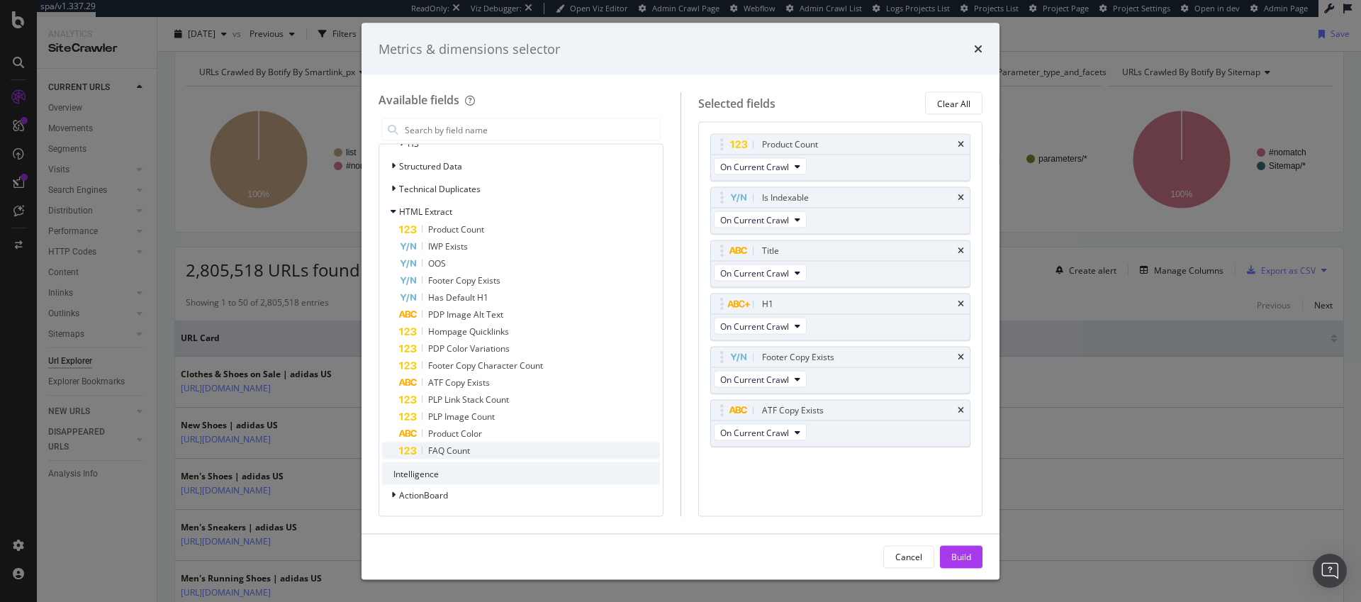
click at [482, 449] on div "FAQ Count" at bounding box center [529, 450] width 261 height 17
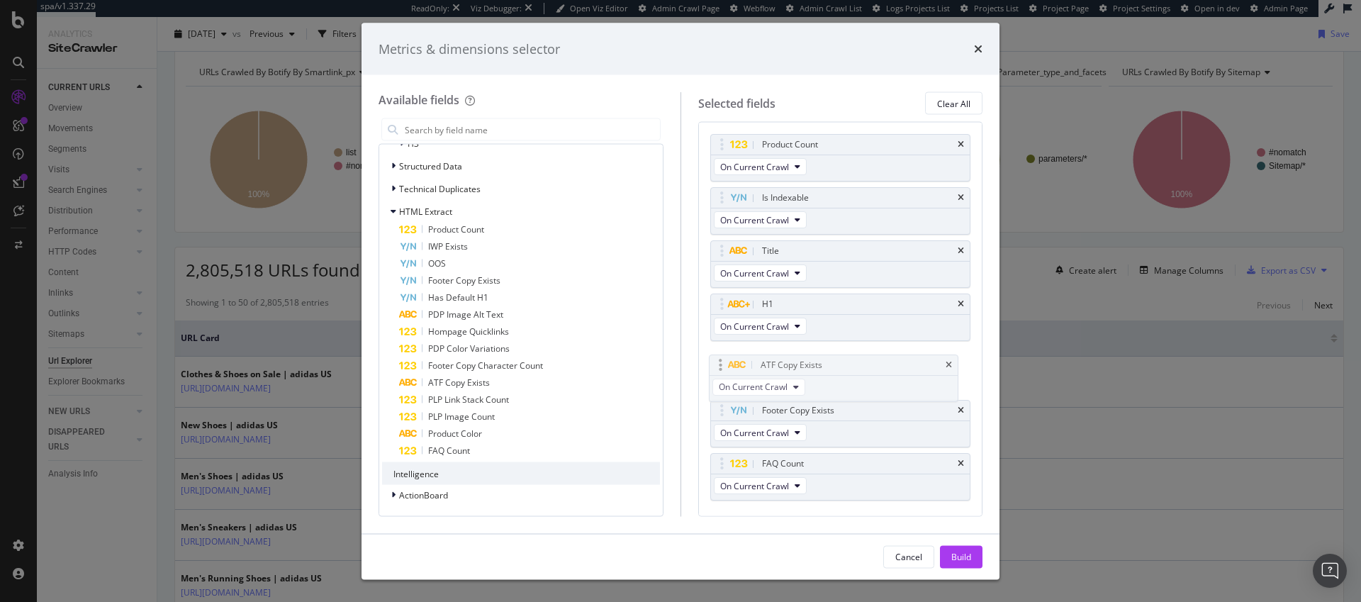
drag, startPoint x: 720, startPoint y: 413, endPoint x: 718, endPoint y: 367, distance: 45.4
click at [718, 367] on body "spa/v1.337.29 ReadOnly: Viz Debugger: Open Viz Editor Admin Crawl Page Webflow …" at bounding box center [680, 301] width 1361 height 602
click at [967, 552] on div "Build" at bounding box center [961, 556] width 20 height 12
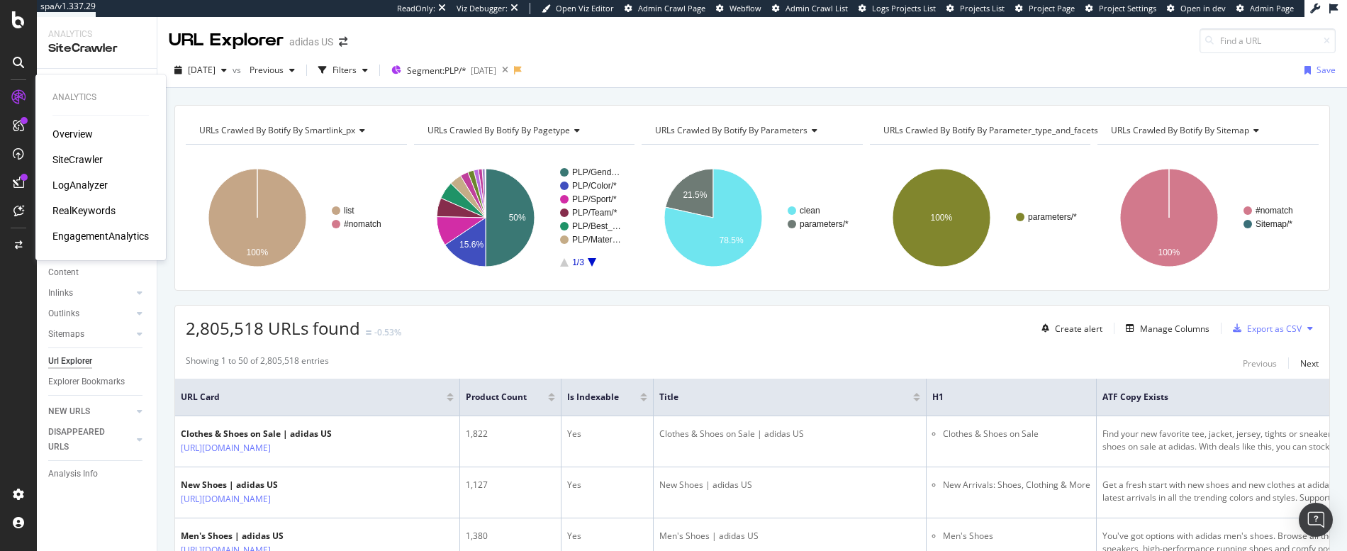
click at [86, 213] on div "RealKeywords" at bounding box center [83, 210] width 63 height 14
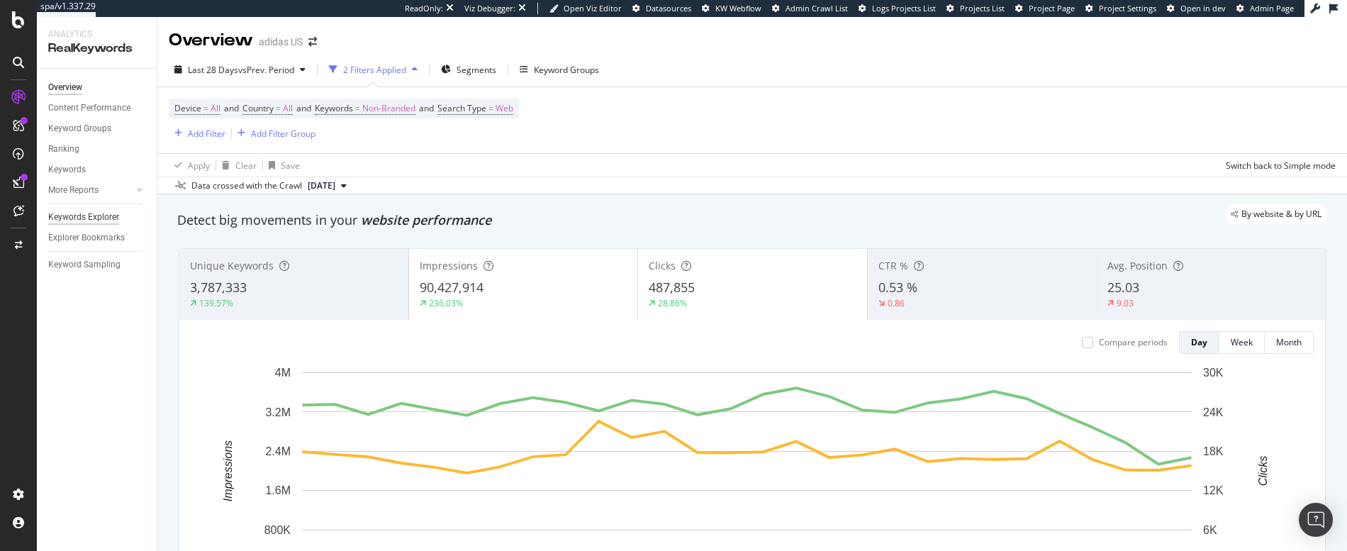
click at [80, 217] on div "Keywords Explorer" at bounding box center [83, 217] width 71 height 15
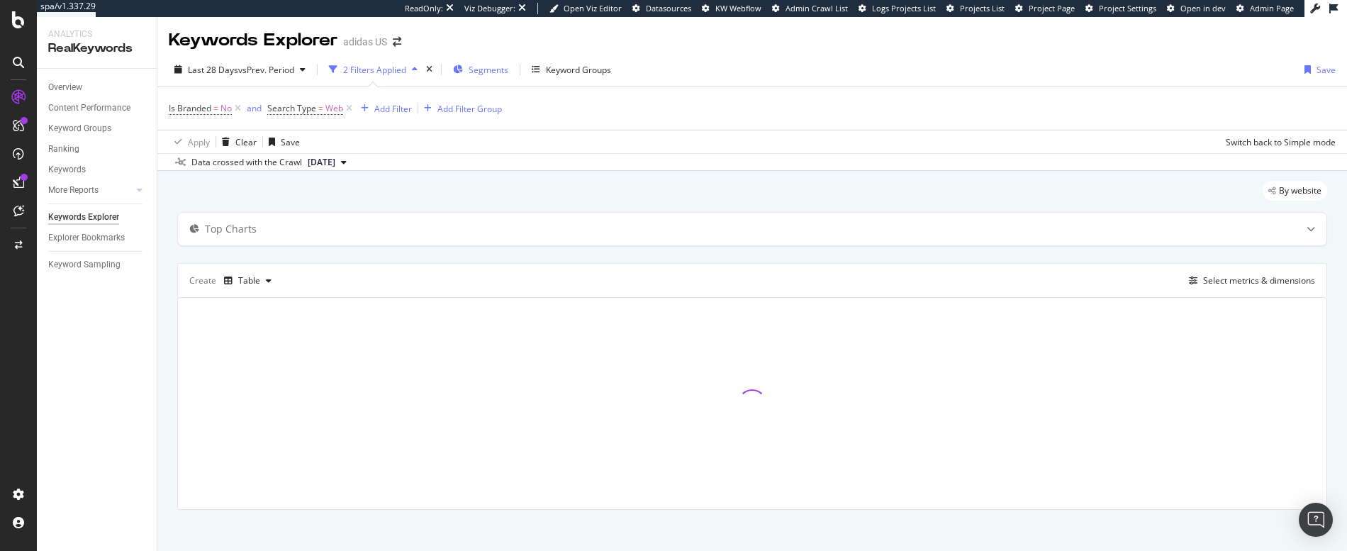
click at [497, 72] on span "Segments" at bounding box center [489, 70] width 40 height 12
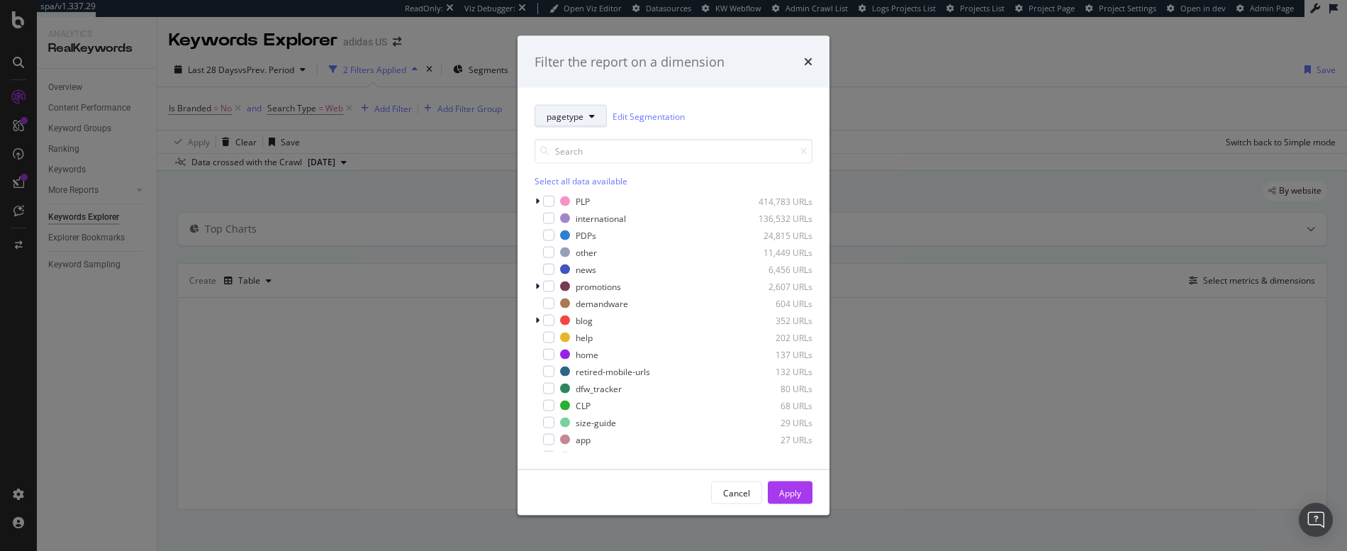
click at [579, 113] on span "pagetype" at bounding box center [565, 116] width 37 height 12
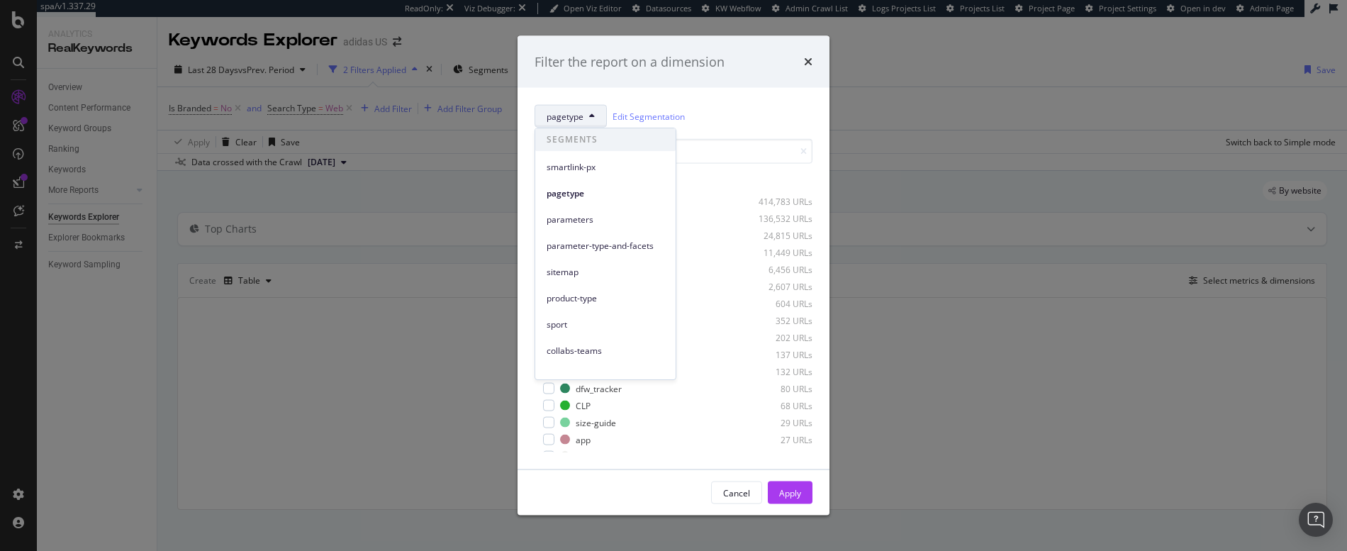
click at [730, 171] on div "Select all data available" at bounding box center [674, 163] width 278 height 48
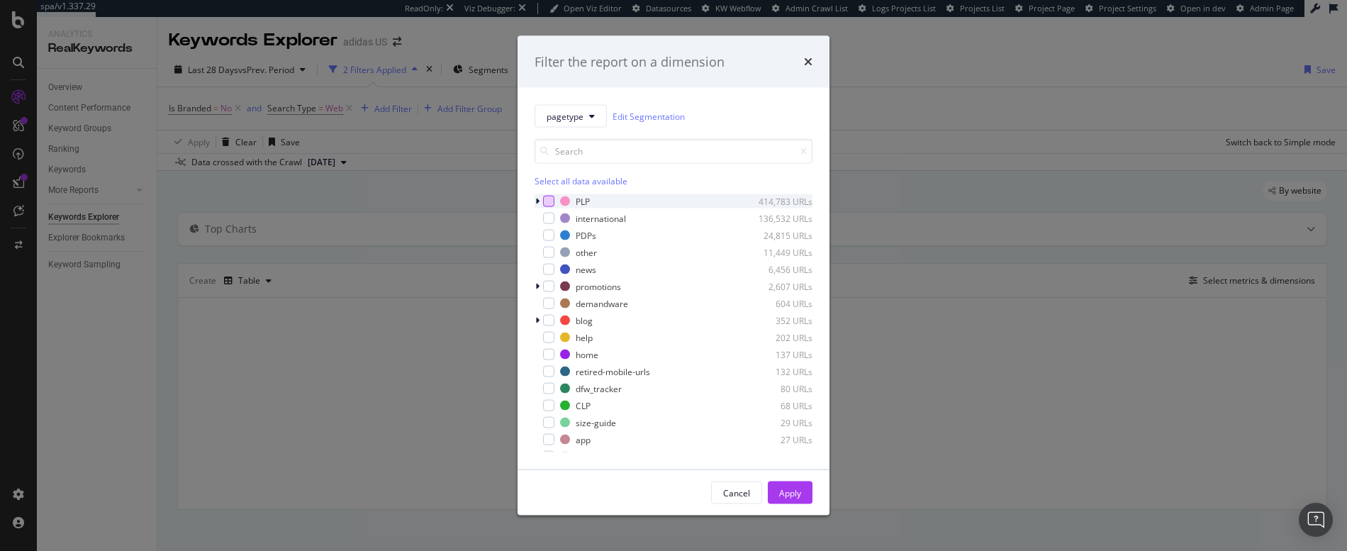
click at [552, 203] on div "modal" at bounding box center [548, 201] width 11 height 11
click at [795, 496] on div "Apply" at bounding box center [790, 492] width 22 height 12
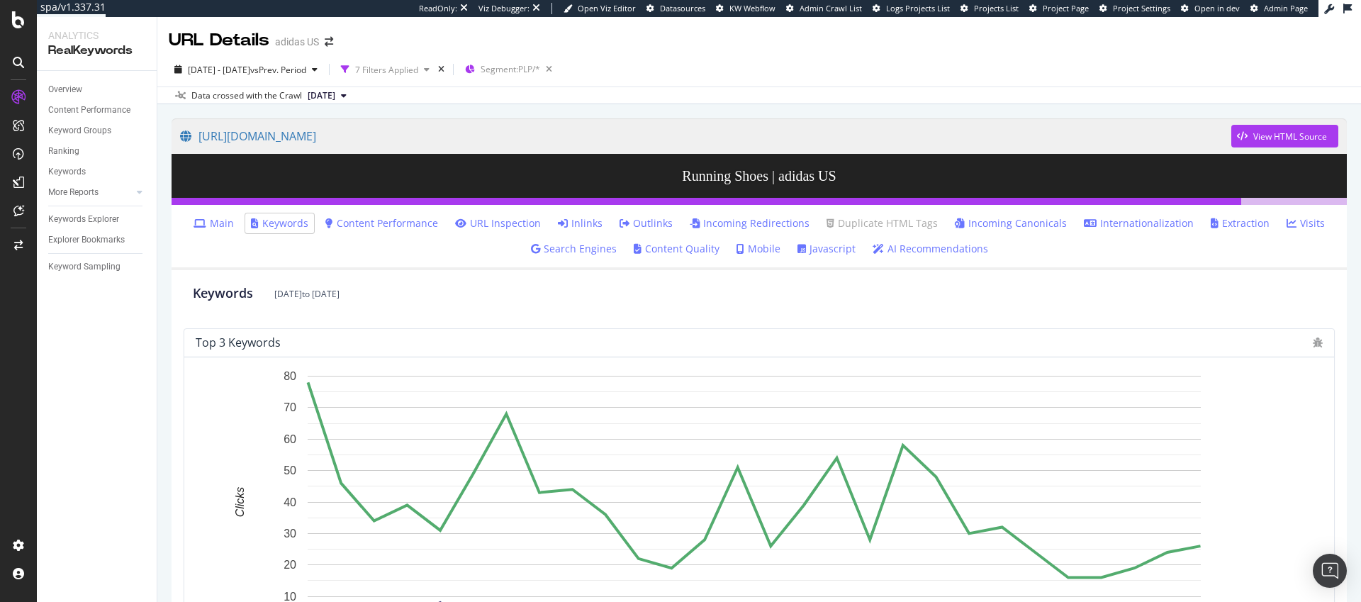
click at [224, 222] on link "Main" at bounding box center [214, 223] width 40 height 14
